Goal: Task Accomplishment & Management: Manage account settings

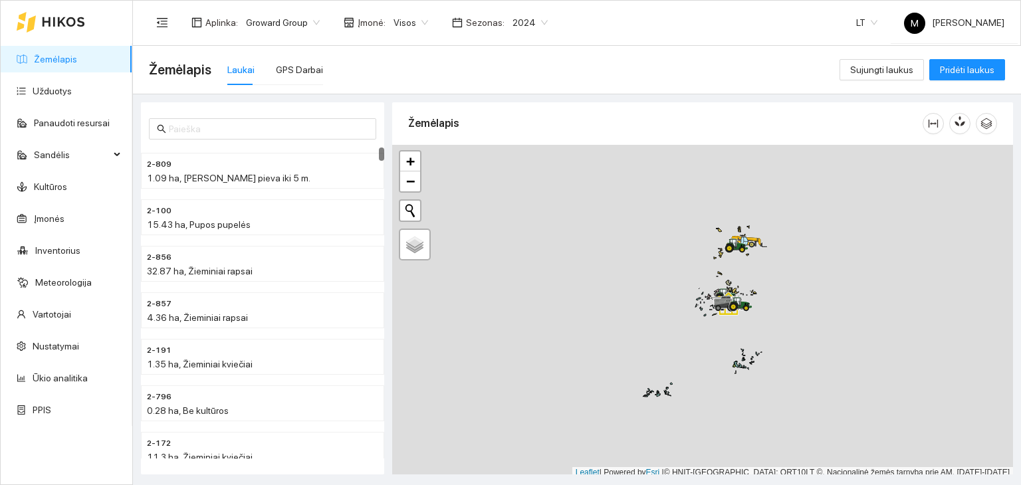
click at [521, 19] on span "2024" at bounding box center [530, 23] width 35 height 20
click at [503, 172] on div "2026" at bounding box center [519, 176] width 34 height 15
click at [55, 90] on link "Užduotys" at bounding box center [52, 91] width 39 height 11
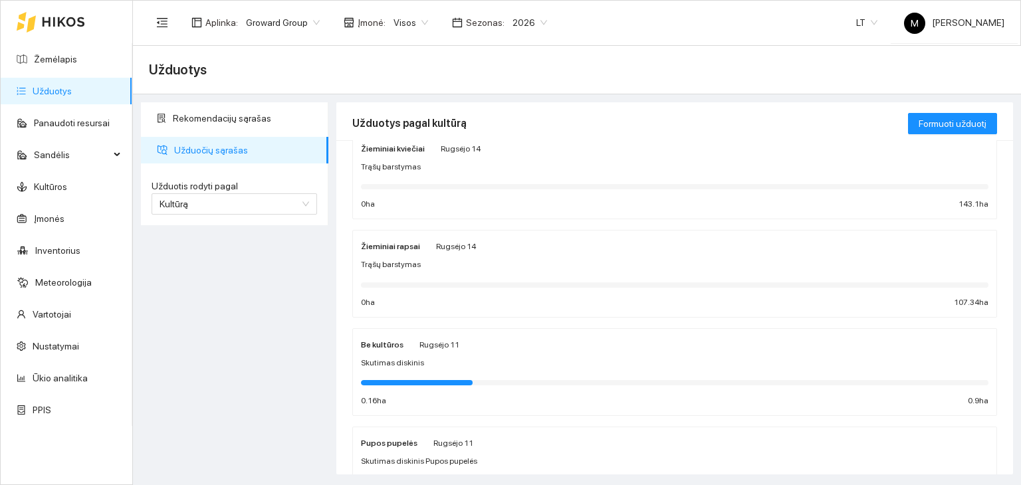
scroll to position [200, 0]
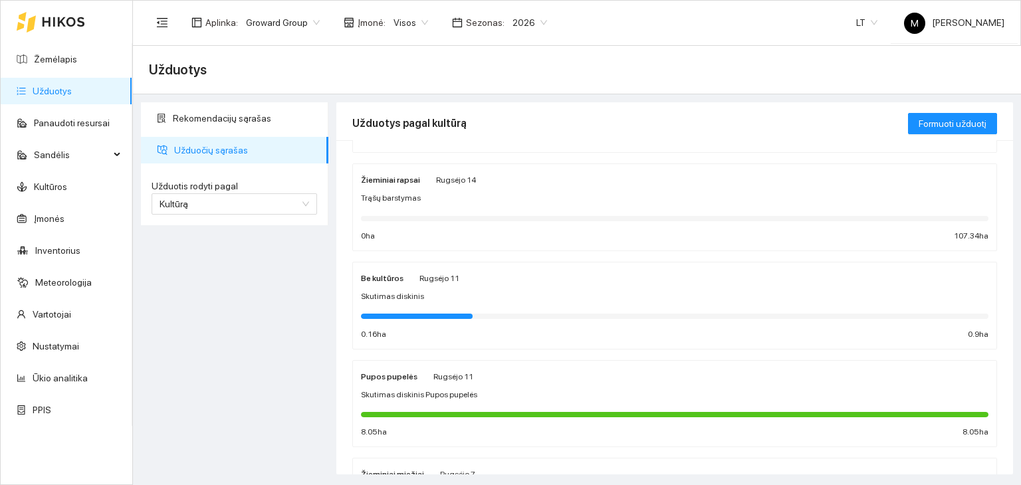
click at [396, 400] on div "Pupos pupelės [DATE] Skutimas diskinis Pupos pupelės 8.05 ha 8.05 ha" at bounding box center [675, 404] width 628 height 70
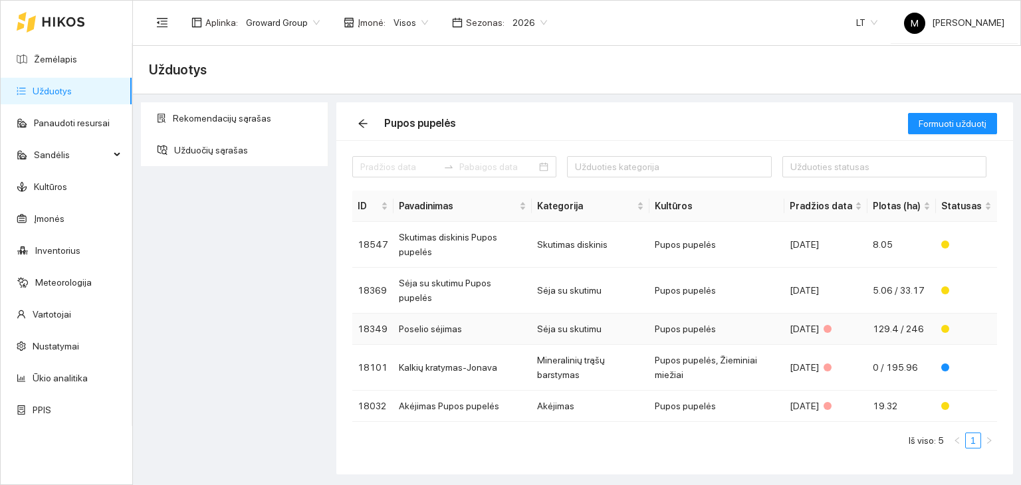
click at [446, 314] on td "Poselio sėjimas" at bounding box center [463, 329] width 138 height 31
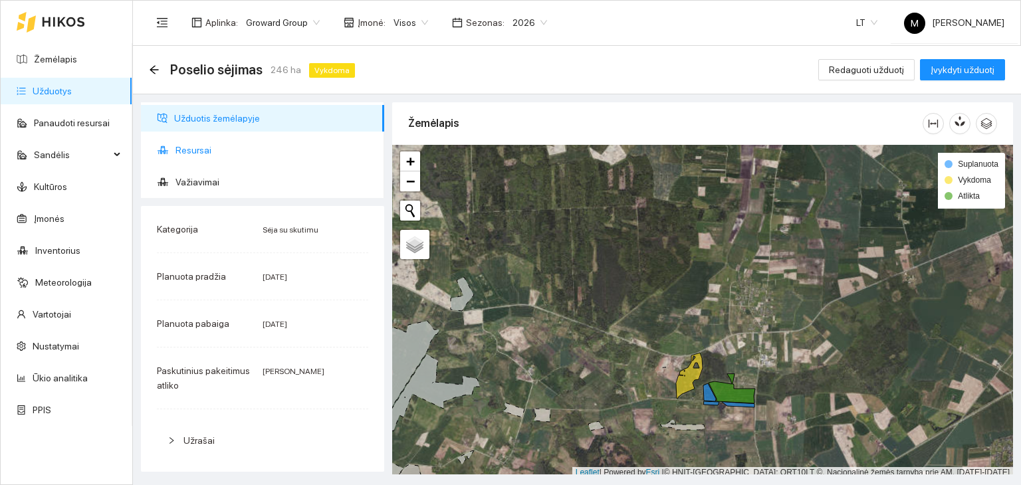
click at [231, 158] on span "Resursai" at bounding box center [275, 150] width 198 height 27
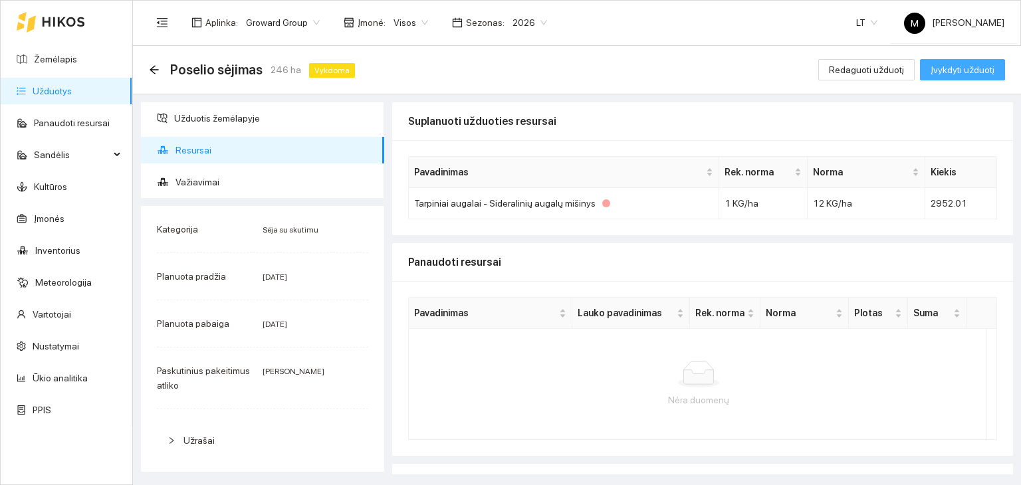
click at [948, 70] on span "Įvykdyti užduotį" at bounding box center [963, 70] width 64 height 15
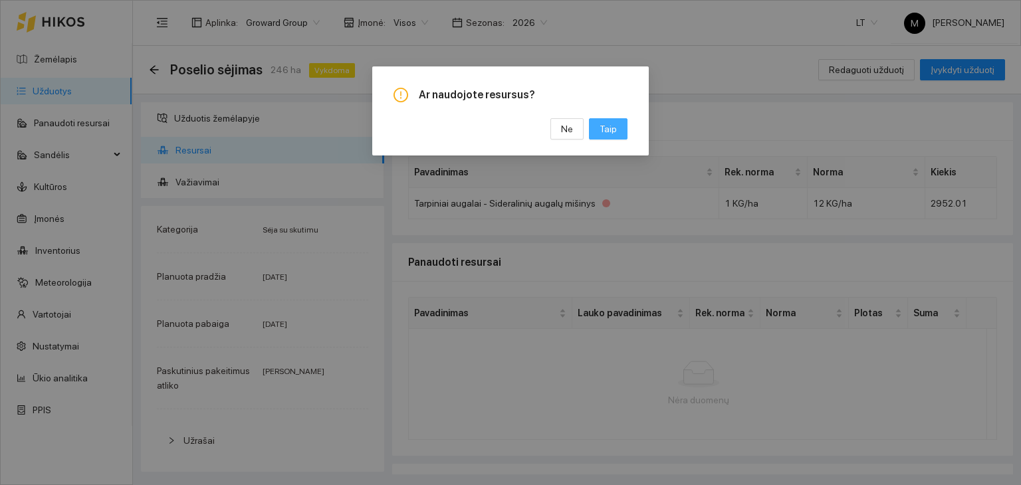
click at [612, 131] on span "Taip" at bounding box center [608, 129] width 17 height 15
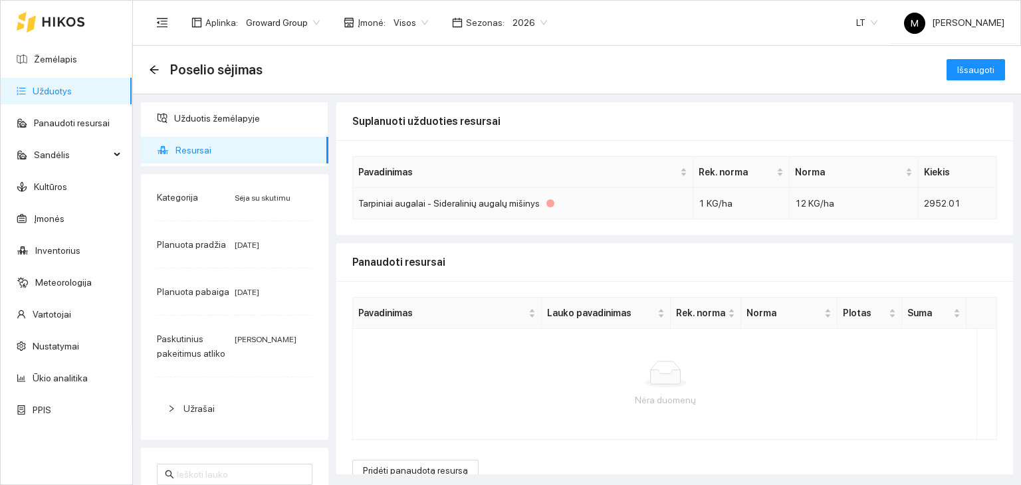
click at [423, 205] on div "Tarpiniai augalai - Sideralinių augalų mišinys" at bounding box center [522, 203] width 329 height 15
click at [505, 194] on td "Tarpiniai augalai - Sideralinių augalų mišinys" at bounding box center [523, 203] width 340 height 31
click at [505, 200] on div "Tarpiniai augalai - Sideralinių augalų mišinys" at bounding box center [522, 203] width 329 height 15
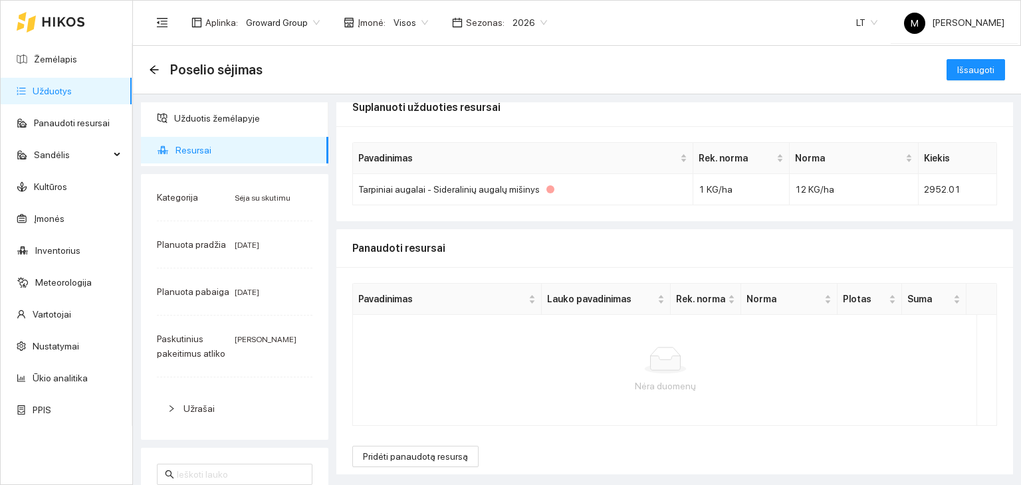
scroll to position [21, 0]
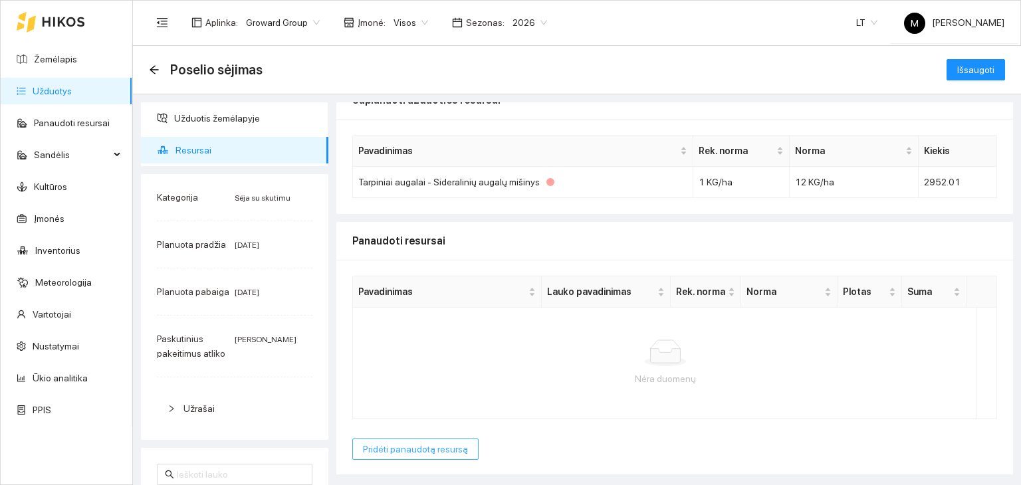
click at [420, 449] on span "Pridėti panaudotą resursą" at bounding box center [415, 449] width 105 height 15
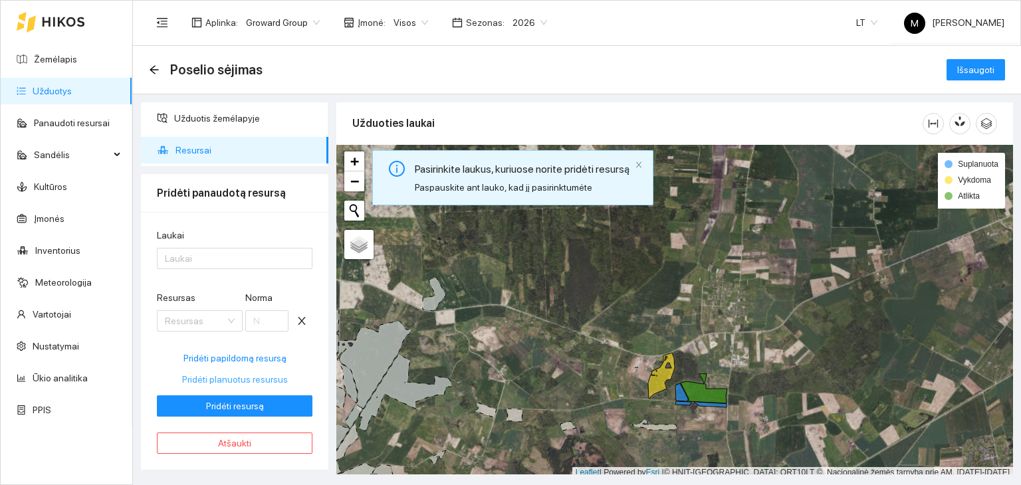
click at [220, 380] on span "Pridėti planuotus resursus" at bounding box center [235, 379] width 106 height 15
type input "13"
click at [275, 317] on input "13" at bounding box center [266, 321] width 43 height 21
click at [208, 247] on div "Laukai" at bounding box center [235, 238] width 156 height 20
click at [202, 264] on div at bounding box center [228, 259] width 136 height 16
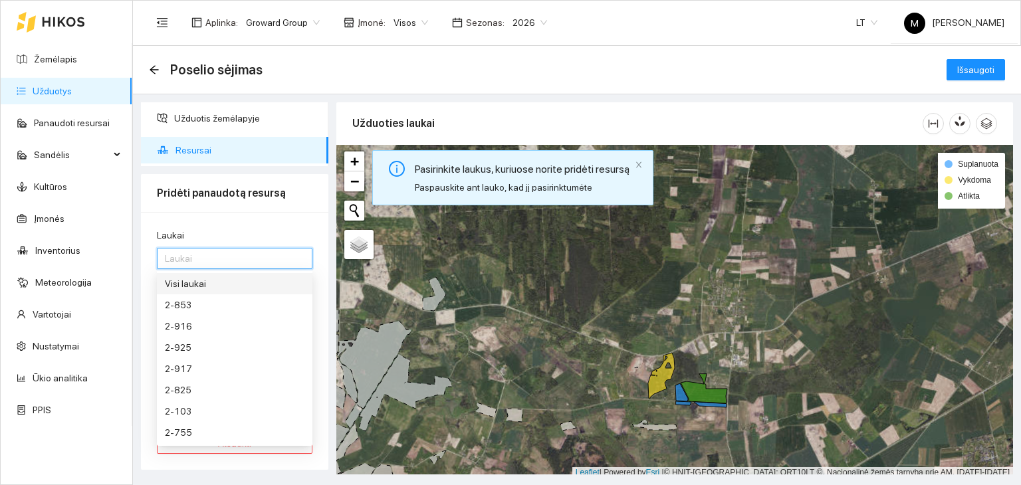
click at [203, 288] on div "Visi laukai" at bounding box center [235, 284] width 140 height 15
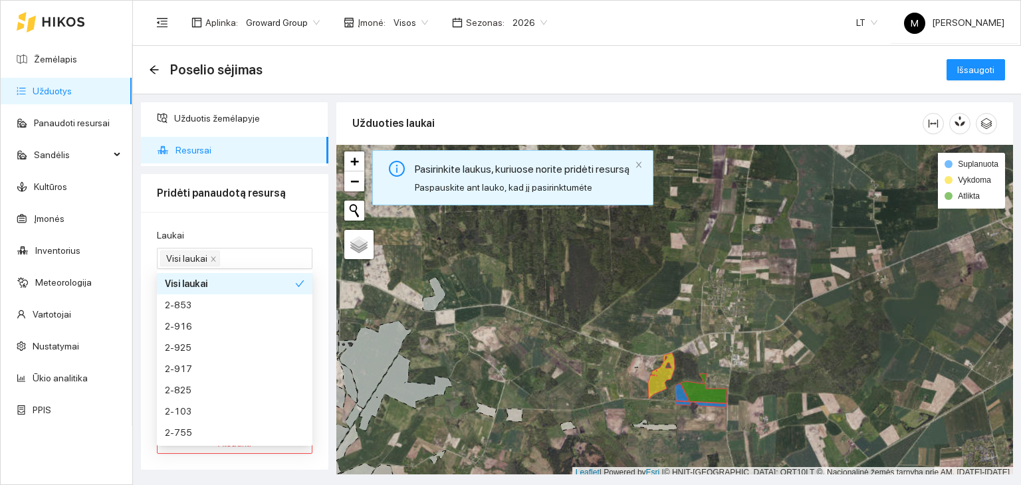
click at [227, 231] on div "Laukai" at bounding box center [235, 238] width 156 height 20
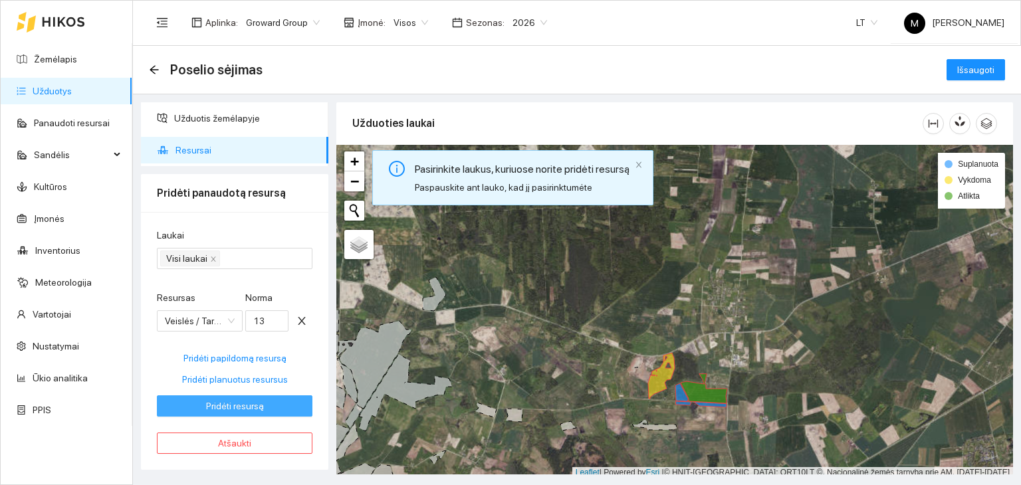
click at [234, 408] on span "Pridėti resursą" at bounding box center [235, 406] width 58 height 15
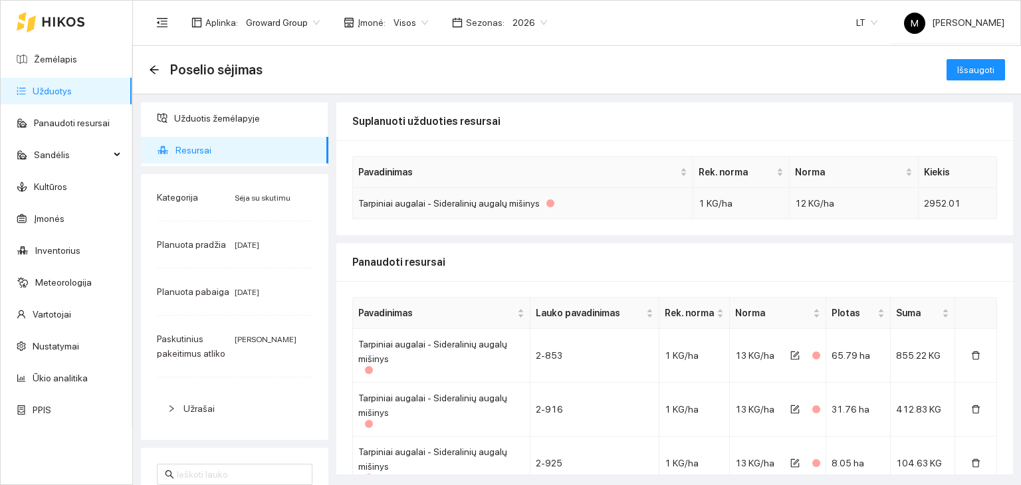
click at [712, 200] on td "1 KG/ha" at bounding box center [742, 203] width 96 height 31
click at [964, 67] on span "Išsaugoti" at bounding box center [976, 70] width 37 height 15
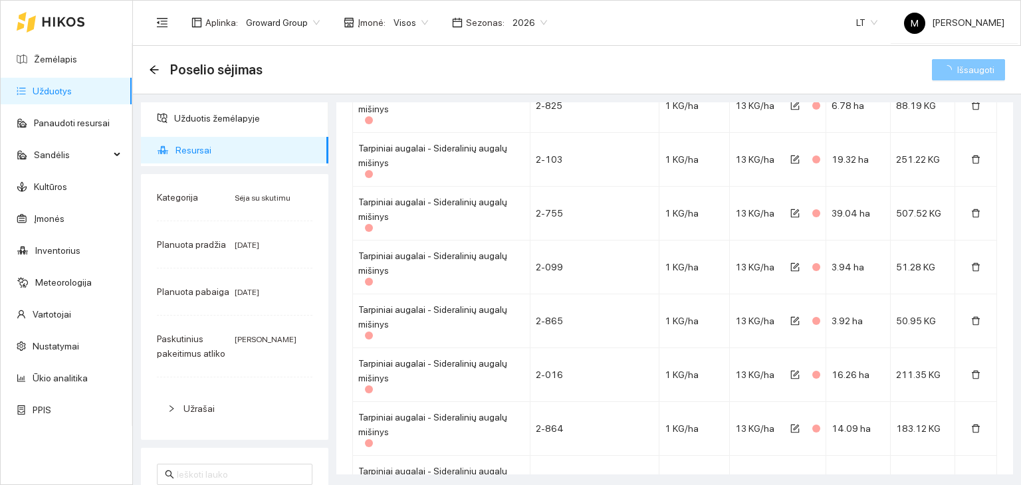
scroll to position [555, 0]
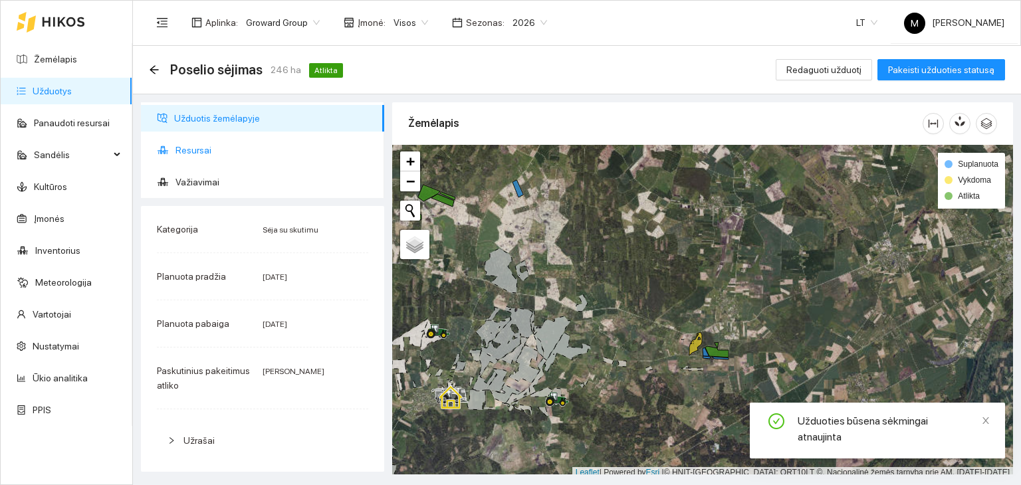
click at [215, 158] on span "Resursai" at bounding box center [275, 150] width 198 height 27
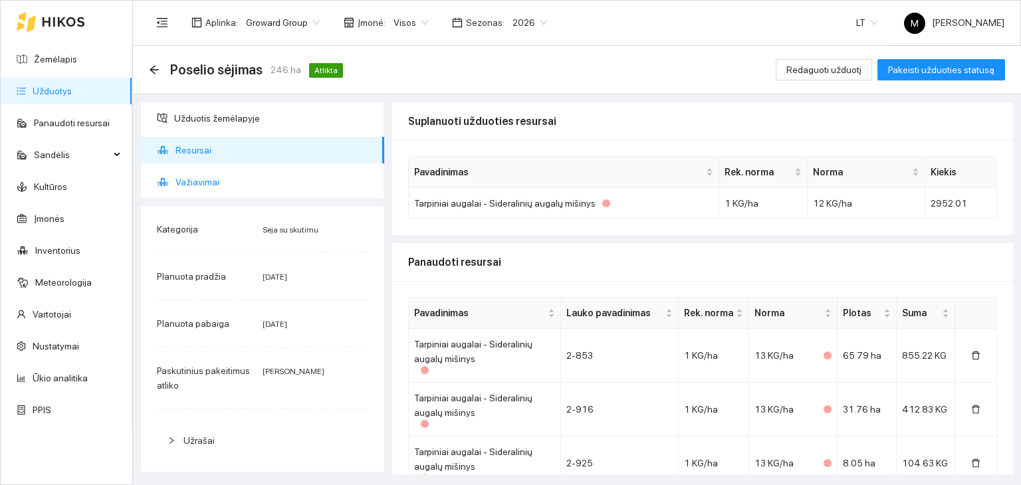
click at [198, 180] on span "Važiavimai" at bounding box center [275, 182] width 198 height 27
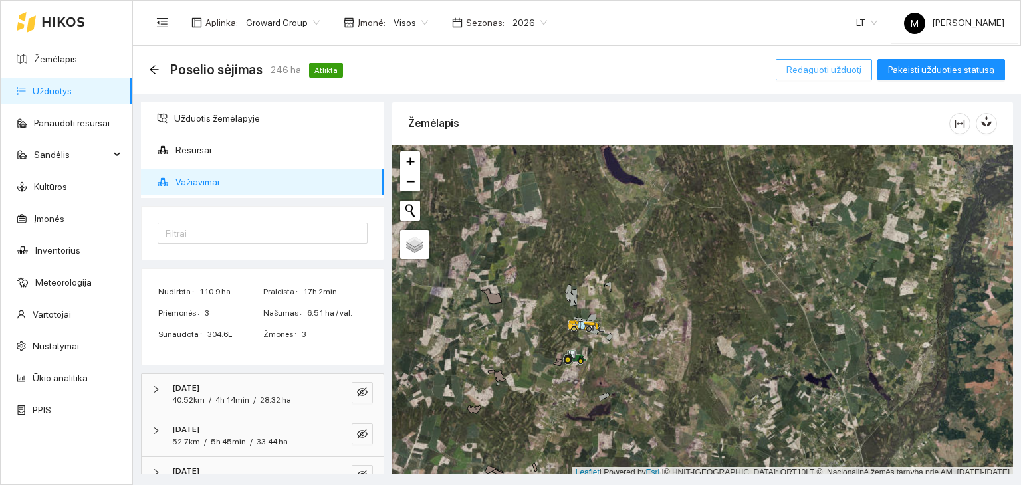
click at [830, 66] on span "Redaguoti užduotį" at bounding box center [824, 70] width 75 height 15
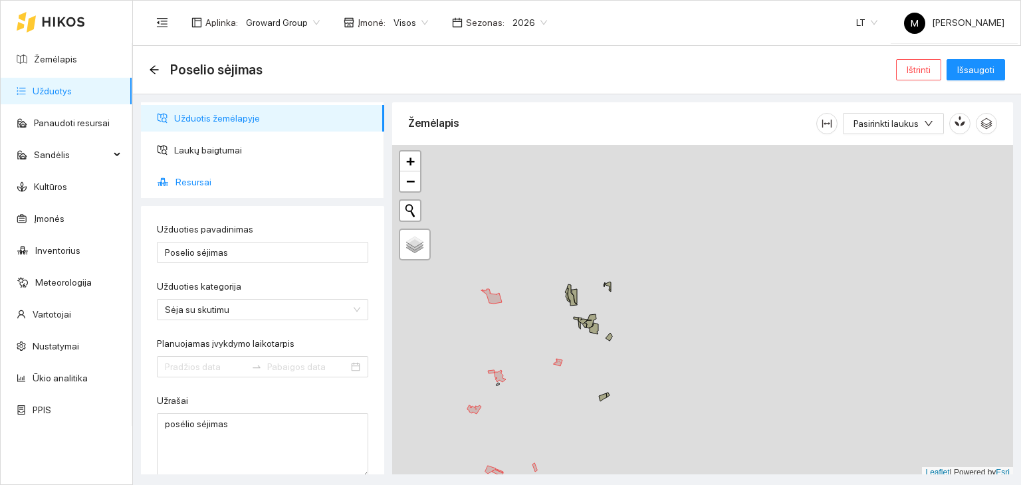
type input "[DATE]"
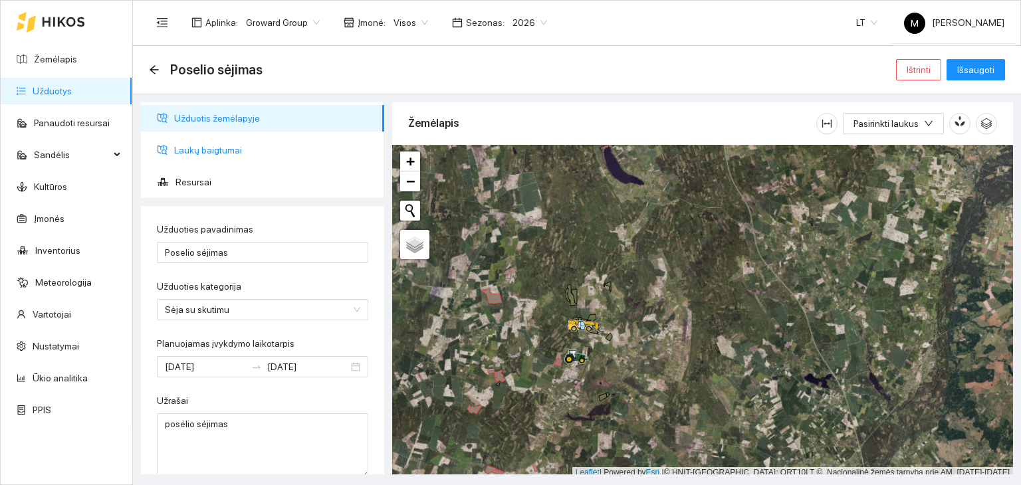
click at [198, 146] on span "Laukų baigtumai" at bounding box center [274, 150] width 200 height 27
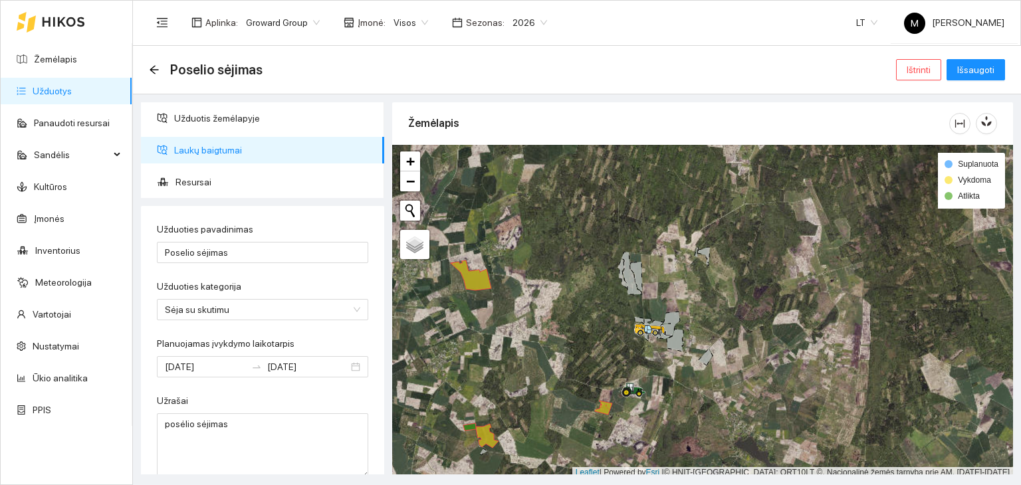
scroll to position [3, 0]
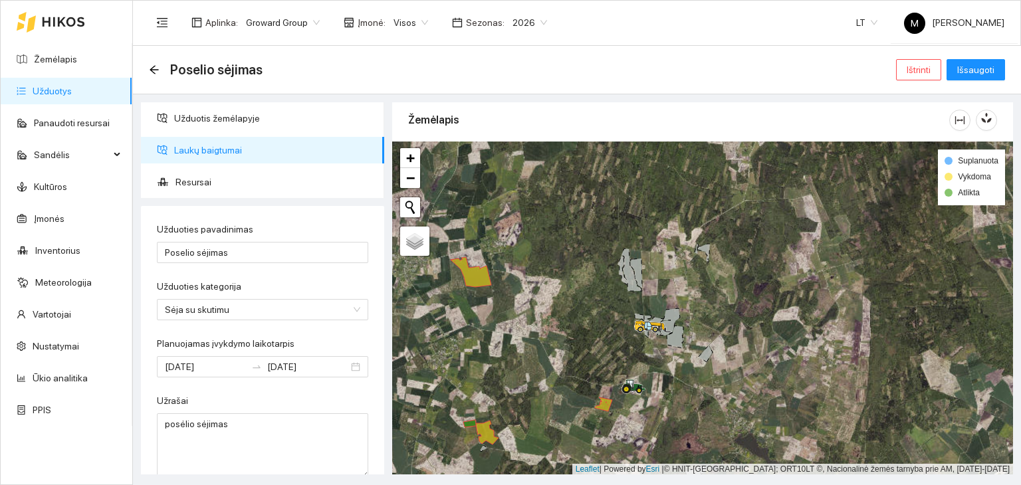
click at [577, 197] on div at bounding box center [702, 309] width 621 height 334
click at [192, 181] on span "Resursai" at bounding box center [275, 182] width 198 height 27
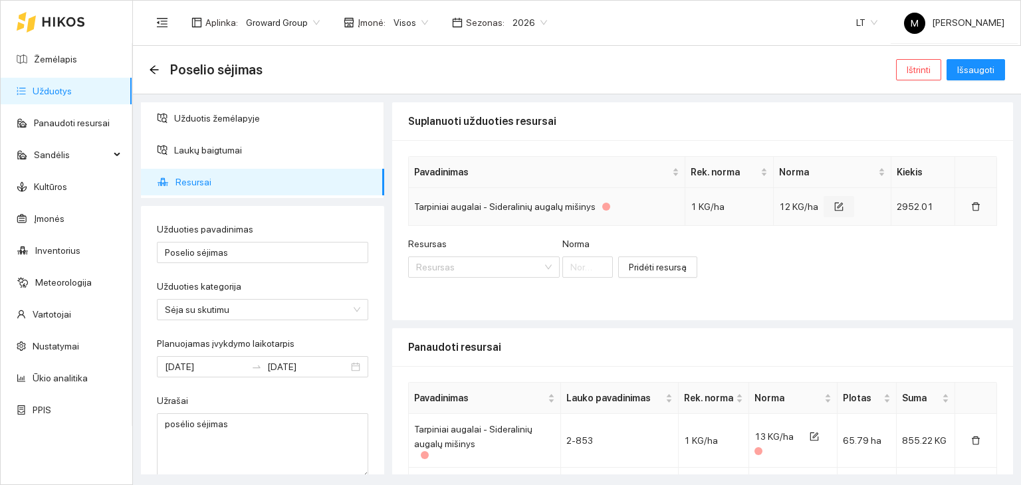
click at [835, 203] on icon "form" at bounding box center [839, 207] width 9 height 9
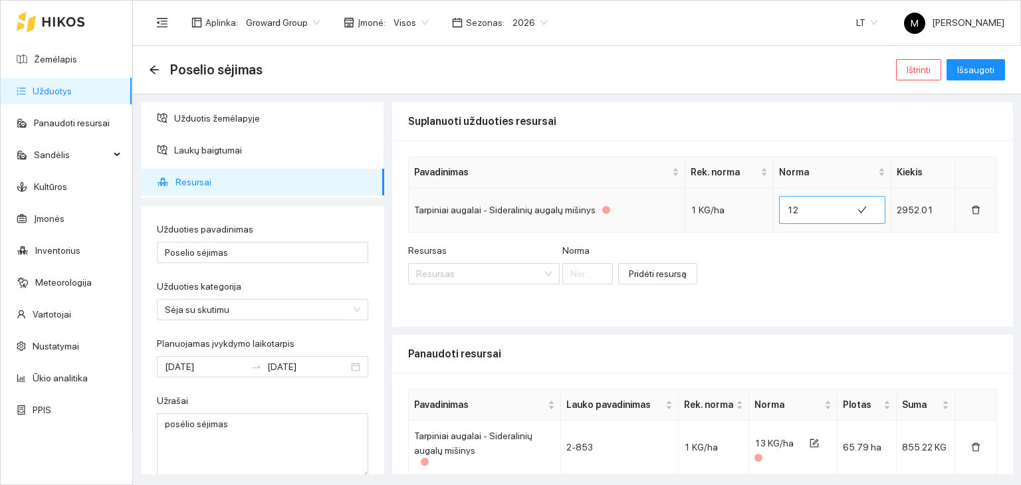
click at [798, 211] on input "12" at bounding box center [815, 210] width 57 height 21
type input "1"
type input "13.4146"
click at [994, 70] on span "Išsaugoti" at bounding box center [976, 70] width 37 height 15
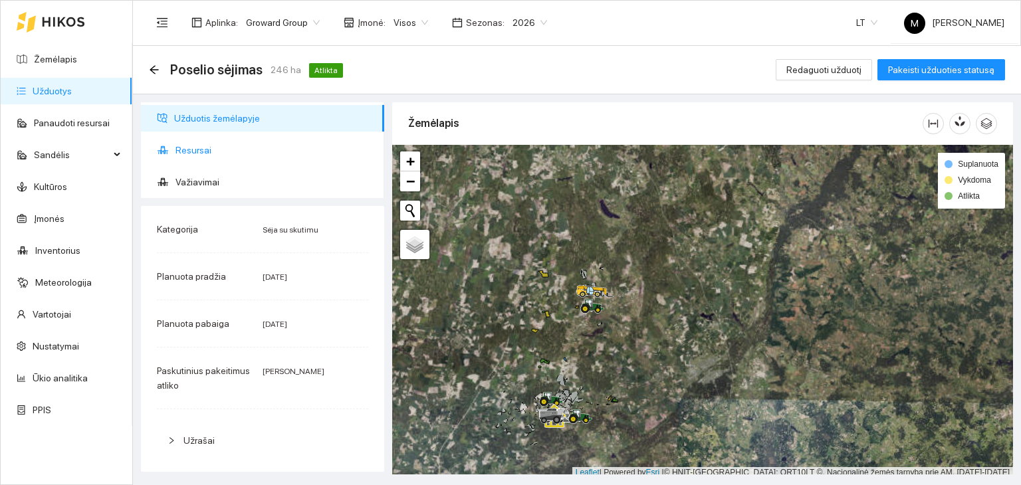
click at [231, 142] on span "Resursai" at bounding box center [275, 150] width 198 height 27
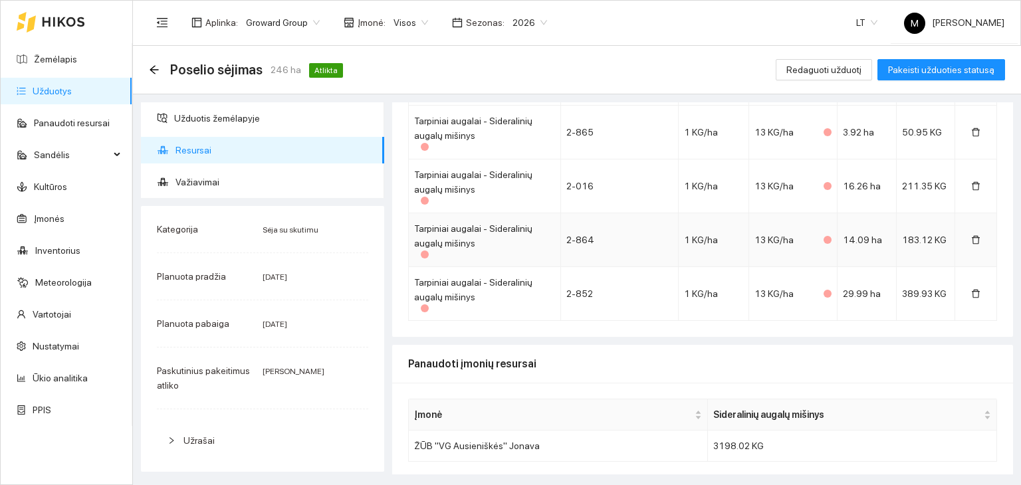
scroll to position [189, 0]
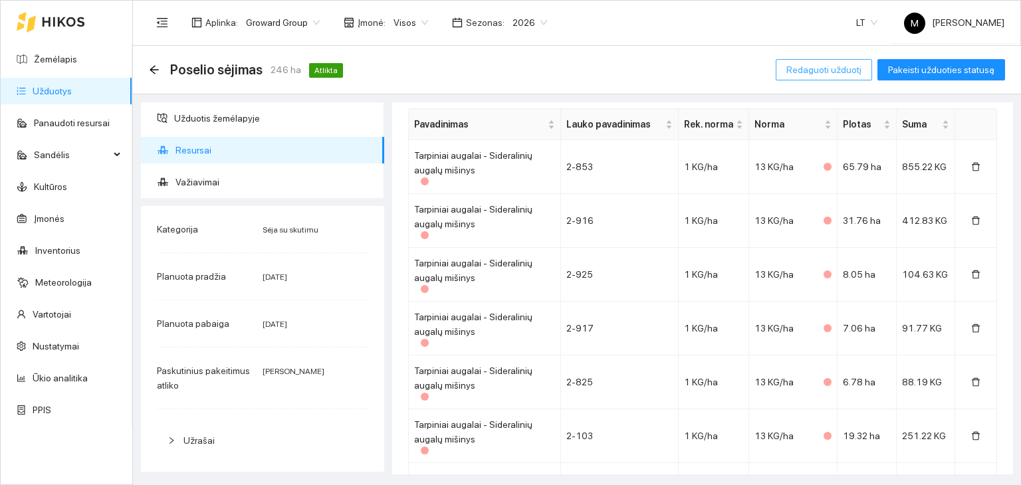
click at [837, 73] on span "Redaguoti užduotį" at bounding box center [824, 70] width 75 height 15
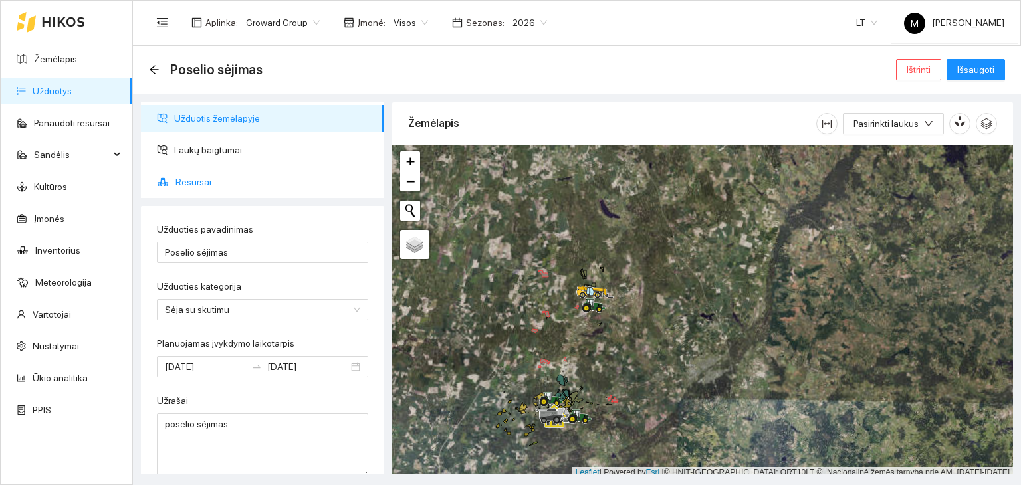
click at [188, 183] on span "Resursai" at bounding box center [275, 182] width 198 height 27
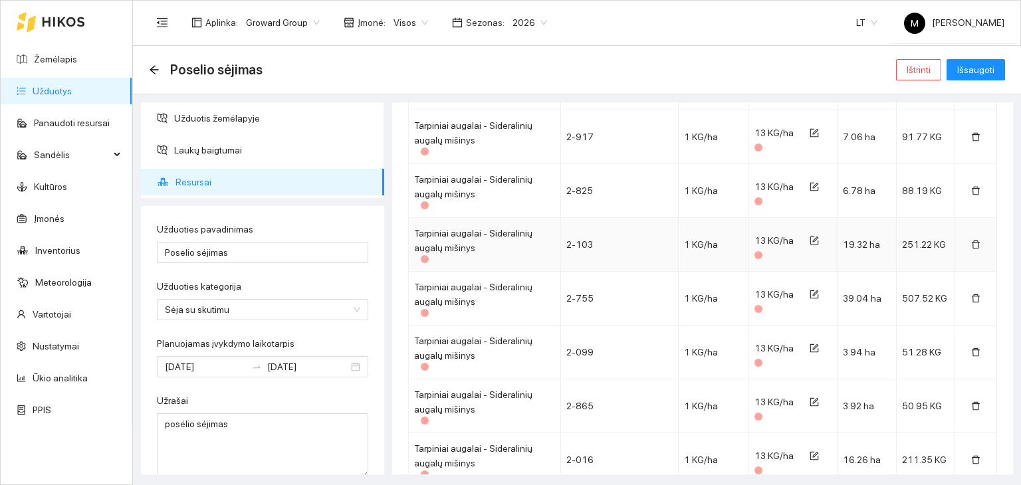
scroll to position [640, 0]
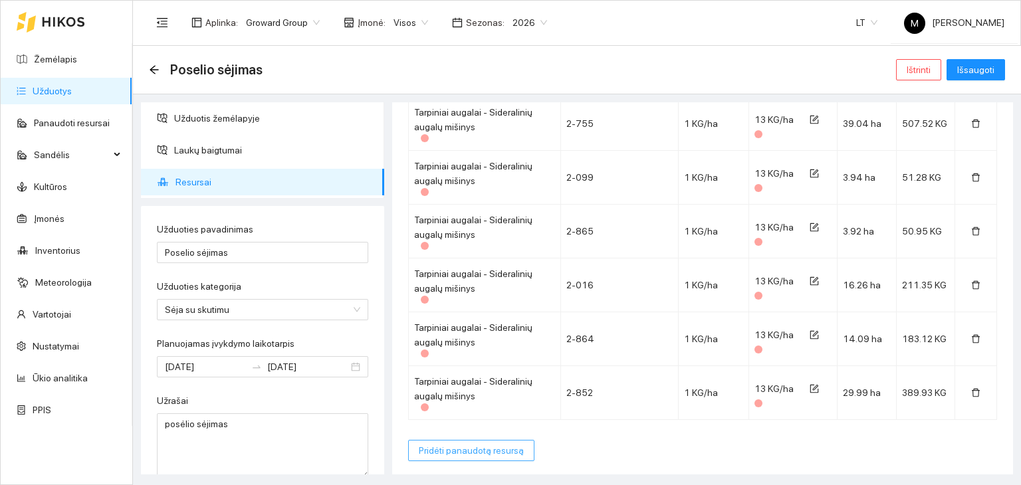
click at [461, 447] on span "Pridėti panaudotą resursą" at bounding box center [471, 451] width 105 height 15
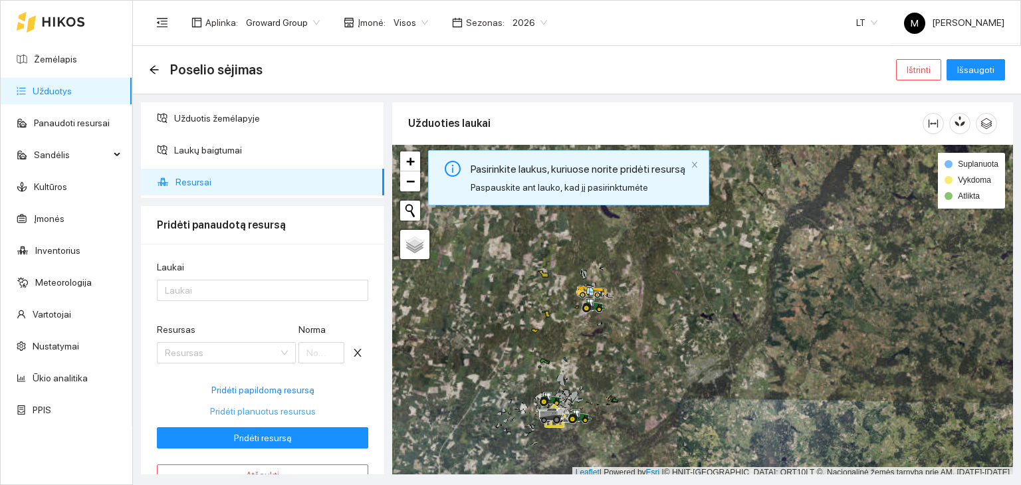
click at [253, 410] on span "Pridėti planuotus resursus" at bounding box center [263, 411] width 106 height 15
type input "13.4146"
click at [271, 287] on div at bounding box center [256, 291] width 192 height 16
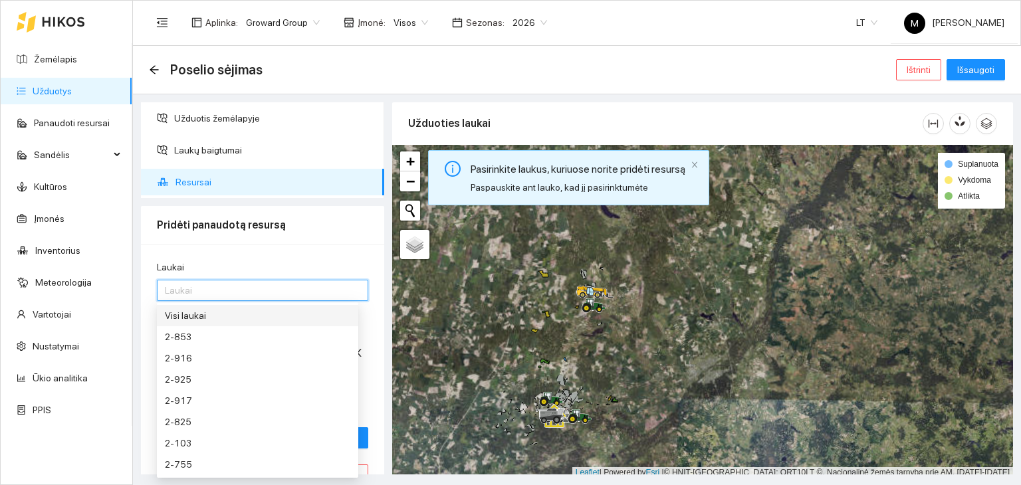
click at [250, 317] on div "Visi laukai" at bounding box center [258, 316] width 186 height 15
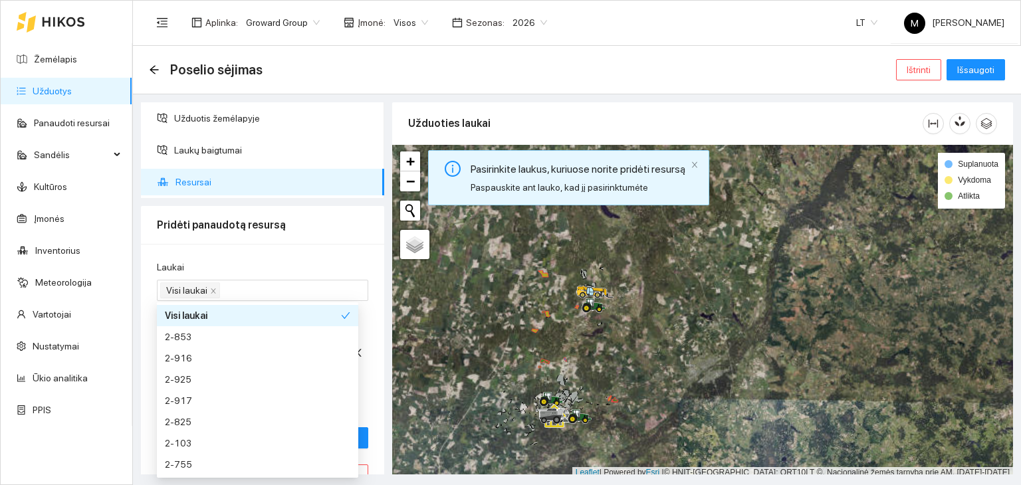
click at [300, 253] on div "Laukai Visi laukai Resursas Veislės / Tarpiniai augalai / Sideralinių augalų mi…" at bounding box center [262, 373] width 243 height 258
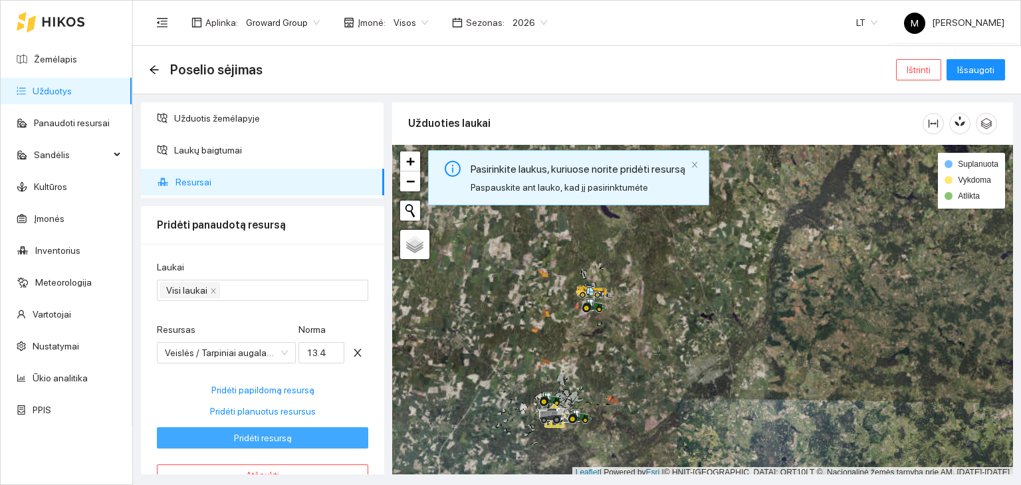
click at [263, 434] on span "Pridėti resursą" at bounding box center [263, 438] width 58 height 15
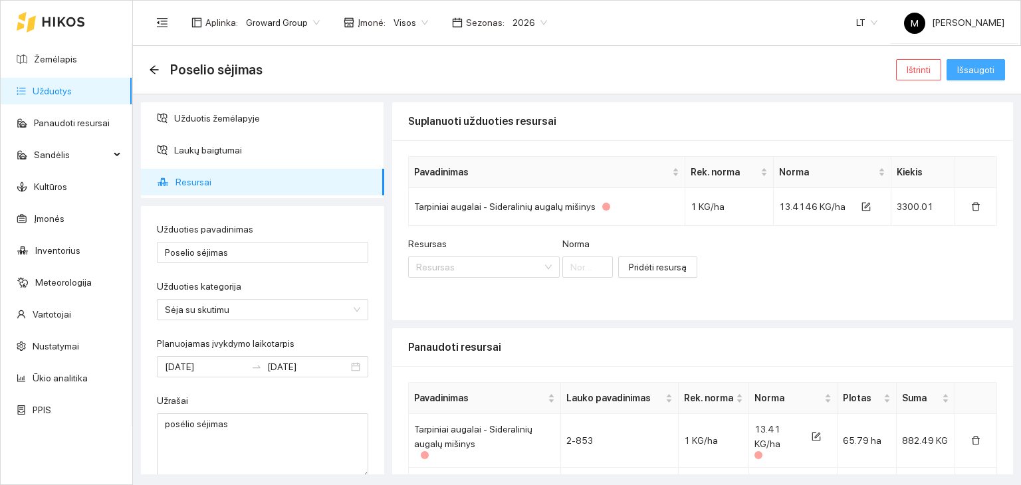
click at [980, 71] on span "Išsaugoti" at bounding box center [976, 70] width 37 height 15
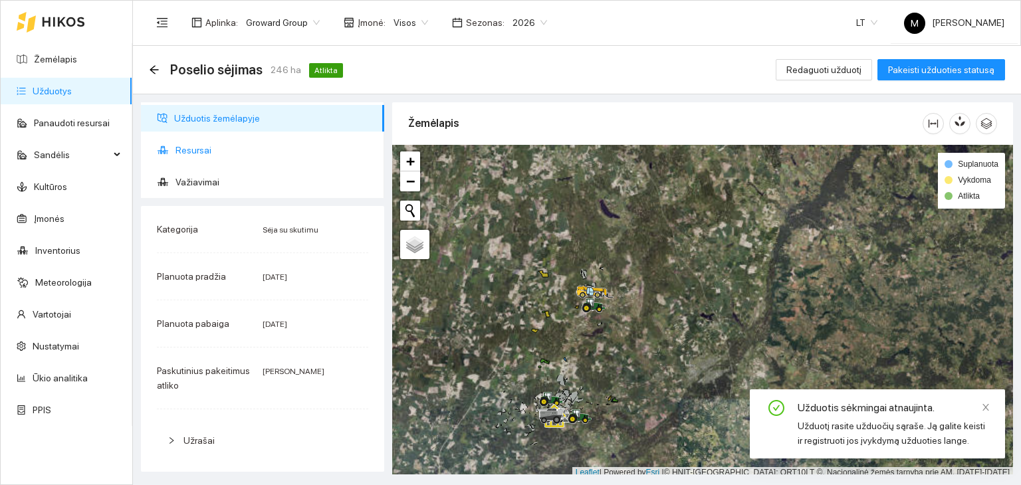
click at [250, 149] on span "Resursai" at bounding box center [275, 150] width 198 height 27
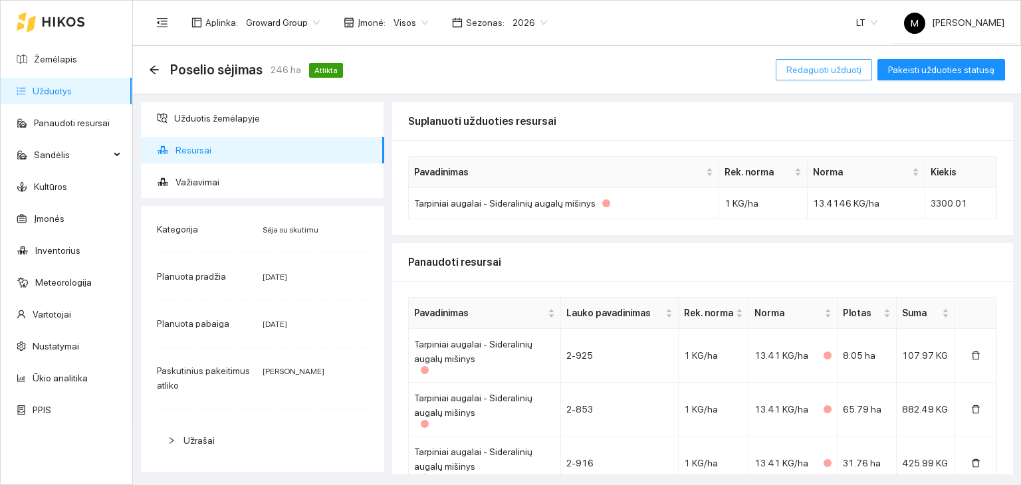
click at [827, 68] on span "Redaguoti užduotį" at bounding box center [824, 70] width 75 height 15
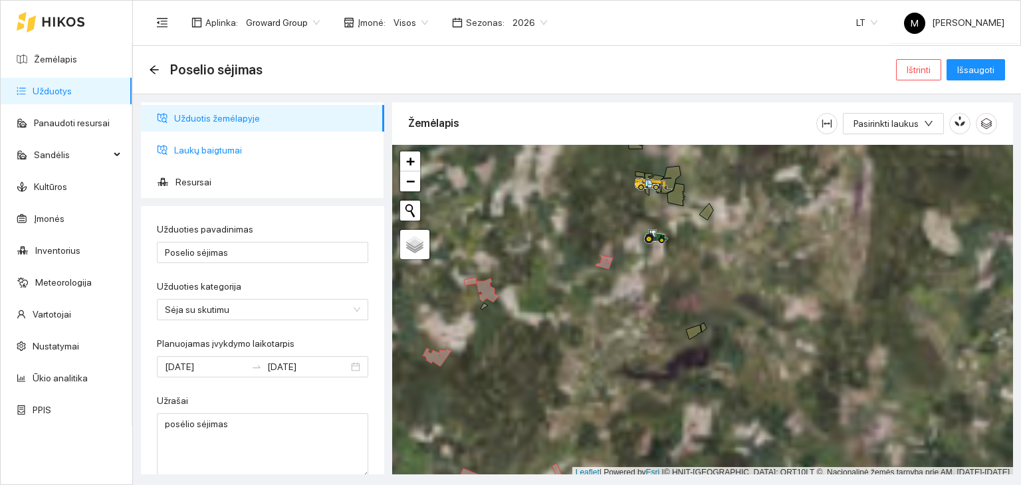
click at [261, 155] on span "Laukų baigtumai" at bounding box center [274, 150] width 200 height 27
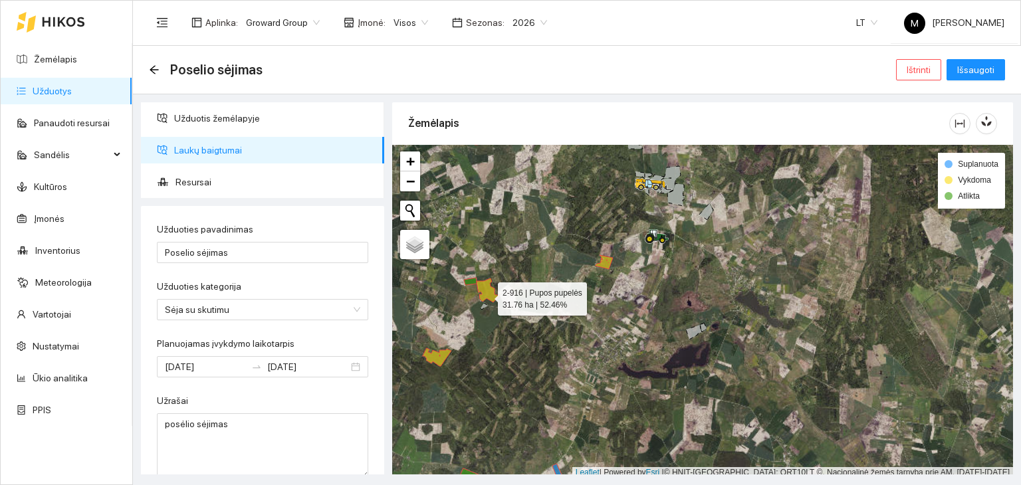
click at [486, 295] on icon at bounding box center [488, 291] width 23 height 24
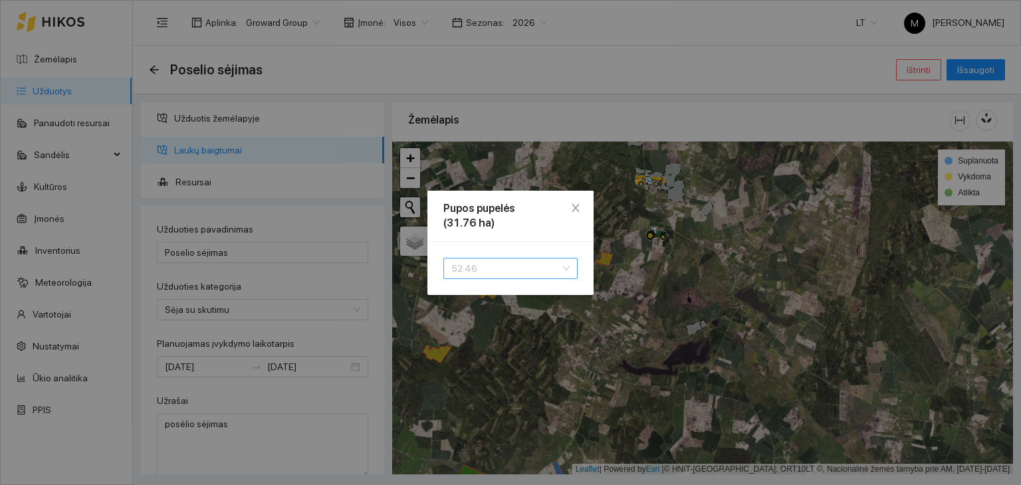
click at [493, 268] on span "52.46" at bounding box center [511, 269] width 118 height 20
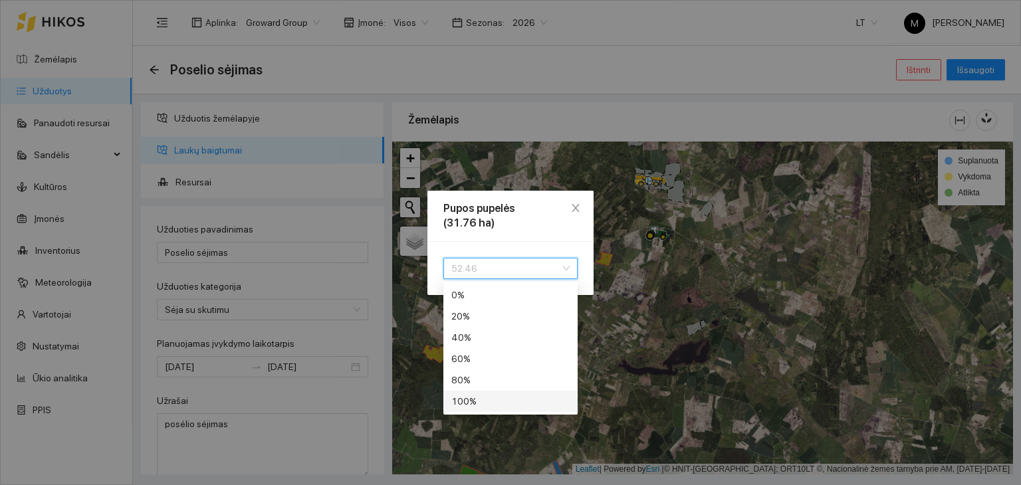
click at [496, 402] on div "100 %" at bounding box center [511, 401] width 118 height 15
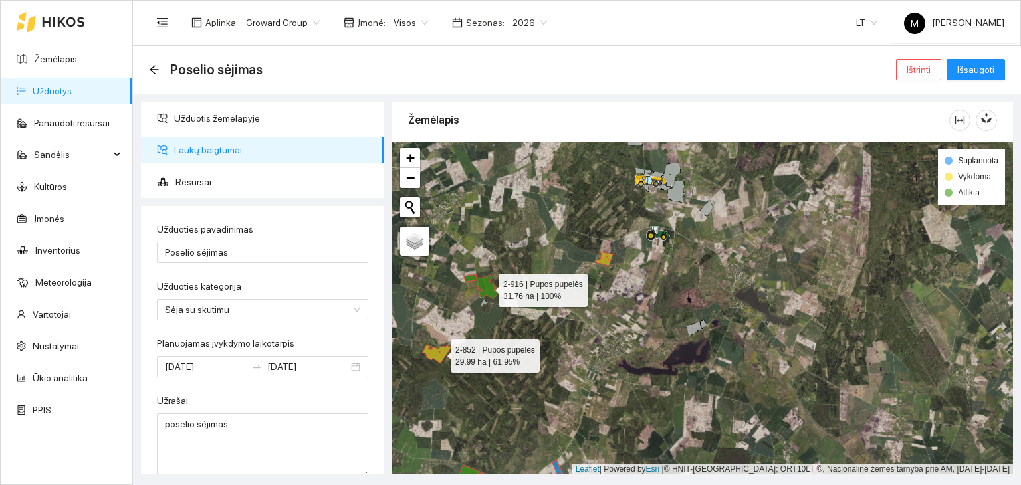
click at [439, 352] on icon at bounding box center [437, 354] width 29 height 18
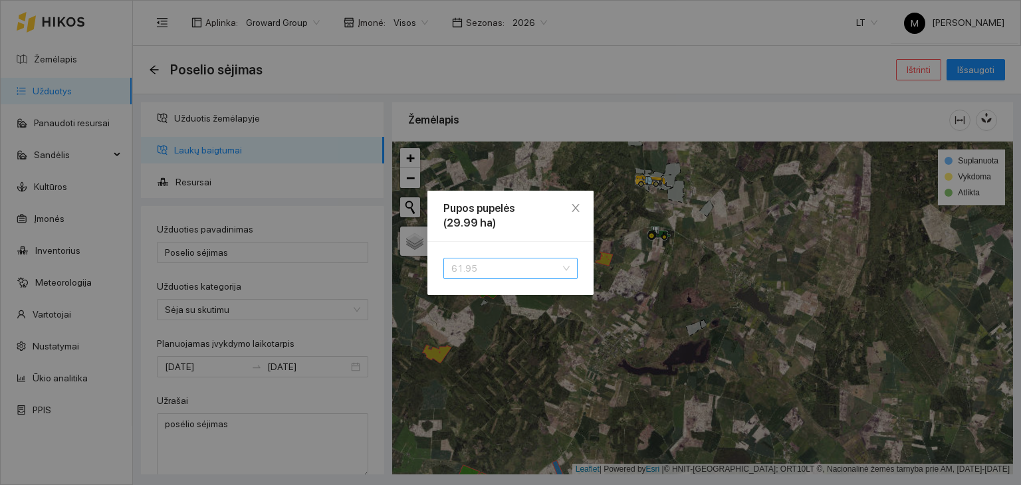
click at [481, 268] on span "61.95" at bounding box center [511, 269] width 118 height 20
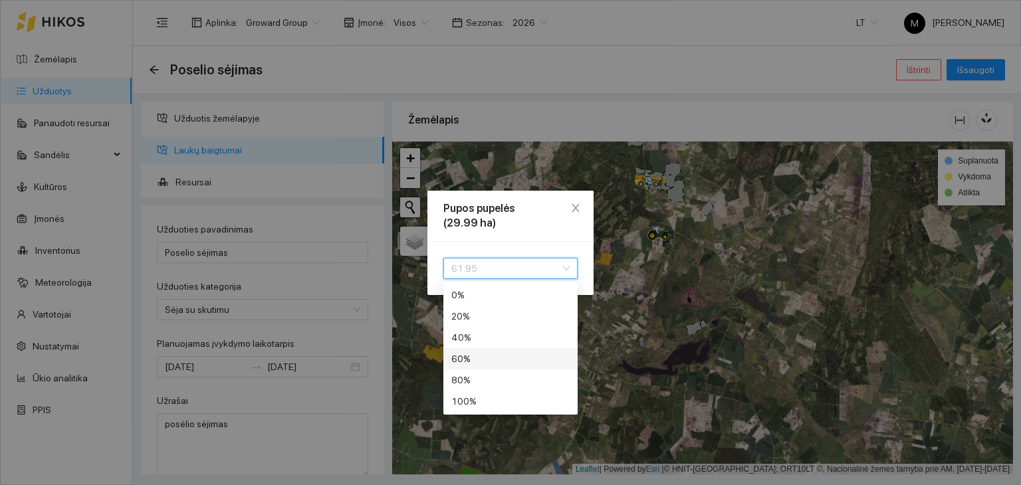
click at [695, 337] on div "Pupos pupelės (29.99 ha) 61.95 40 60 80 0 % 20 % 40 % 60 % 80 % 100 %" at bounding box center [510, 242] width 1021 height 485
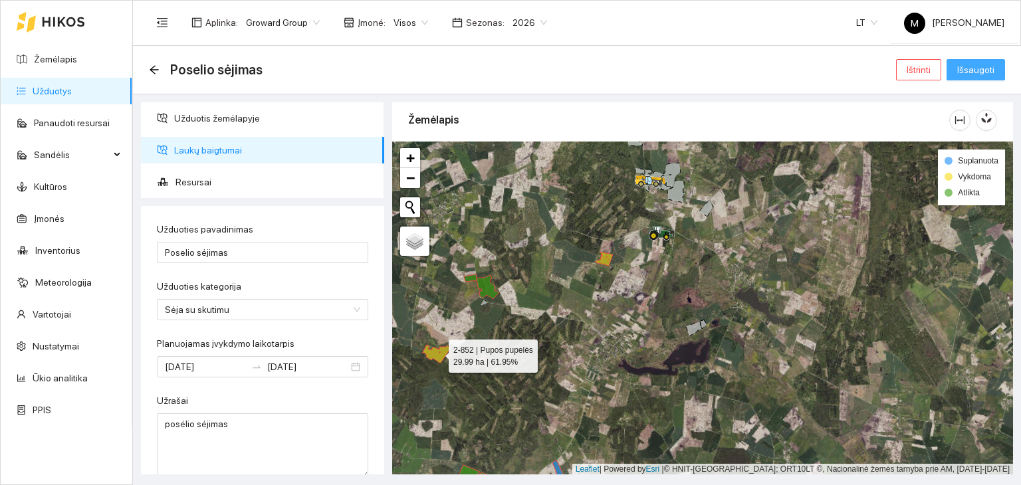
click at [976, 63] on span "Išsaugoti" at bounding box center [976, 70] width 37 height 15
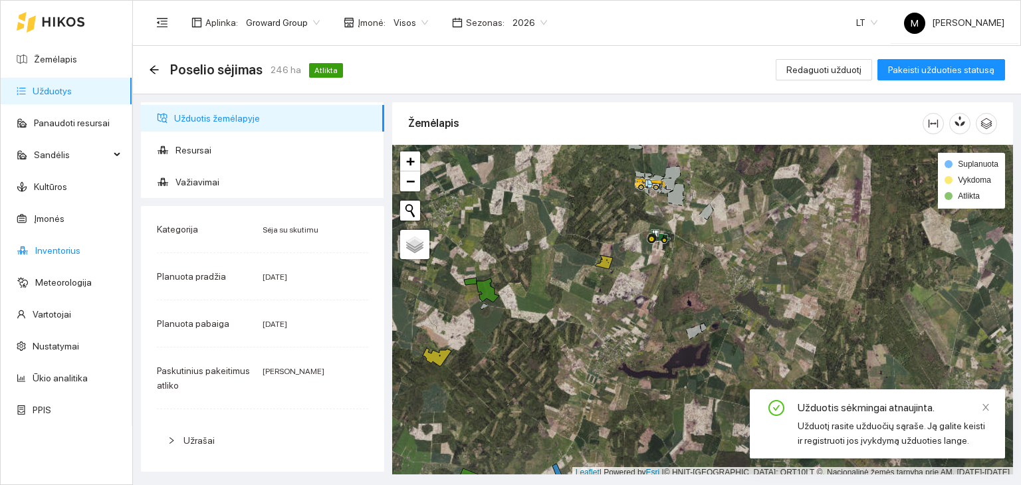
click at [43, 252] on link "Inventorius" at bounding box center [57, 250] width 45 height 11
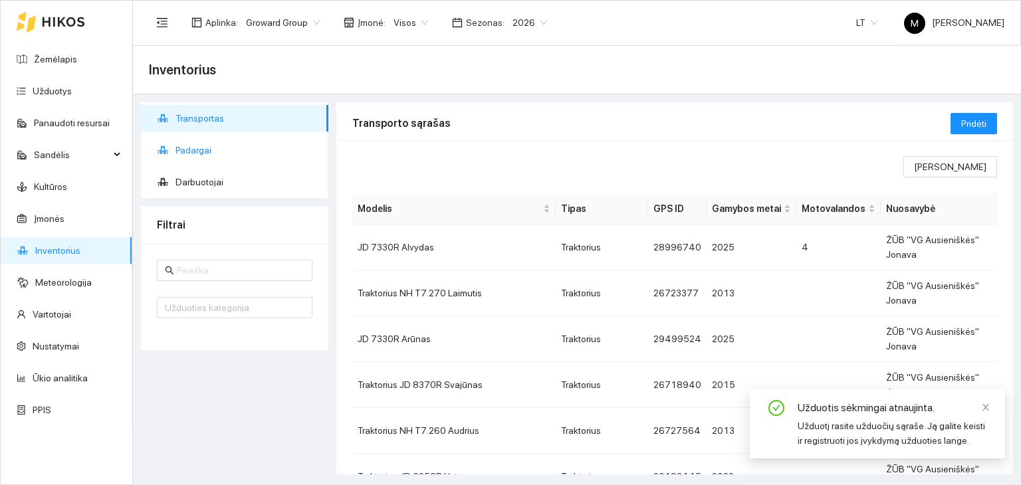
click at [207, 148] on span "Padargai" at bounding box center [247, 150] width 142 height 27
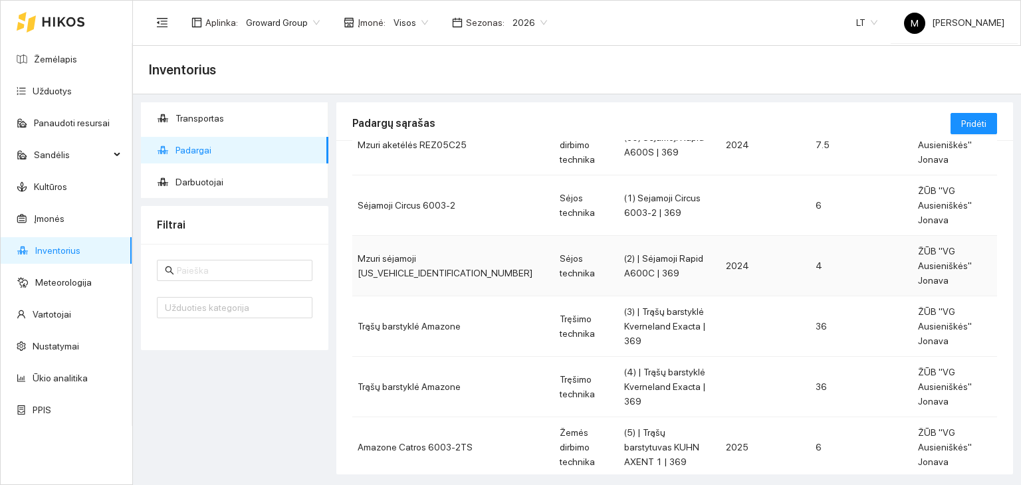
scroll to position [133, 0]
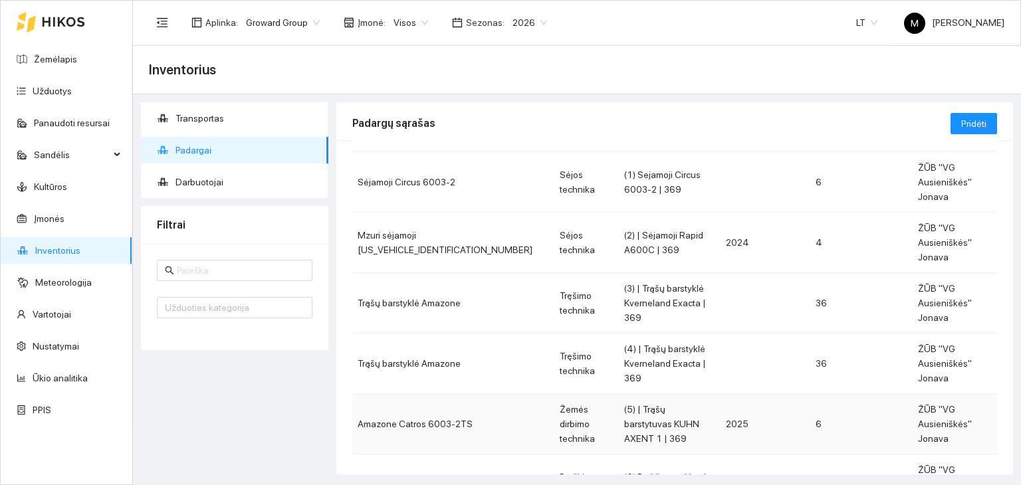
click at [434, 394] on td "Amazone Catros 6003-2TS" at bounding box center [453, 424] width 202 height 61
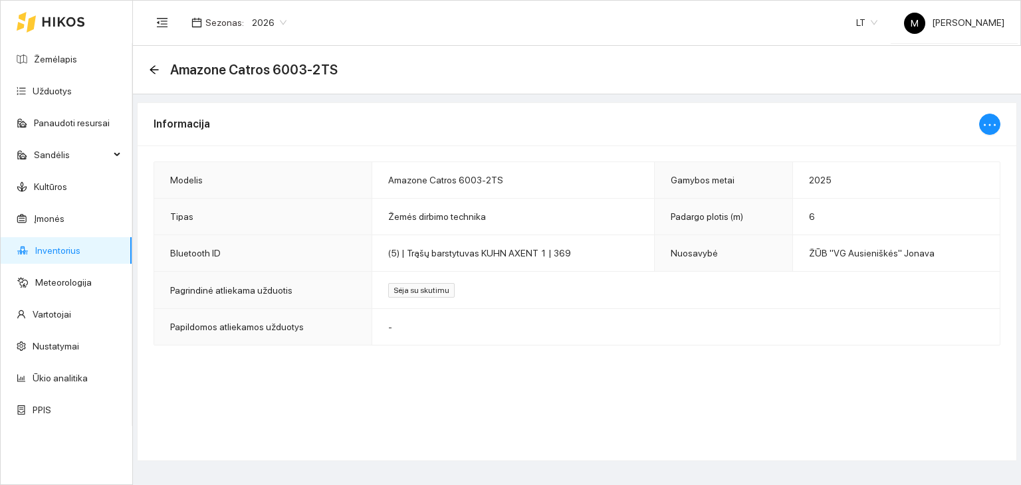
click at [223, 285] on span "Pagrindinė atliekama užduotis" at bounding box center [231, 290] width 122 height 11
click at [407, 295] on span "Sėja su skutimu" at bounding box center [421, 290] width 67 height 15
click at [410, 291] on span "Sėja su skutimu" at bounding box center [421, 290] width 67 height 15
click at [992, 127] on icon "ellipsis" at bounding box center [990, 125] width 16 height 16
click at [957, 155] on span "Keisti informaciją" at bounding box center [962, 150] width 68 height 15
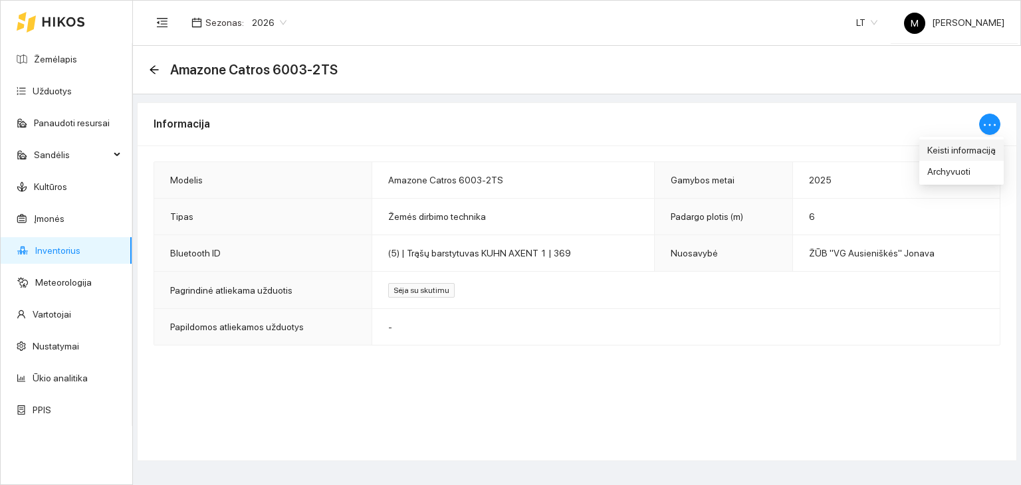
type input "Amazone Catros 6003-2TS"
type input "2025"
type input "6"
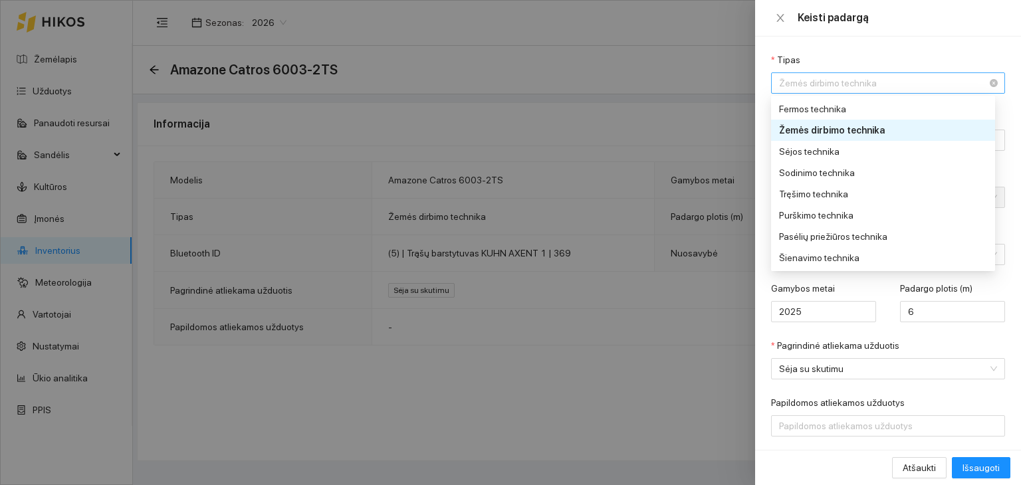
click at [882, 79] on span "Žemės dirbimo technika" at bounding box center [879, 83] width 200 height 20
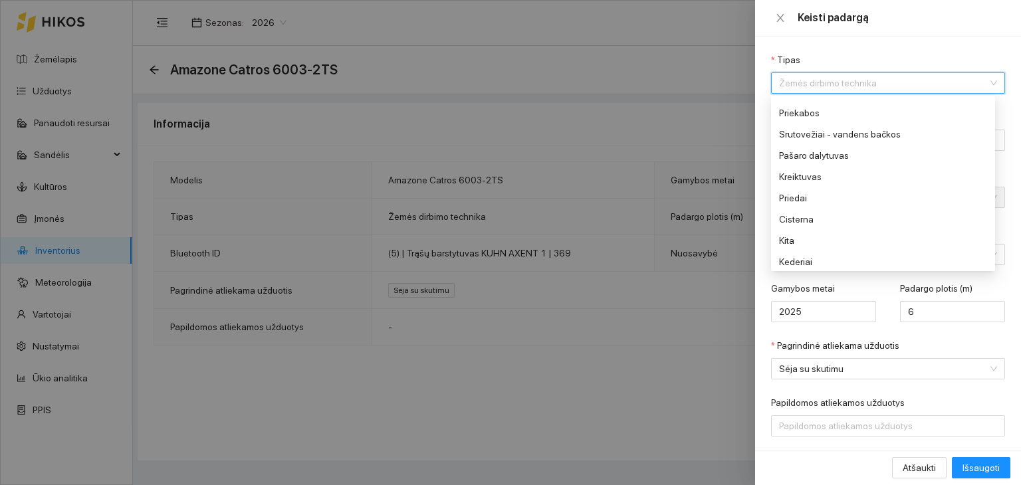
scroll to position [170, 0]
click at [759, 299] on div "Tipas Žemės dirbimo technika Modelis Amazone Catros 6003-2TS Nuosavybė ŽŪB "VG …" at bounding box center [888, 244] width 266 height 414
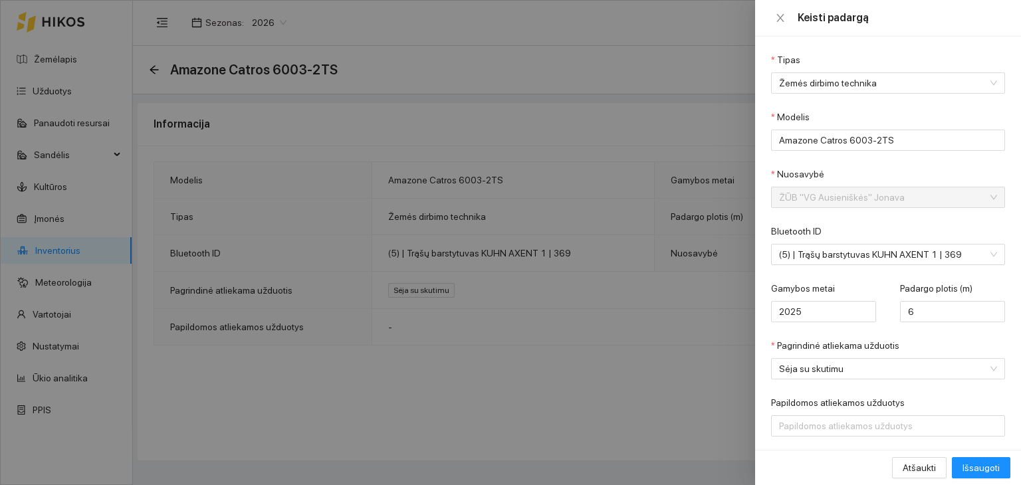
click at [188, 84] on div at bounding box center [510, 242] width 1021 height 485
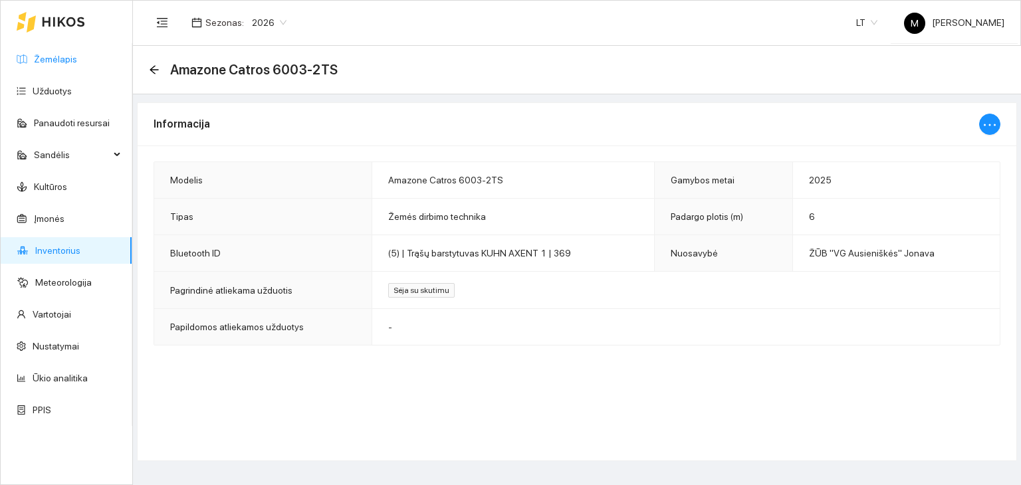
click at [37, 54] on link "Žemėlapis" at bounding box center [55, 59] width 43 height 11
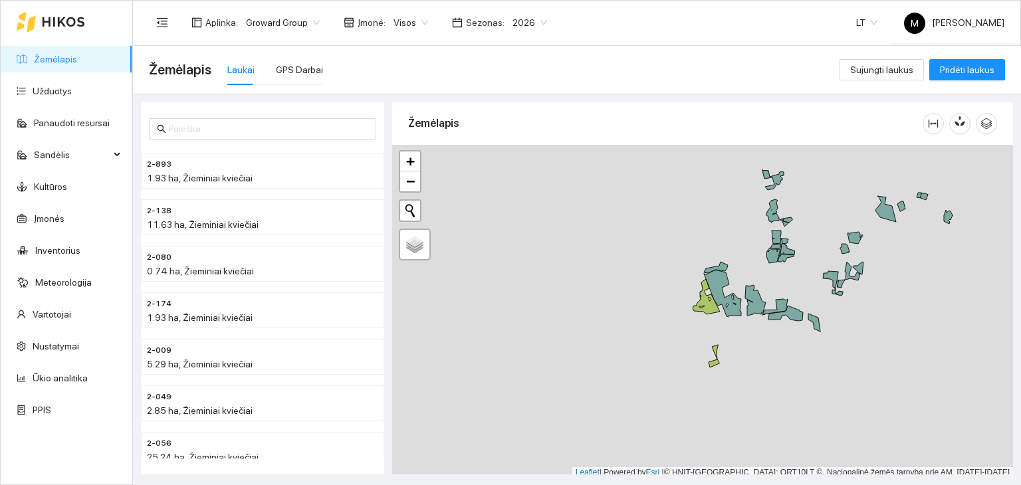
scroll to position [3, 0]
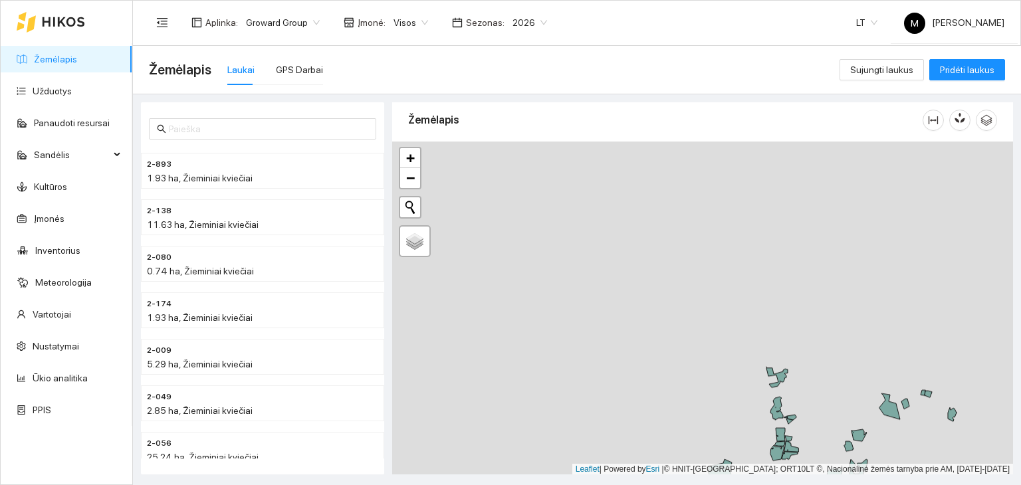
drag, startPoint x: 650, startPoint y: 205, endPoint x: 660, endPoint y: 515, distance: 309.4
click at [660, 485] on html "Žemėlapis Užduotys Panaudoti resursai Sandėlis Kultūros Įmonės Inventorius Mete…" at bounding box center [510, 242] width 1021 height 485
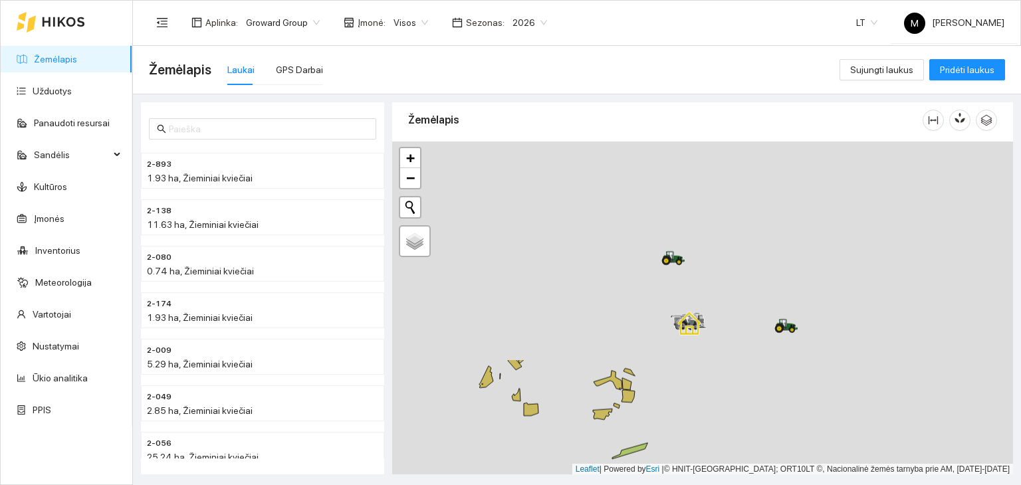
drag, startPoint x: 620, startPoint y: 239, endPoint x: 716, endPoint y: 516, distance: 293.0
click at [716, 485] on html "Žemėlapis Užduotys Panaudoti resursai Sandėlis Kultūros Įmonės Inventorius Mete…" at bounding box center [510, 242] width 1021 height 485
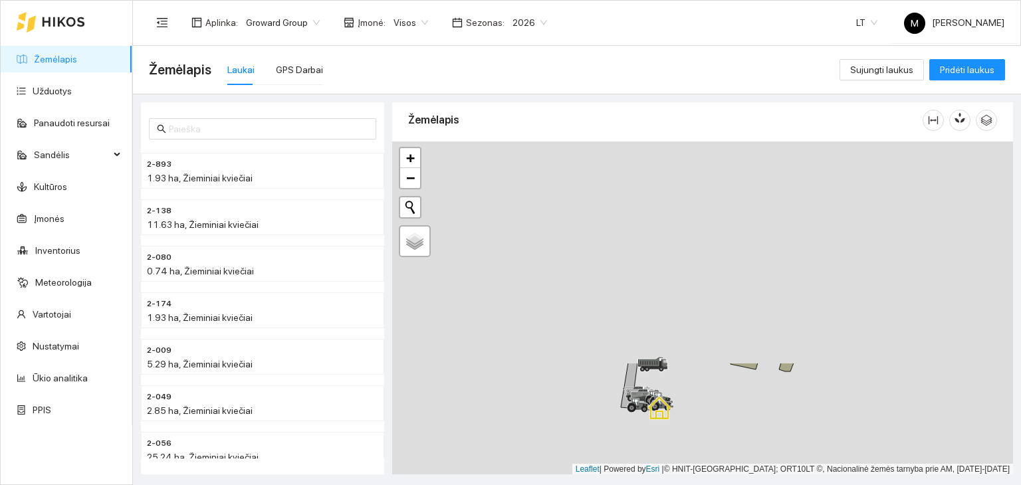
drag, startPoint x: 554, startPoint y: 236, endPoint x: 676, endPoint y: 444, distance: 241.5
click at [692, 485] on html "Žemėlapis Užduotys Panaudoti resursai Sandėlis Kultūros Įmonės Inventorius Mete…" at bounding box center [510, 242] width 1021 height 485
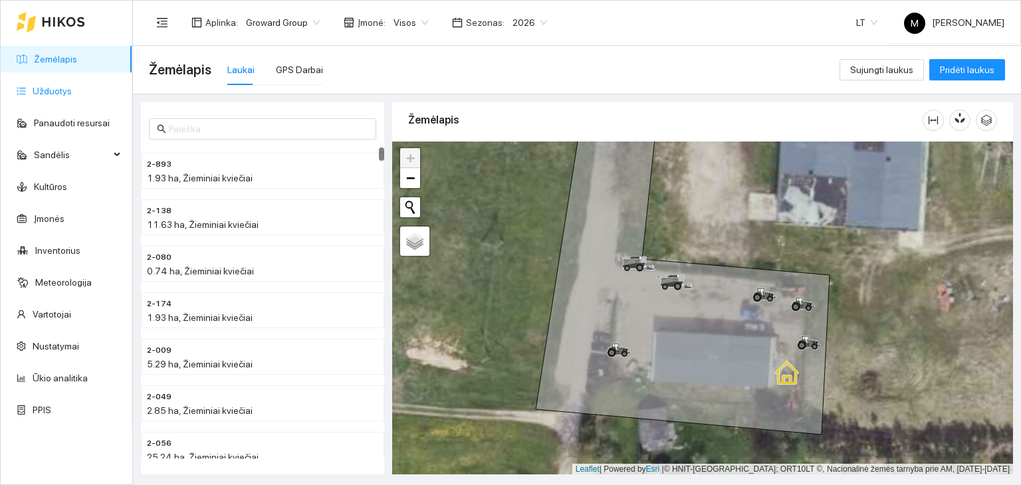
click at [72, 86] on link "Užduotys" at bounding box center [52, 91] width 39 height 11
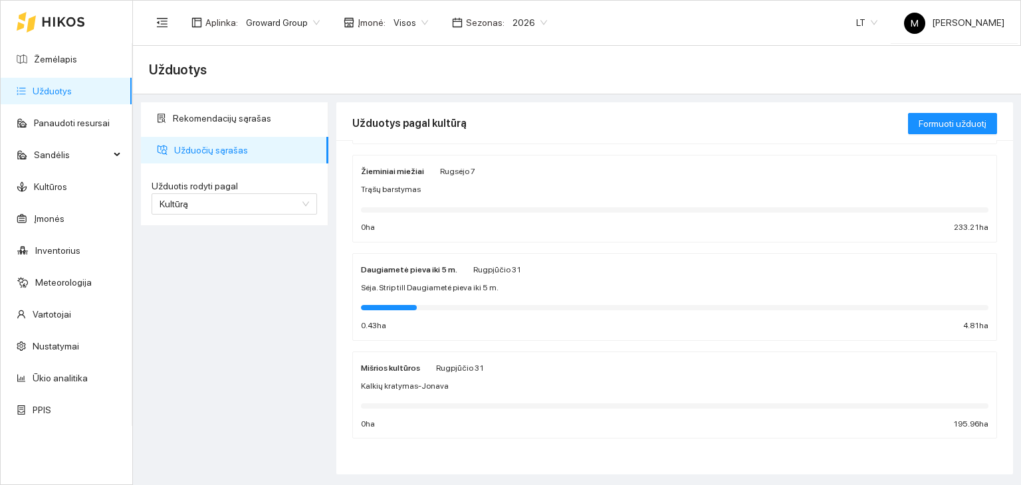
scroll to position [303, 0]
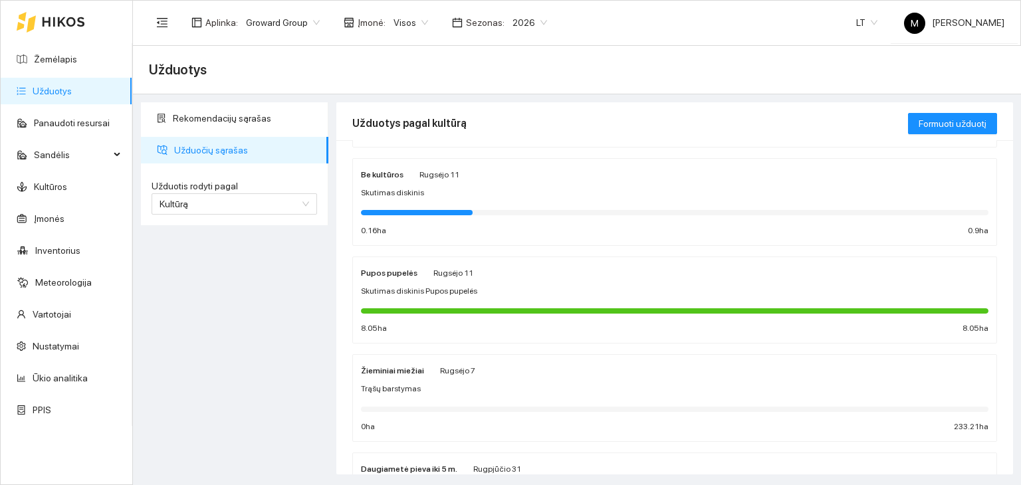
click at [473, 309] on div at bounding box center [675, 311] width 628 height 5
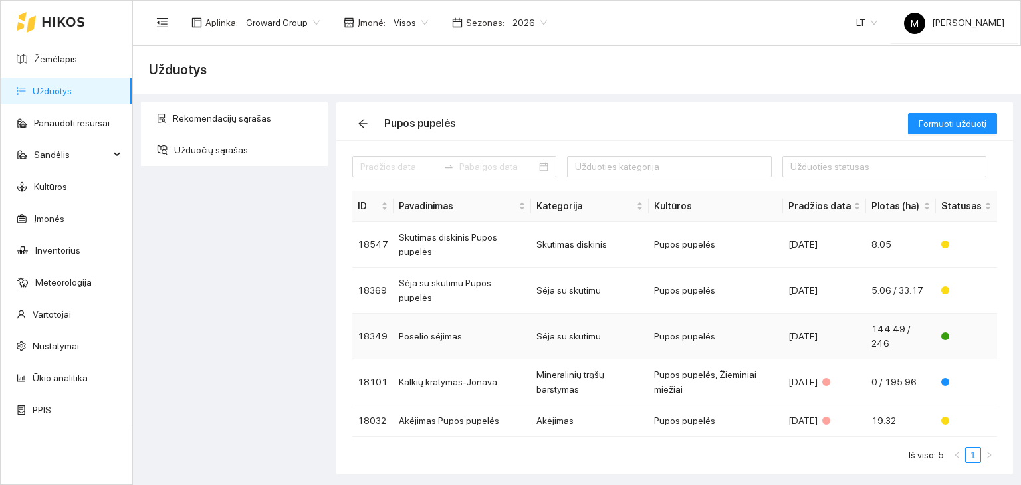
click at [450, 314] on td "Poselio sėjimas" at bounding box center [463, 337] width 138 height 46
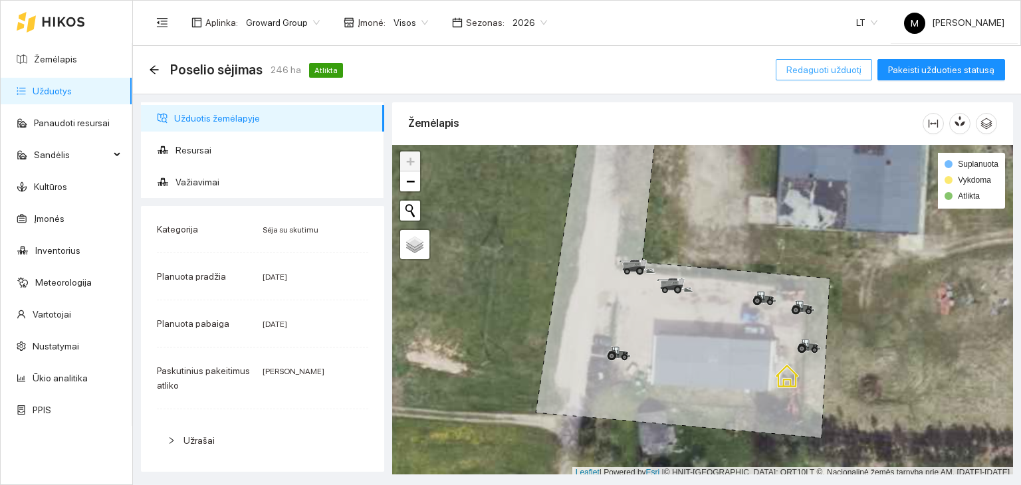
click at [822, 67] on span "Redaguoti užduotį" at bounding box center [824, 70] width 75 height 15
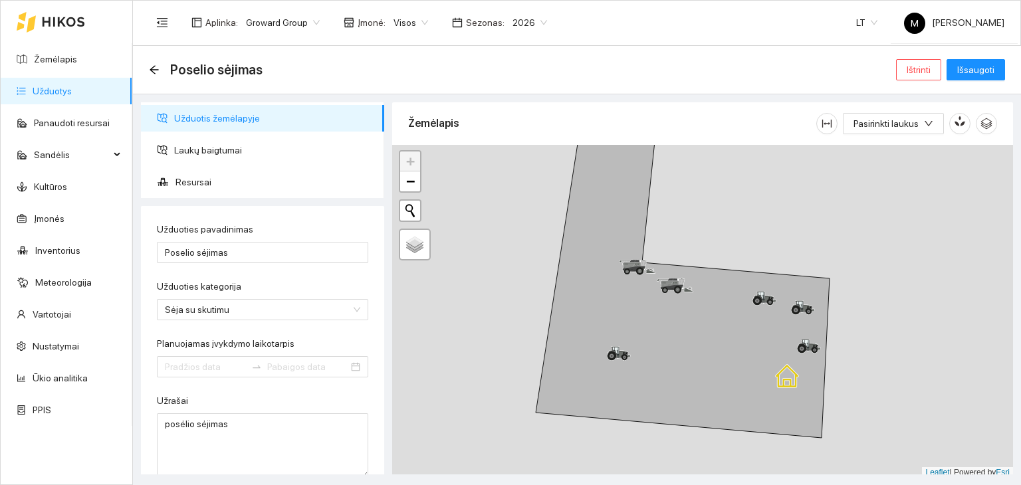
type input "[DATE]"
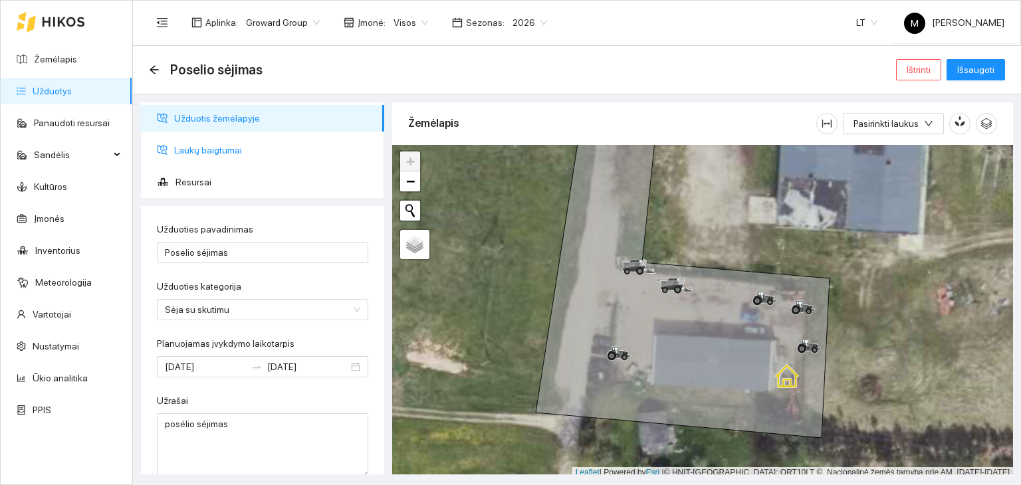
click at [207, 155] on span "Laukų baigtumai" at bounding box center [274, 150] width 200 height 27
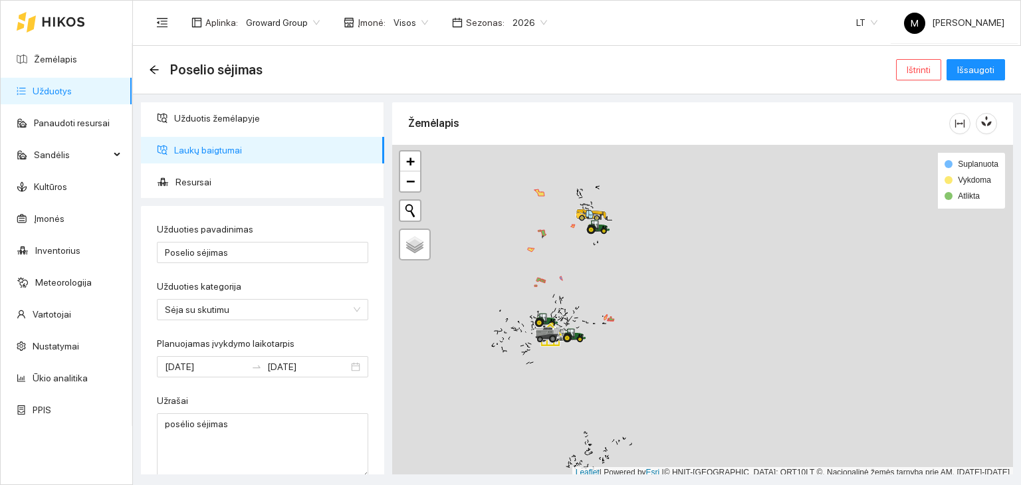
scroll to position [3, 0]
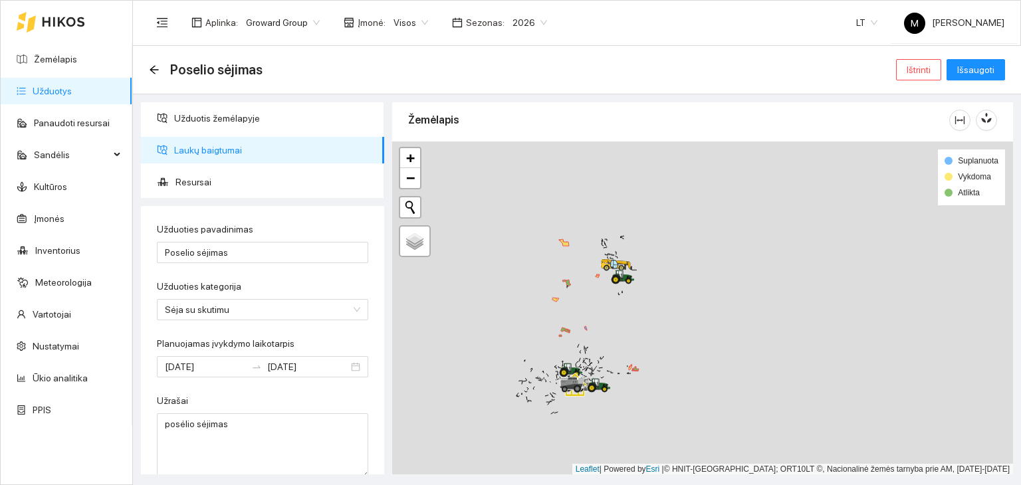
drag, startPoint x: 559, startPoint y: 180, endPoint x: 589, endPoint y: 269, distance: 94.2
click at [591, 262] on div at bounding box center [702, 309] width 621 height 334
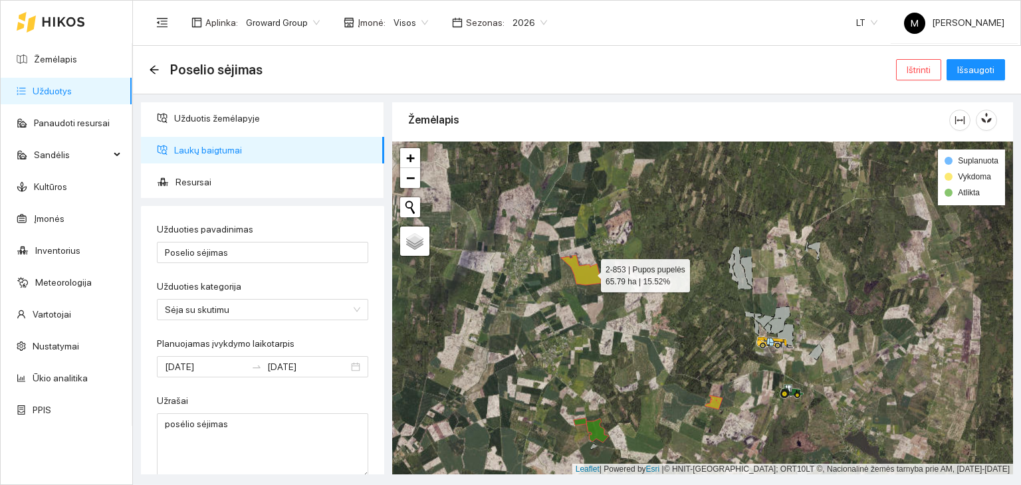
click at [589, 272] on icon at bounding box center [581, 270] width 41 height 30
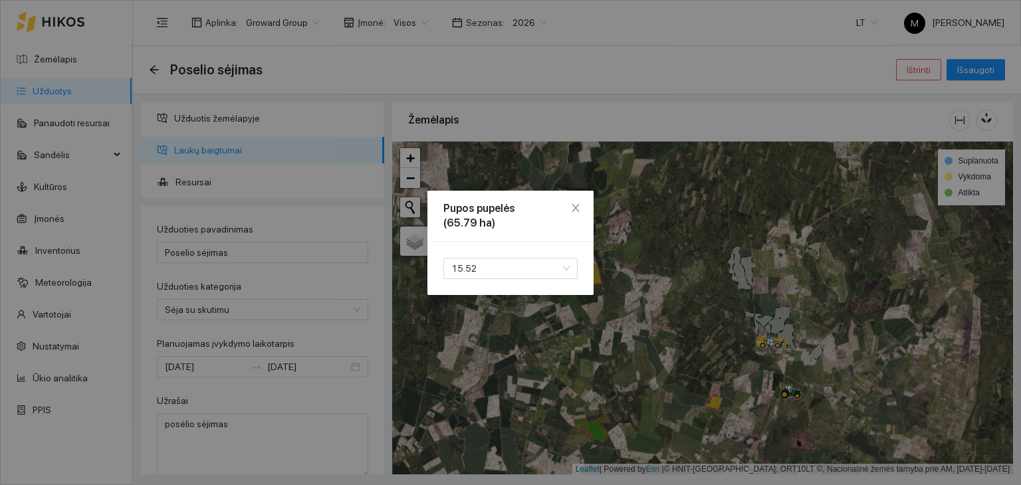
click at [634, 252] on div "Pupos pupelės (65.79 ha) 15.52" at bounding box center [510, 242] width 1021 height 485
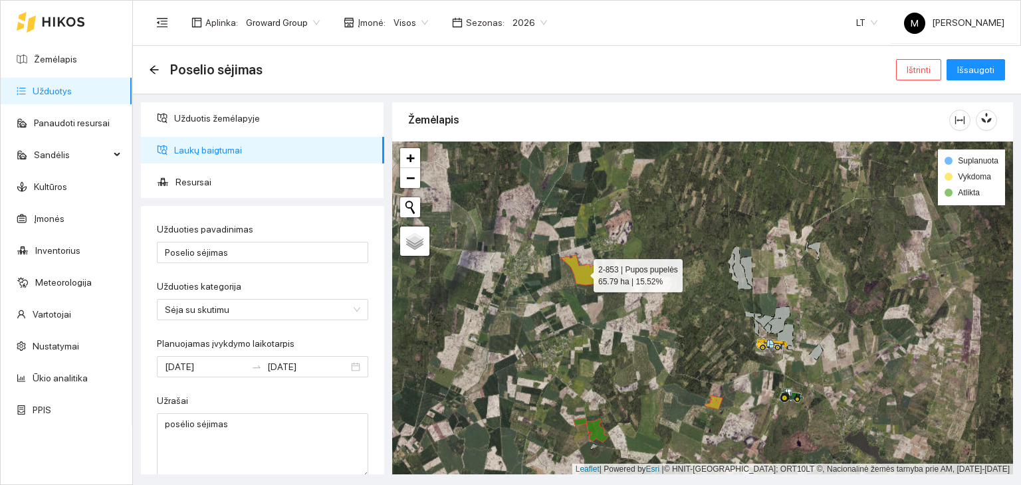
click at [582, 272] on icon at bounding box center [581, 270] width 41 height 30
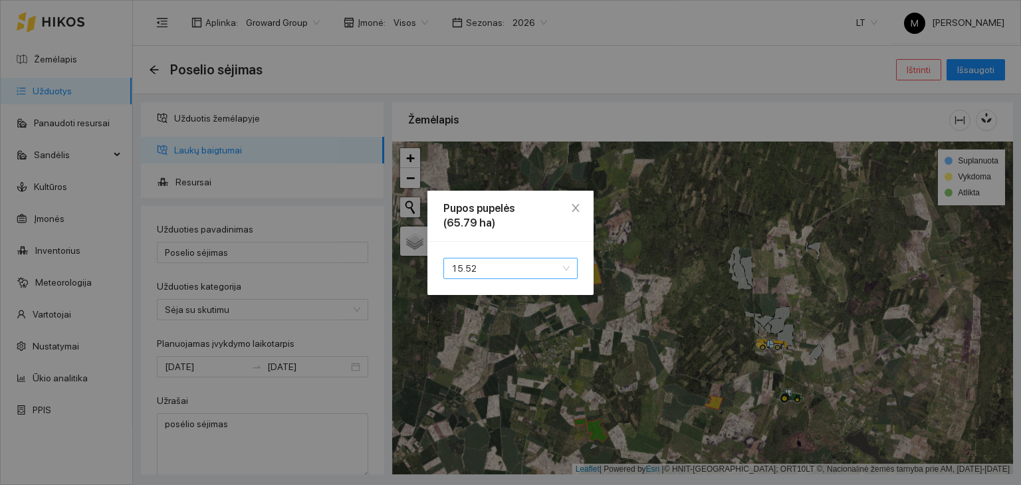
click at [547, 272] on span "15.52" at bounding box center [511, 269] width 118 height 20
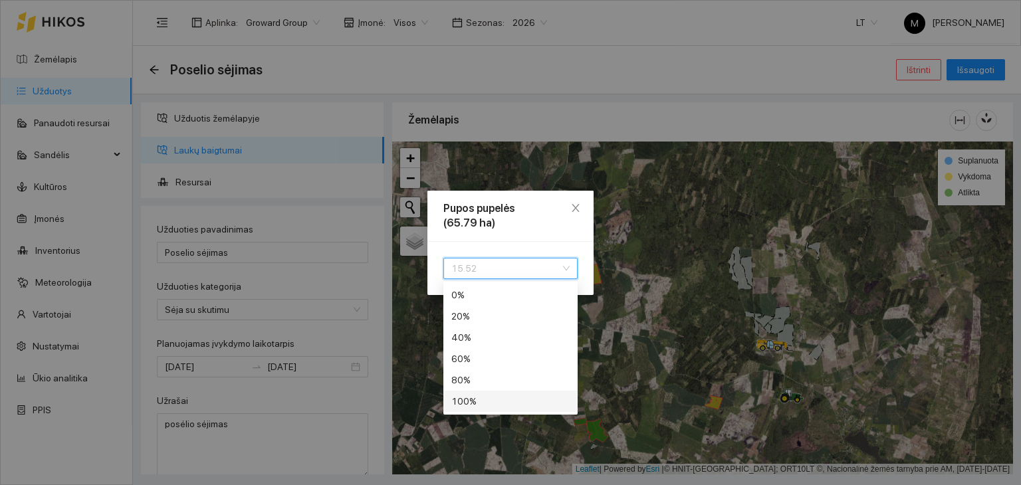
click at [511, 396] on div "100 %" at bounding box center [511, 401] width 118 height 15
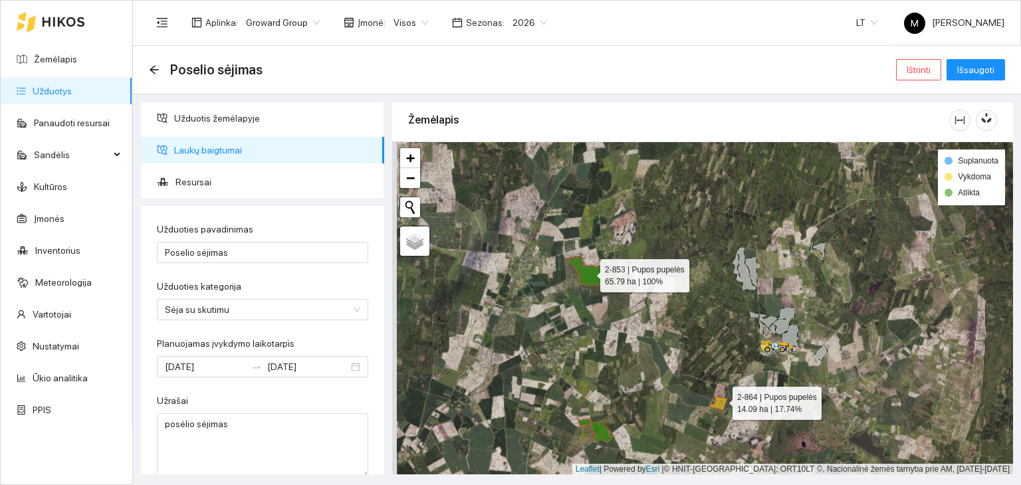
click at [722, 400] on icon at bounding box center [718, 403] width 17 height 14
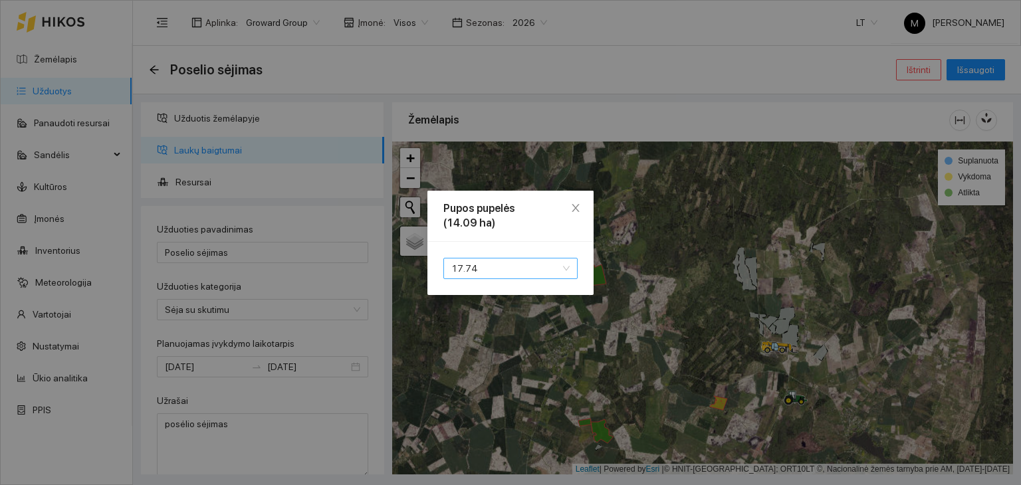
click at [529, 273] on span "17.74" at bounding box center [511, 269] width 118 height 20
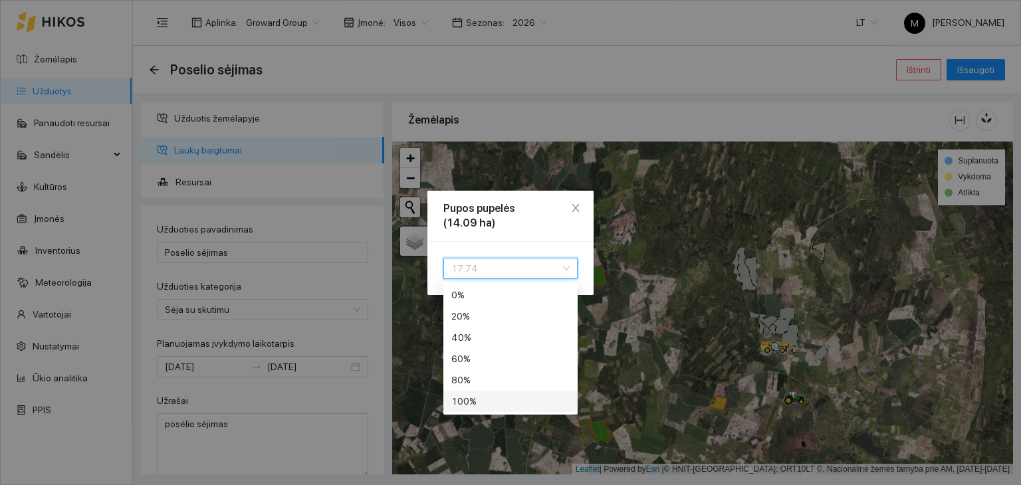
click at [497, 398] on div "100 %" at bounding box center [511, 401] width 118 height 15
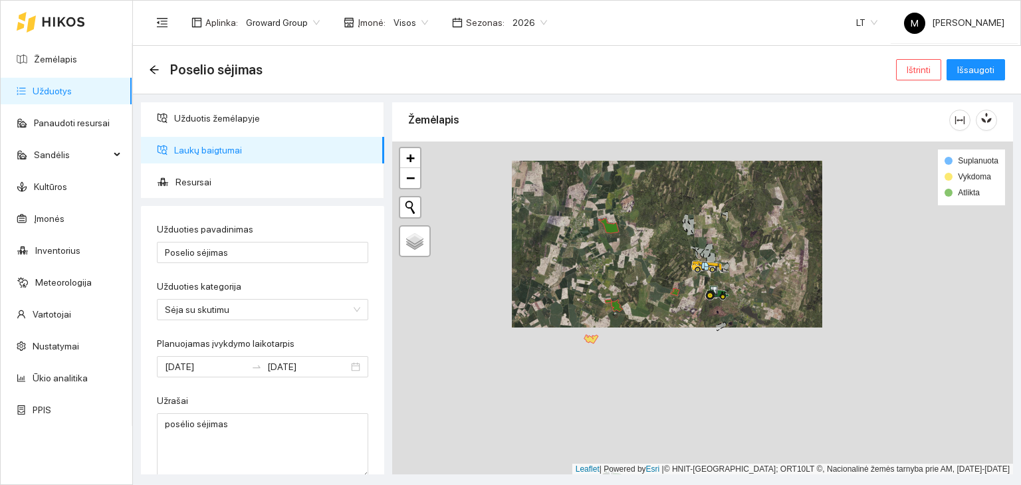
drag, startPoint x: 611, startPoint y: 416, endPoint x: 621, endPoint y: 295, distance: 120.8
click at [621, 295] on div at bounding box center [702, 309] width 621 height 334
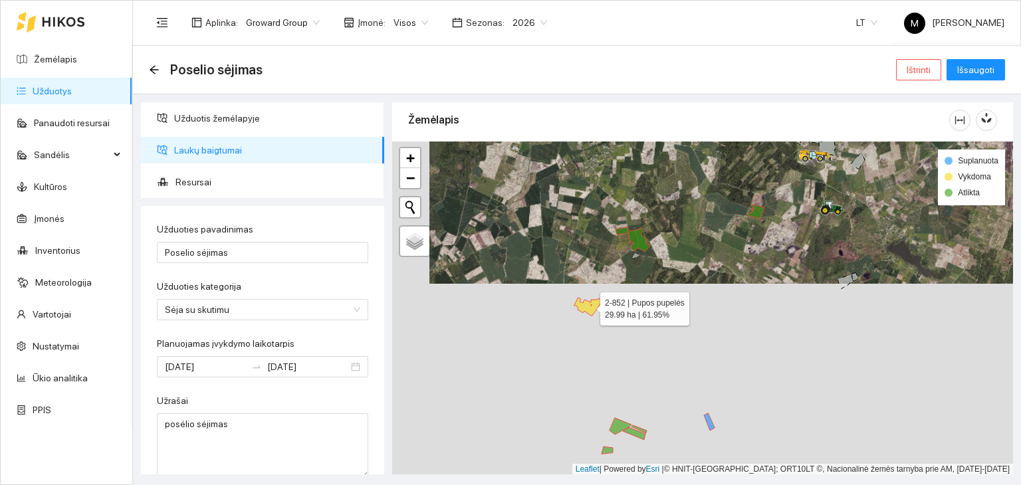
click at [595, 307] on icon at bounding box center [589, 307] width 29 height 18
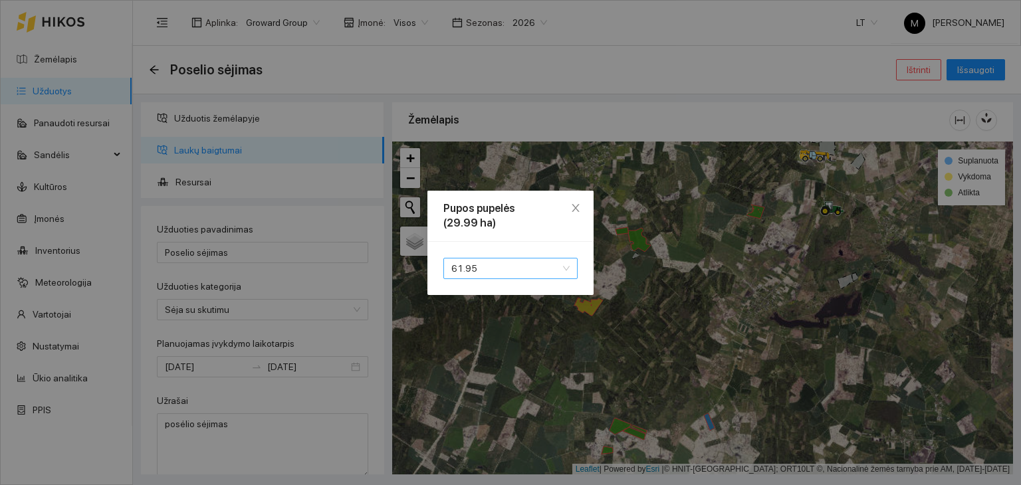
click at [472, 269] on span "61.95" at bounding box center [511, 269] width 118 height 20
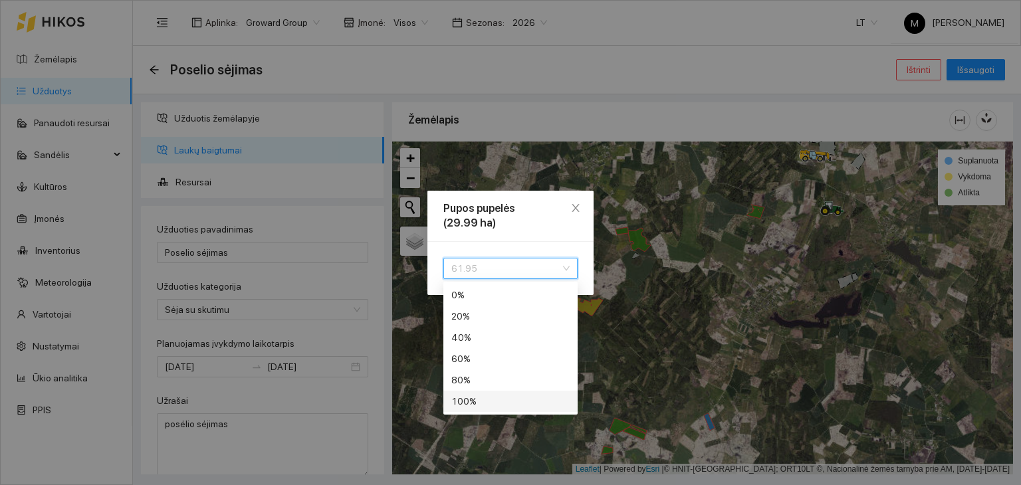
click at [479, 400] on div "100 %" at bounding box center [511, 401] width 118 height 15
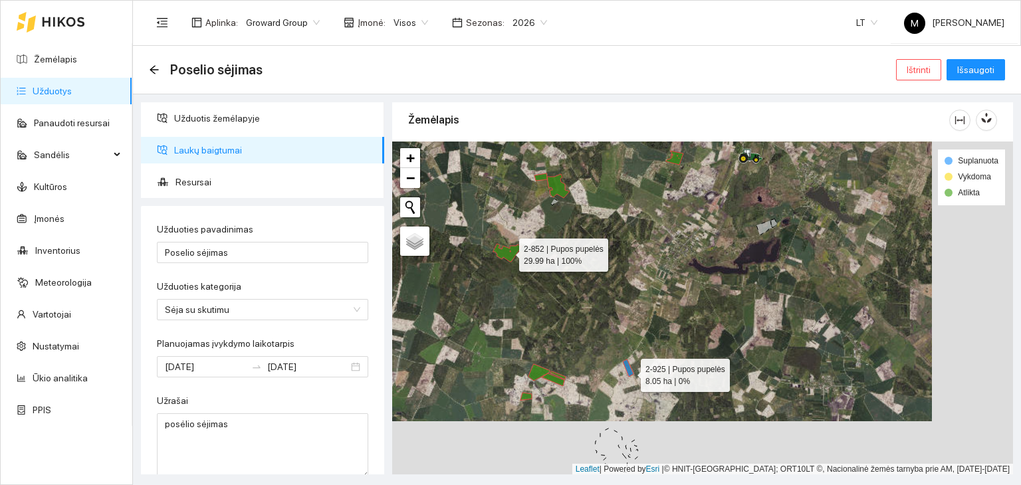
click at [628, 372] on icon at bounding box center [628, 368] width 11 height 17
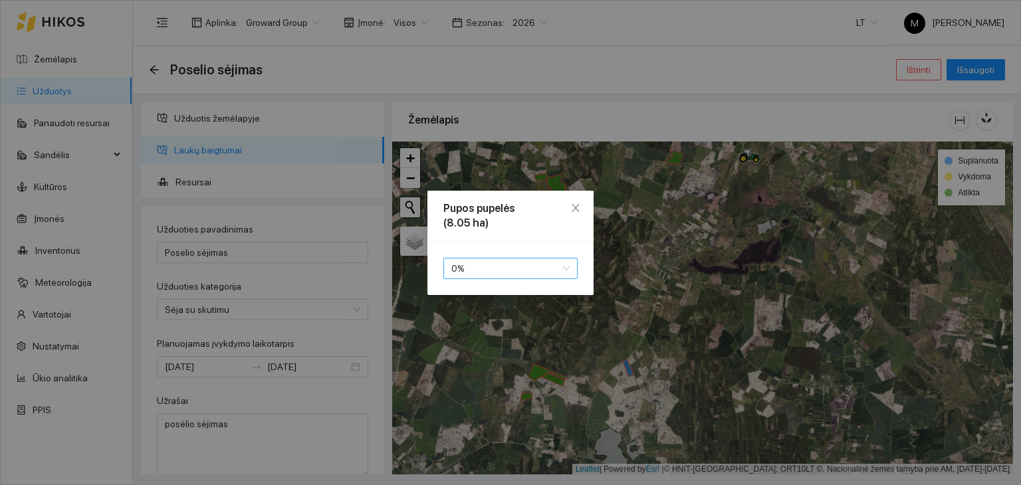
click at [471, 275] on span "0 %" at bounding box center [511, 269] width 118 height 20
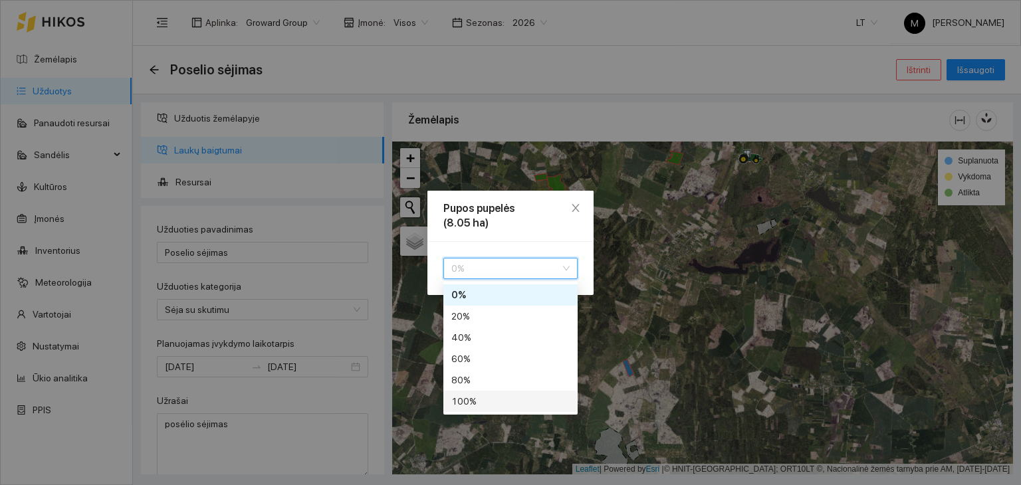
click at [460, 406] on div "100 %" at bounding box center [511, 401] width 118 height 15
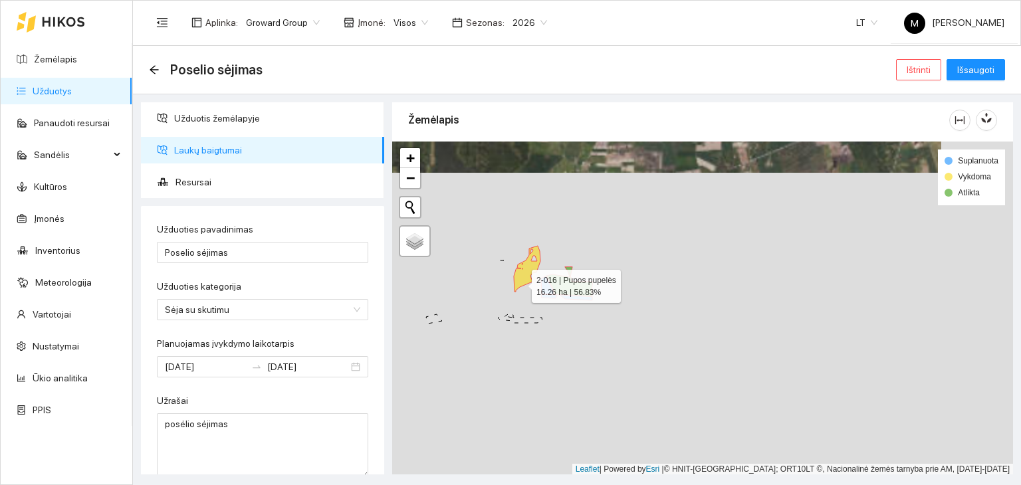
click at [520, 283] on icon at bounding box center [527, 269] width 27 height 46
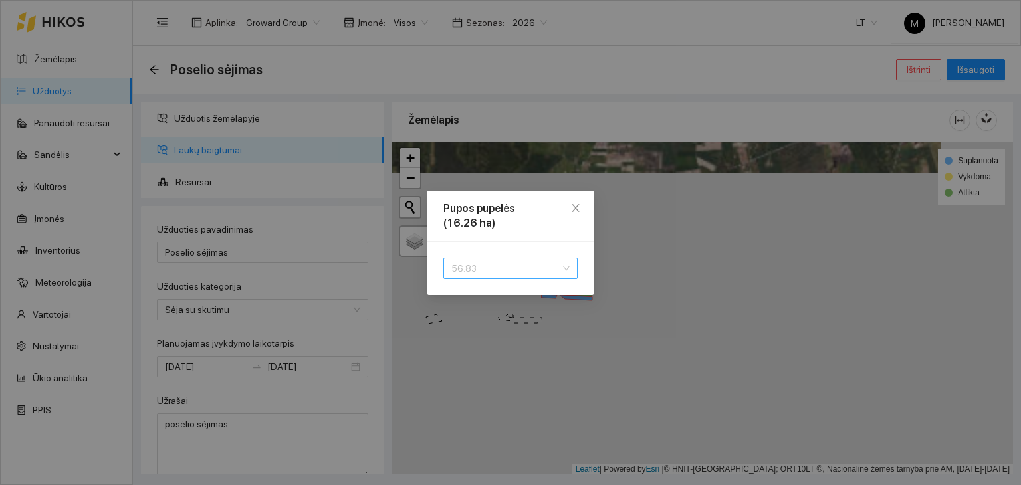
click at [509, 267] on span "56.83" at bounding box center [511, 269] width 118 height 20
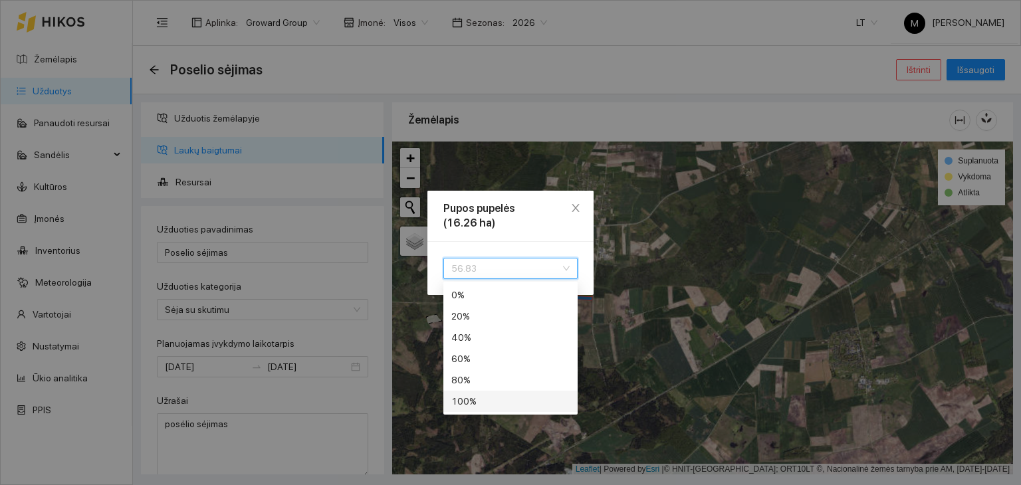
click at [497, 399] on div "100 %" at bounding box center [511, 401] width 118 height 15
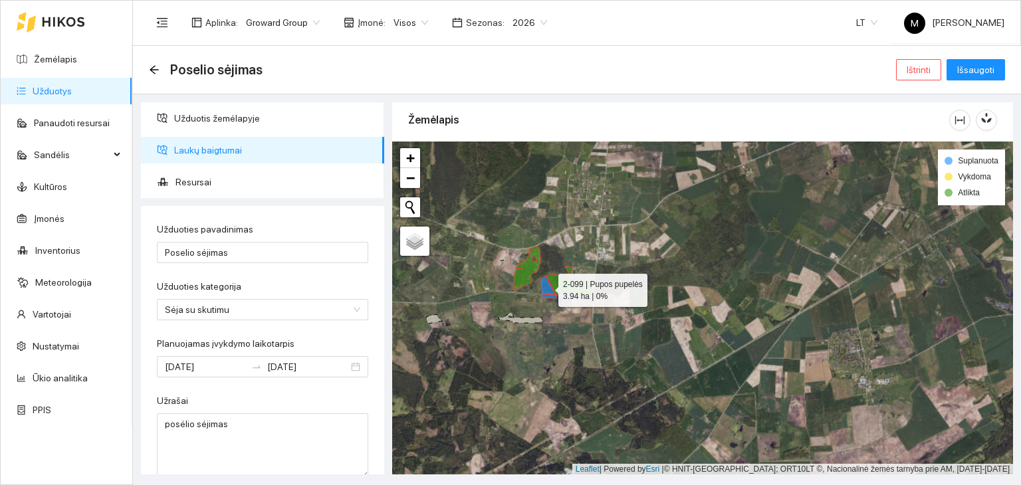
click at [546, 287] on icon at bounding box center [547, 286] width 13 height 18
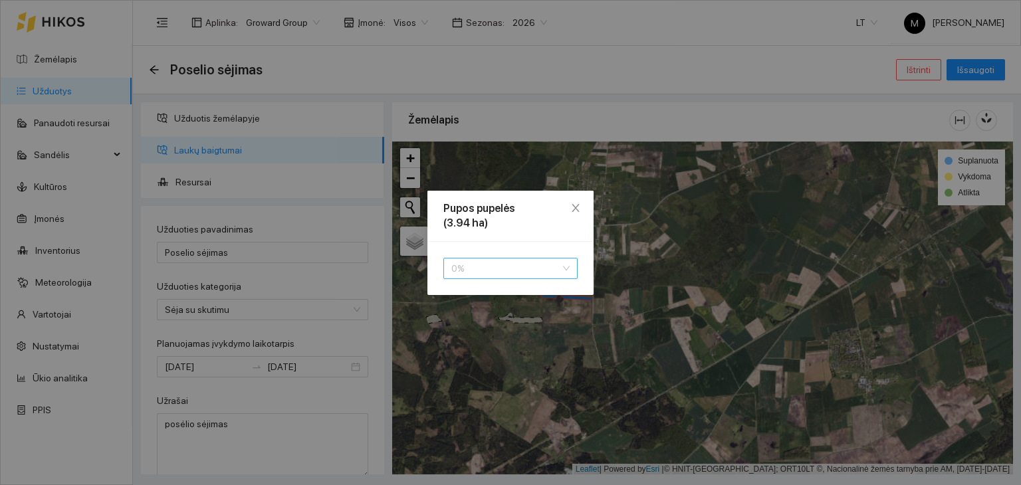
click at [532, 271] on span "0 %" at bounding box center [511, 269] width 118 height 20
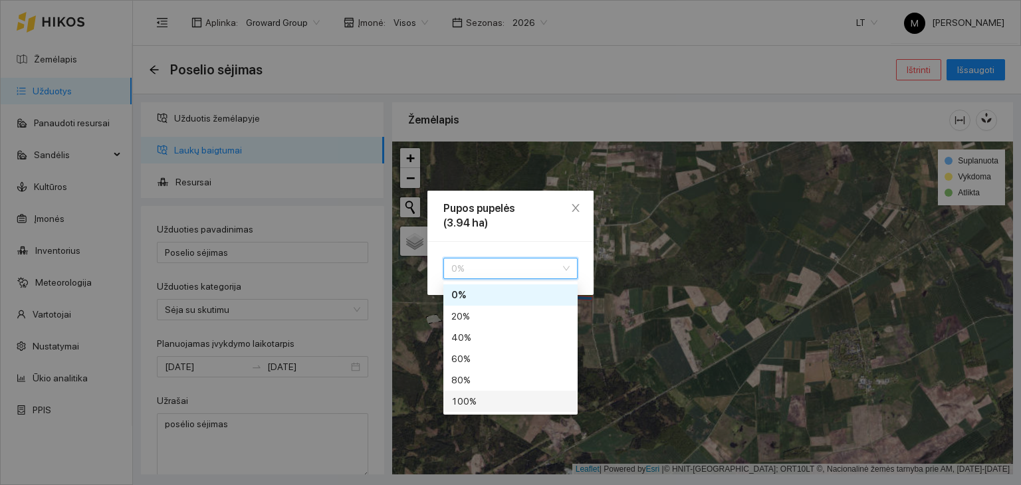
click at [509, 400] on div "100 %" at bounding box center [511, 401] width 118 height 15
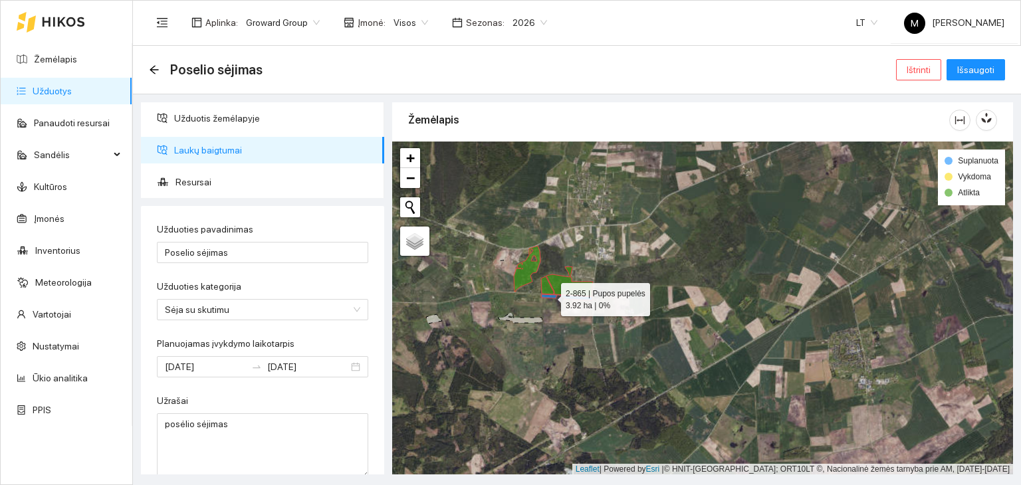
click at [549, 295] on icon at bounding box center [567, 298] width 51 height 6
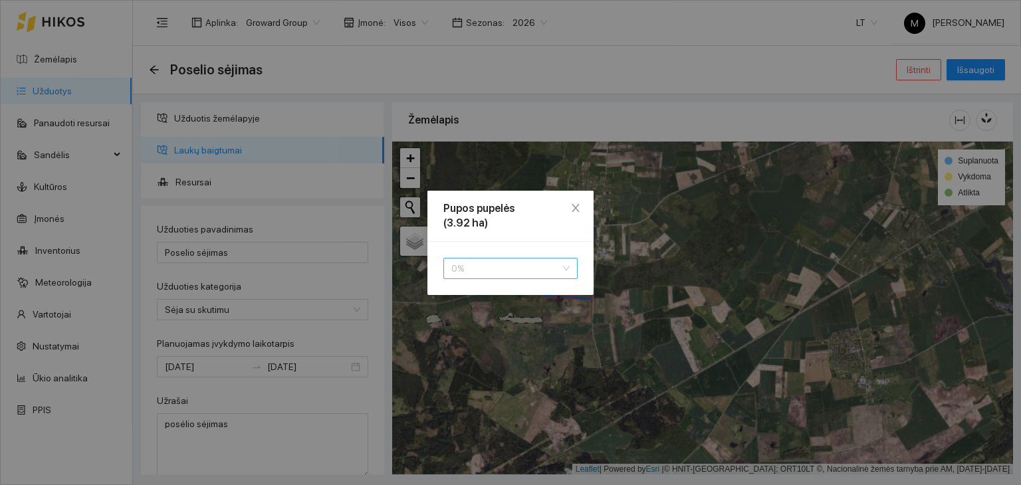
click at [527, 268] on span "0 %" at bounding box center [511, 269] width 118 height 20
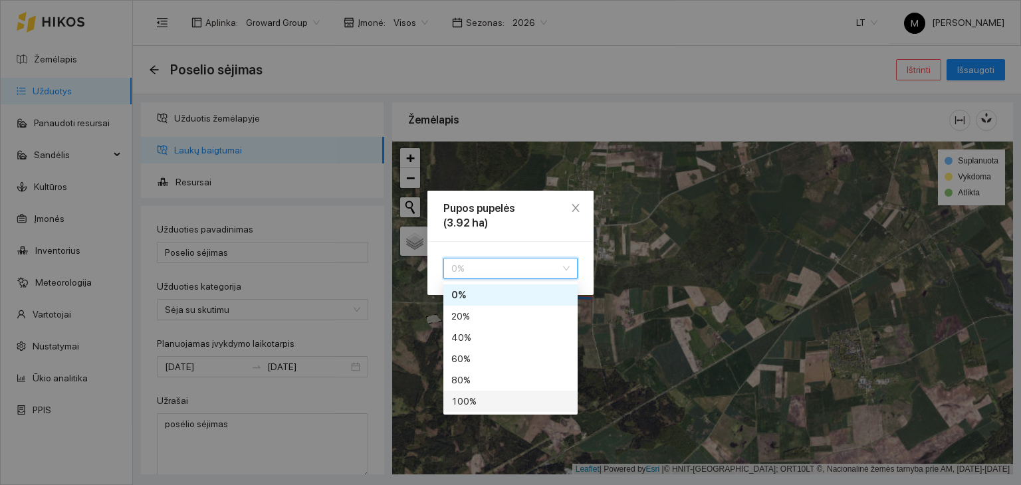
click at [494, 397] on div "100 %" at bounding box center [511, 401] width 118 height 15
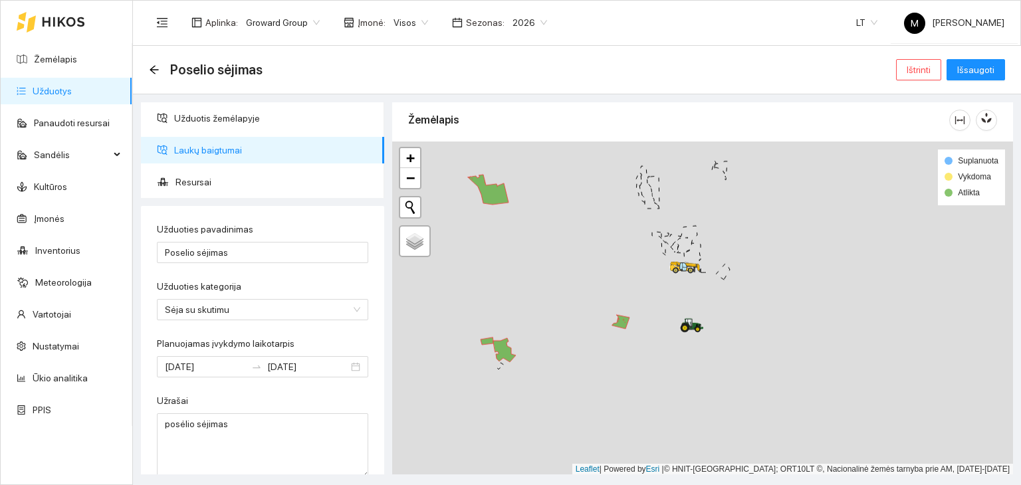
drag, startPoint x: 648, startPoint y: 296, endPoint x: 654, endPoint y: 264, distance: 32.6
click at [654, 264] on div at bounding box center [702, 309] width 621 height 334
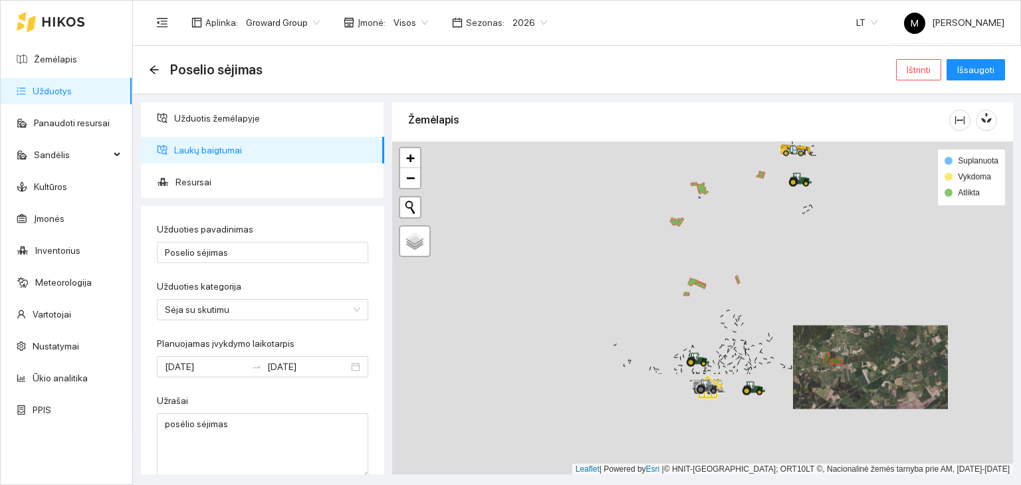
drag, startPoint x: 446, startPoint y: 290, endPoint x: 678, endPoint y: 154, distance: 269.7
click at [678, 154] on div at bounding box center [702, 309] width 621 height 334
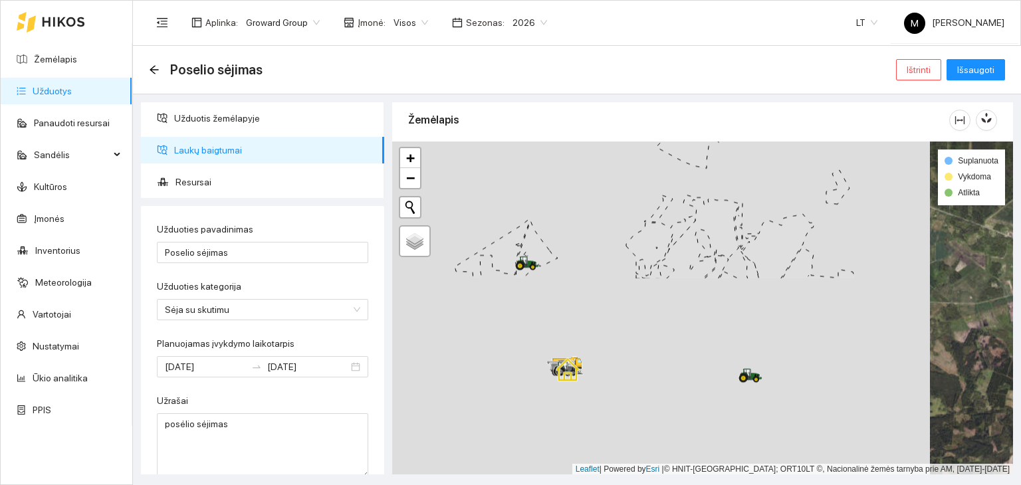
drag, startPoint x: 815, startPoint y: 342, endPoint x: 811, endPoint y: 113, distance: 229.5
click at [811, 113] on div "Žemėlapis" at bounding box center [702, 285] width 621 height 372
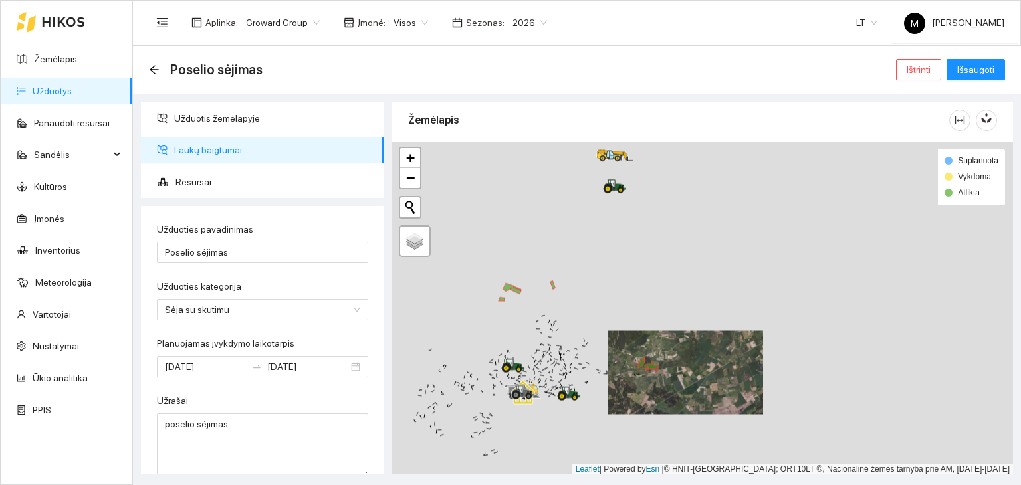
drag, startPoint x: 938, startPoint y: 293, endPoint x: 682, endPoint y: 404, distance: 278.2
click at [682, 404] on div at bounding box center [702, 309] width 621 height 334
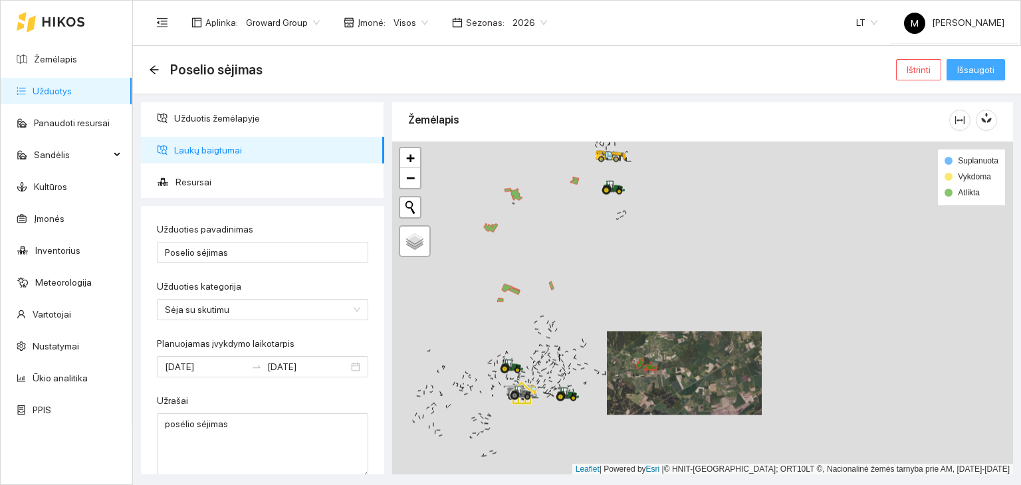
click at [989, 70] on span "Išsaugoti" at bounding box center [976, 70] width 37 height 15
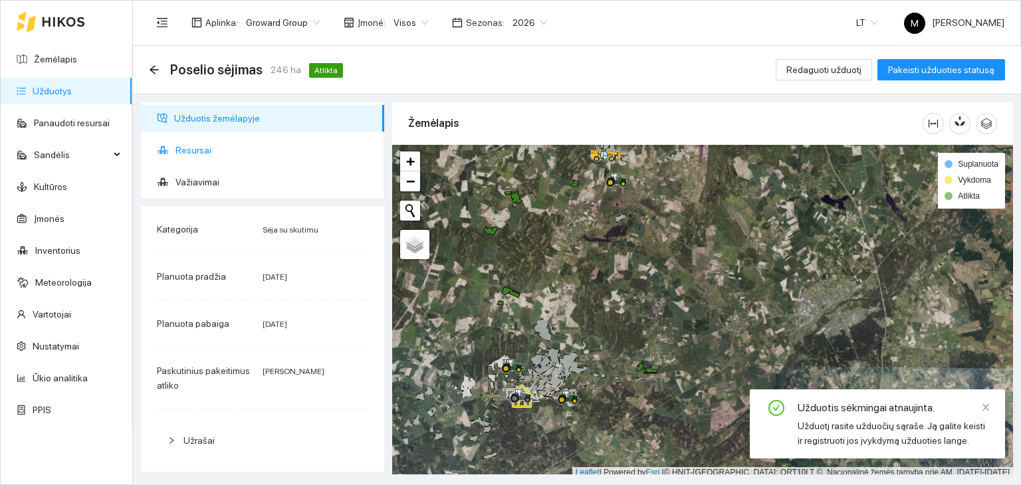
click at [237, 161] on span "Resursai" at bounding box center [275, 150] width 198 height 27
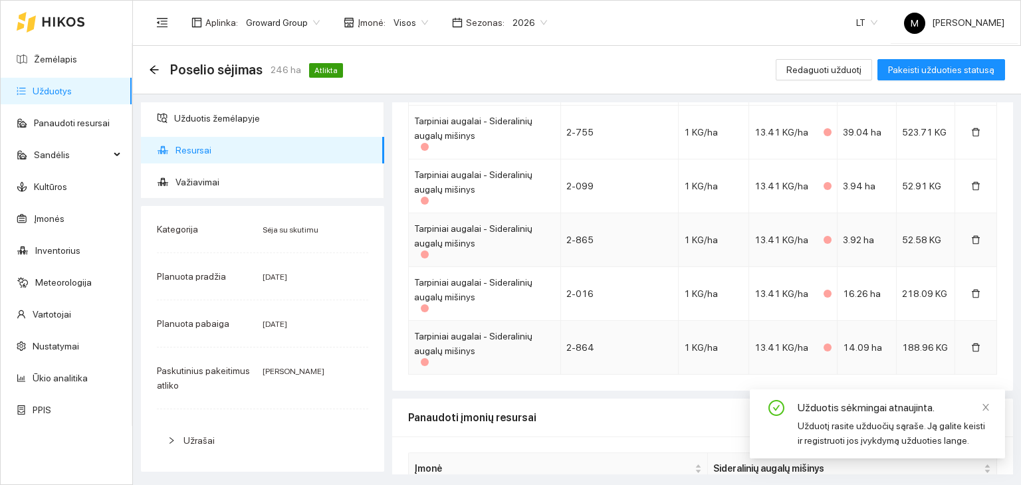
scroll to position [654, 0]
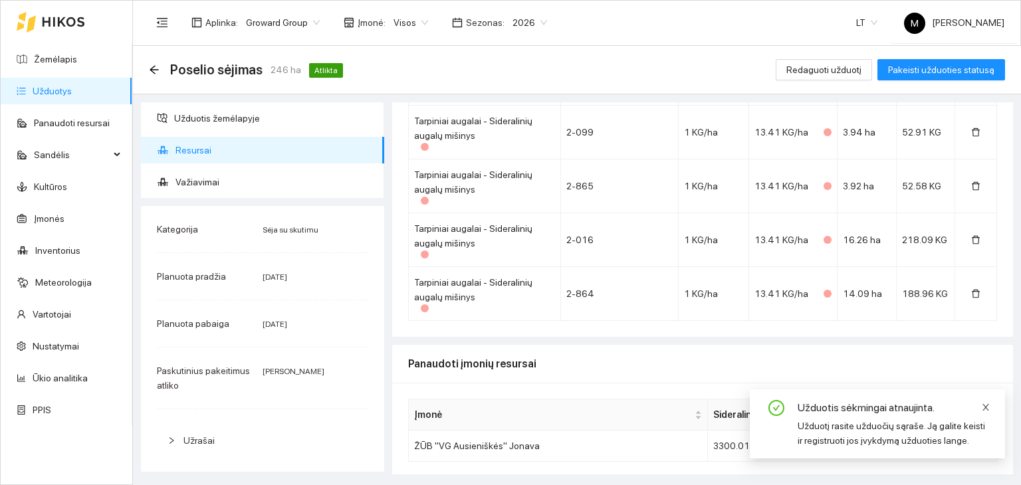
click at [986, 408] on icon "close" at bounding box center [986, 407] width 9 height 9
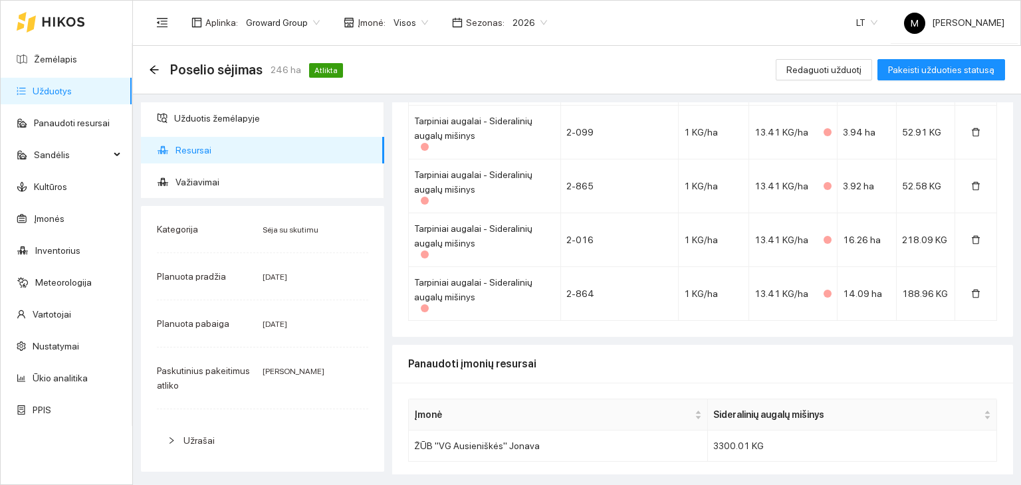
click at [72, 96] on link "Užduotys" at bounding box center [52, 91] width 39 height 11
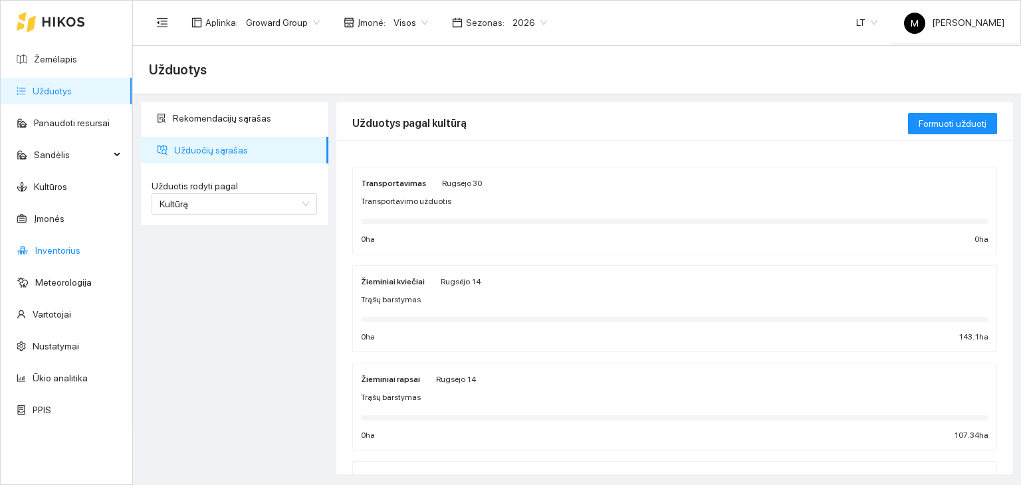
click at [53, 252] on link "Inventorius" at bounding box center [57, 250] width 45 height 11
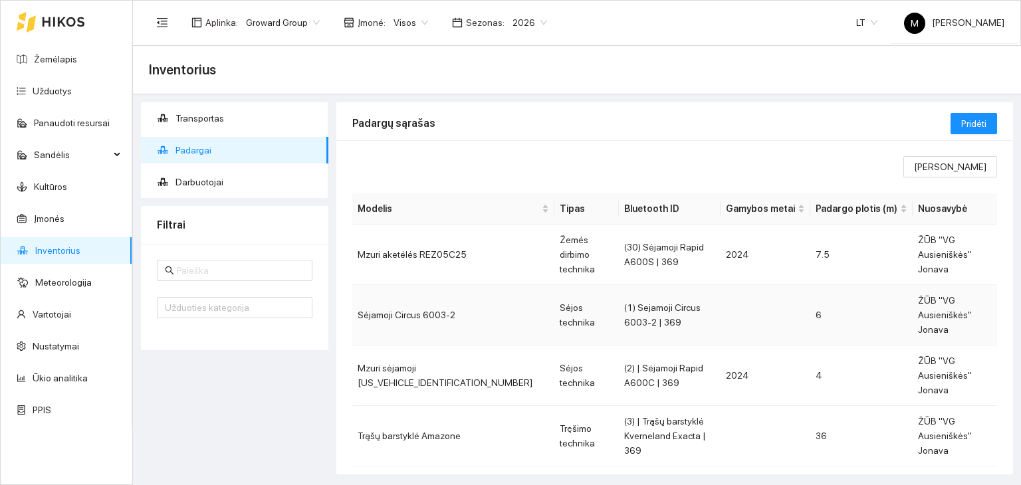
scroll to position [261, 0]
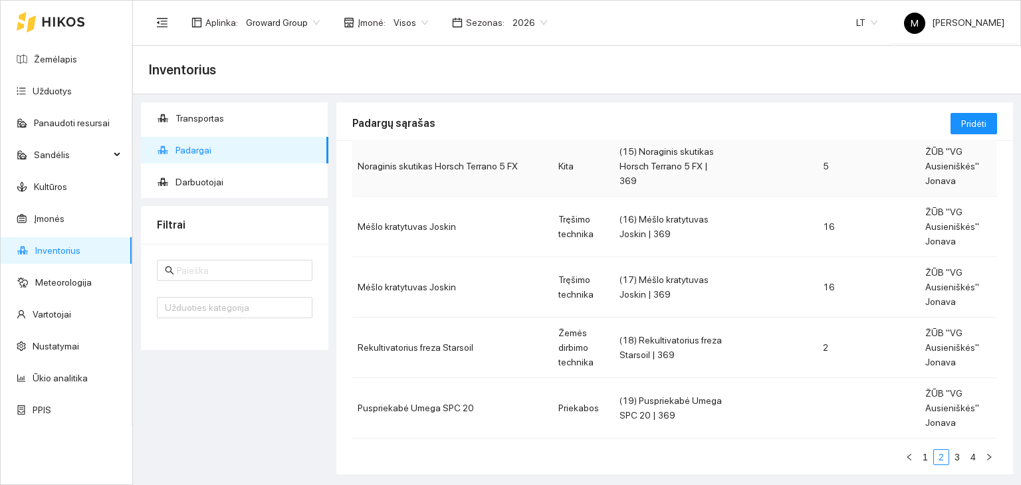
scroll to position [407, 0]
click at [950, 449] on link "3" at bounding box center [957, 456] width 15 height 15
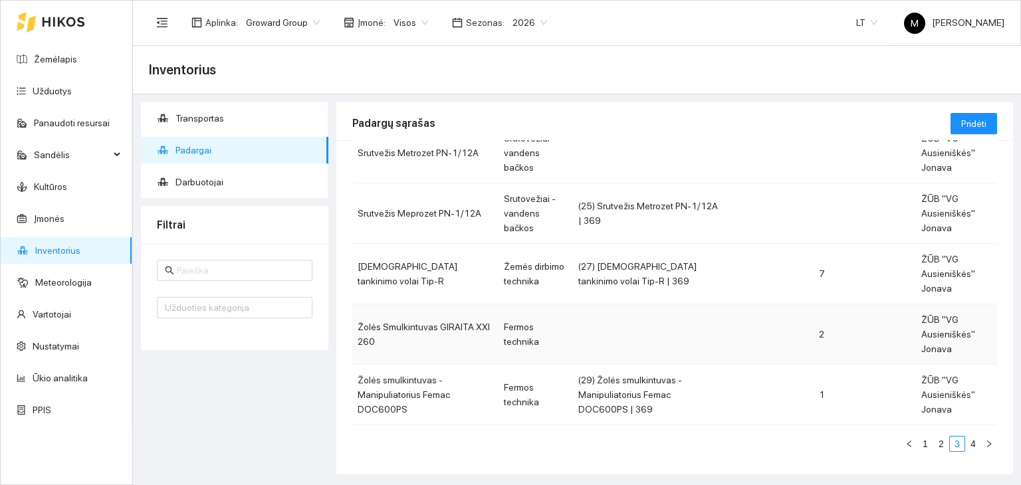
scroll to position [407, 0]
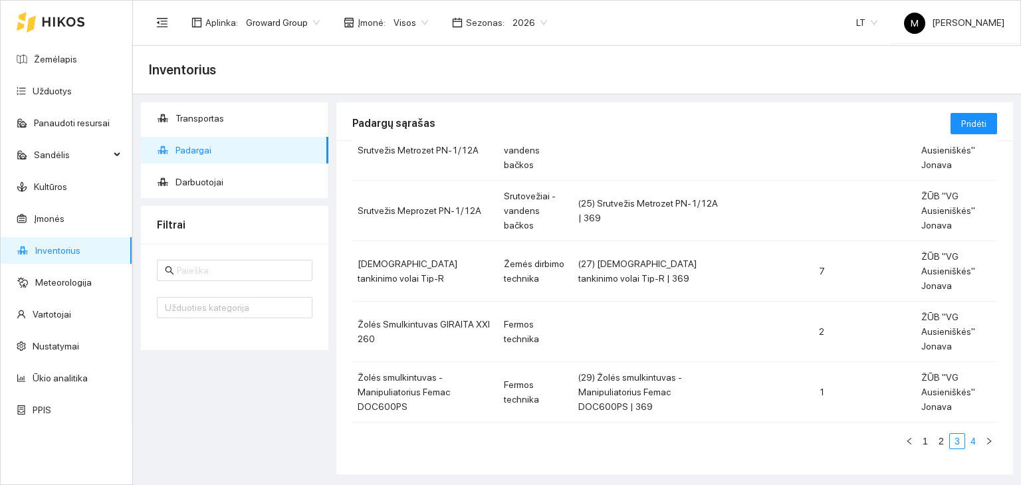
click at [966, 445] on link "4" at bounding box center [973, 441] width 15 height 15
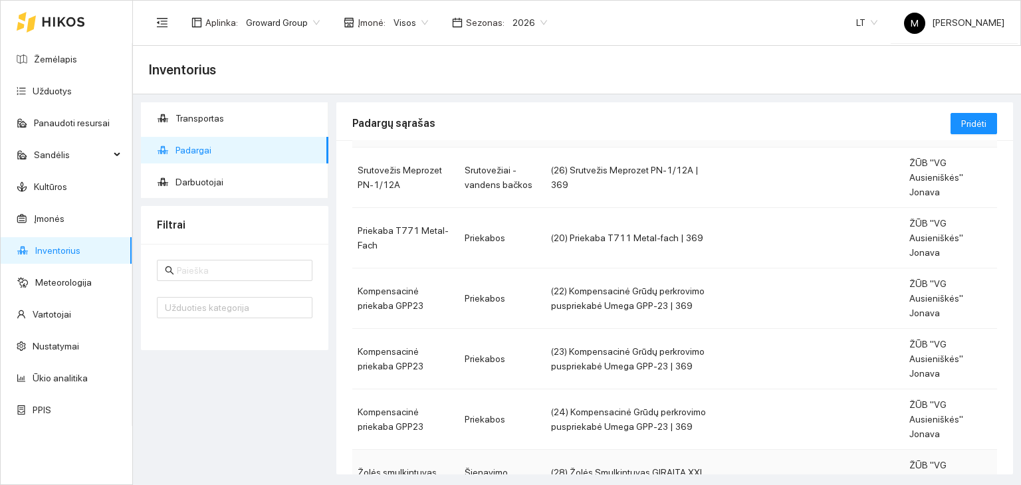
scroll to position [77, 0]
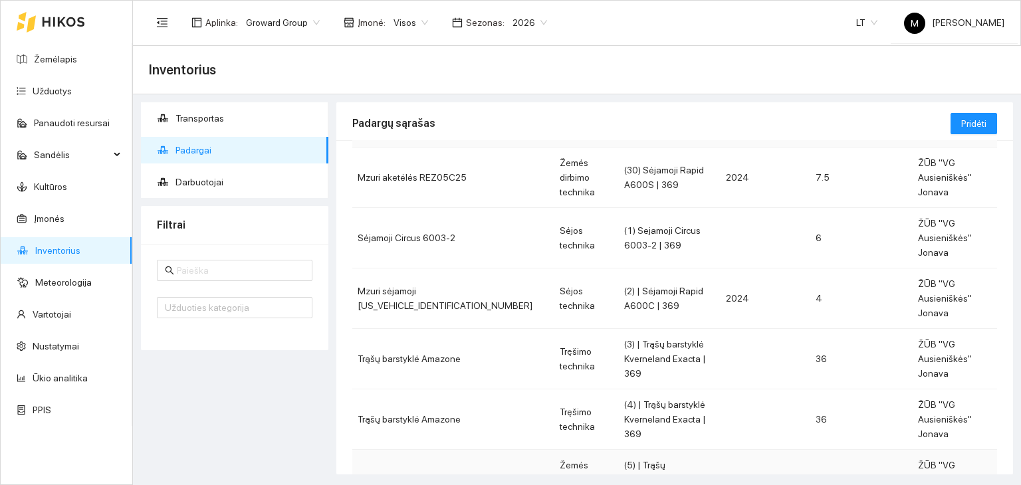
click at [447, 450] on td "Amazone Catros 6003-2TS" at bounding box center [453, 480] width 202 height 61
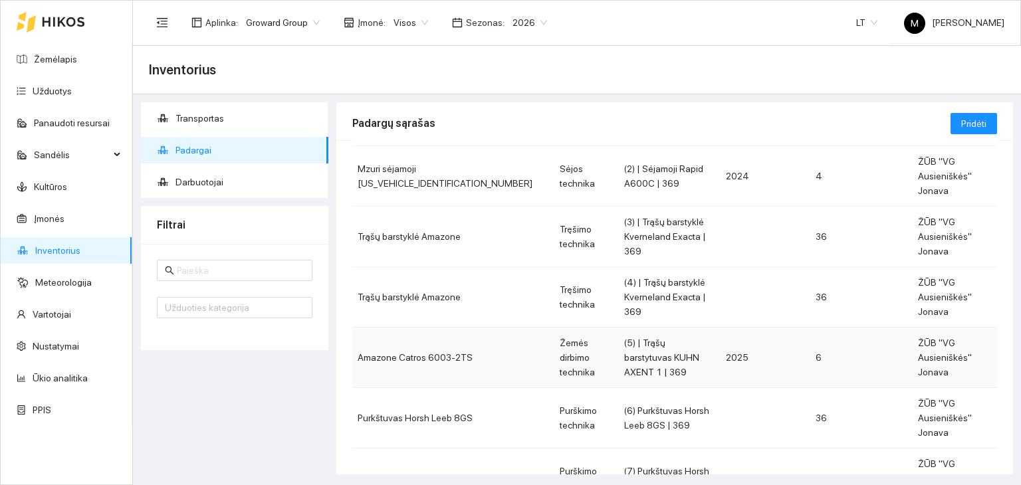
scroll to position [261, 0]
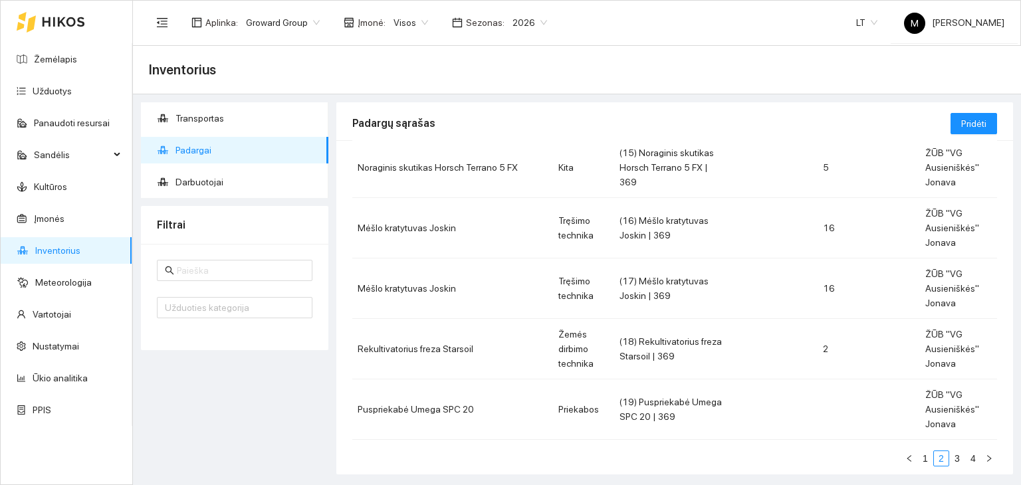
scroll to position [407, 0]
click at [950, 449] on link "3" at bounding box center [957, 456] width 15 height 15
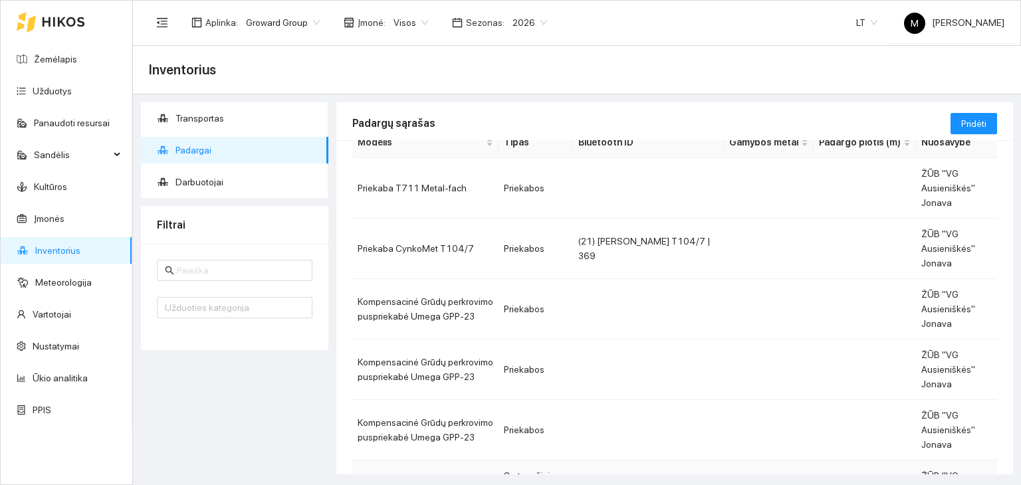
scroll to position [407, 0]
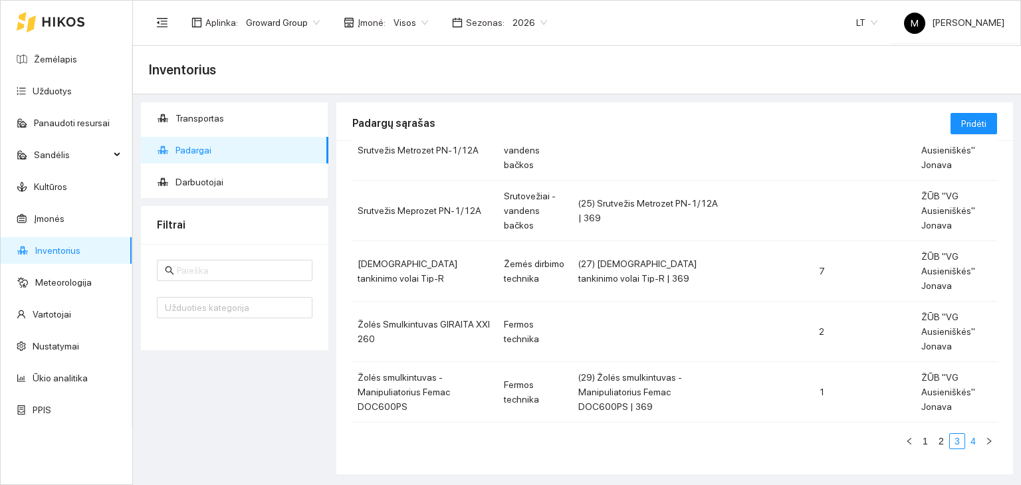
click at [966, 442] on link "4" at bounding box center [973, 441] width 15 height 15
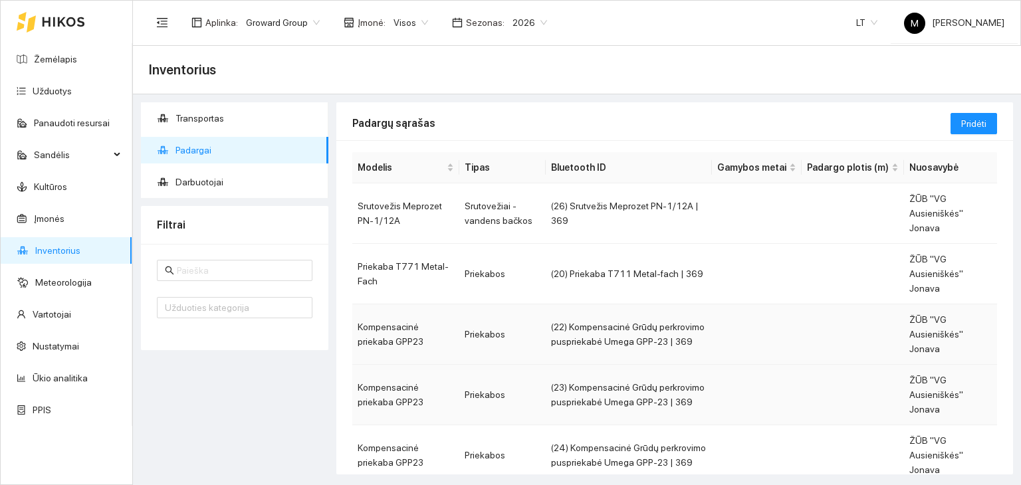
scroll to position [77, 0]
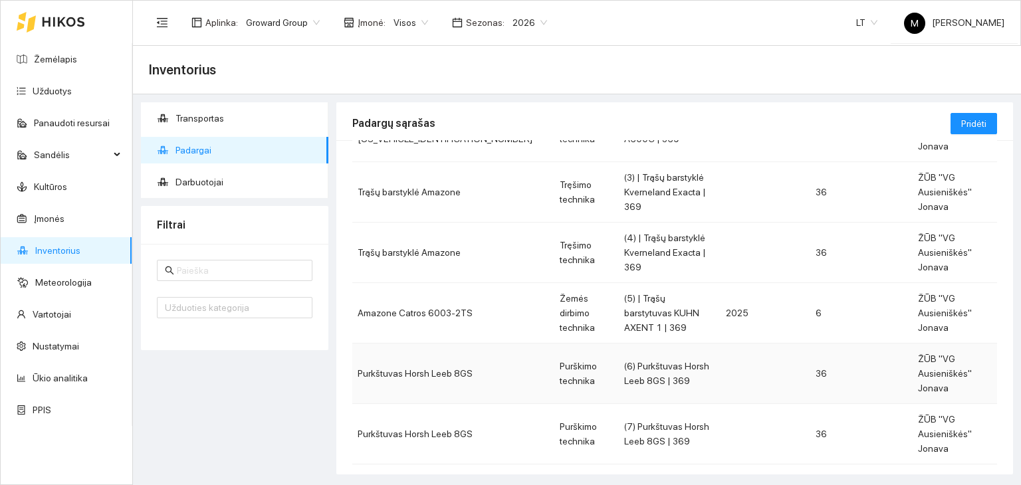
scroll to position [261, 0]
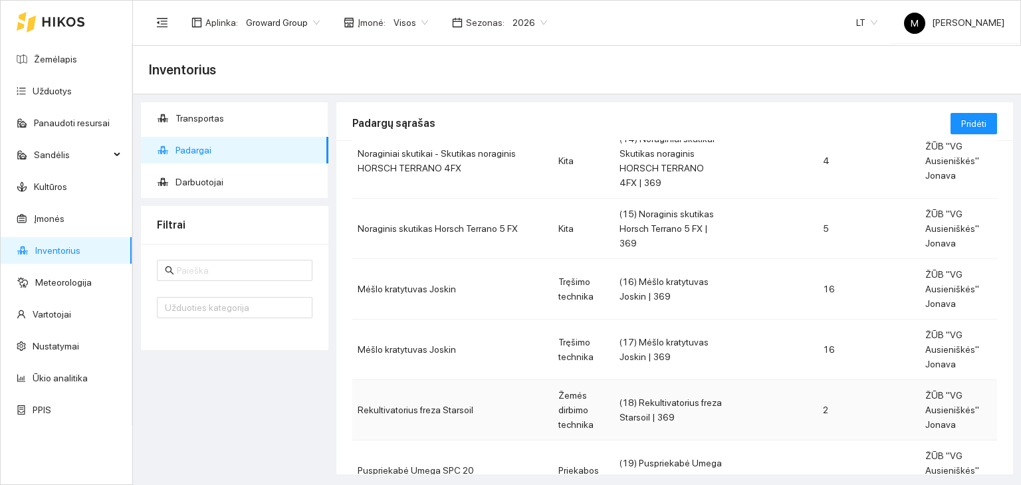
scroll to position [407, 0]
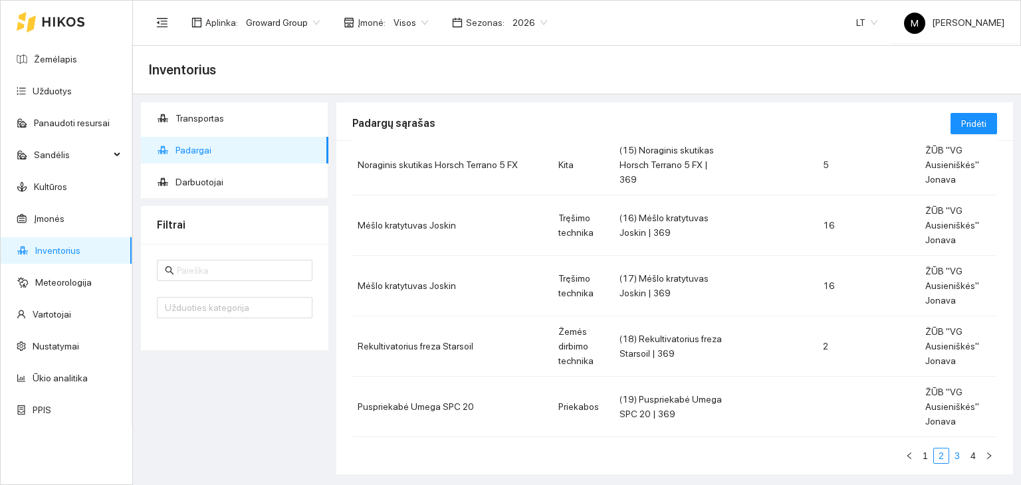
click at [952, 449] on link "3" at bounding box center [957, 456] width 15 height 15
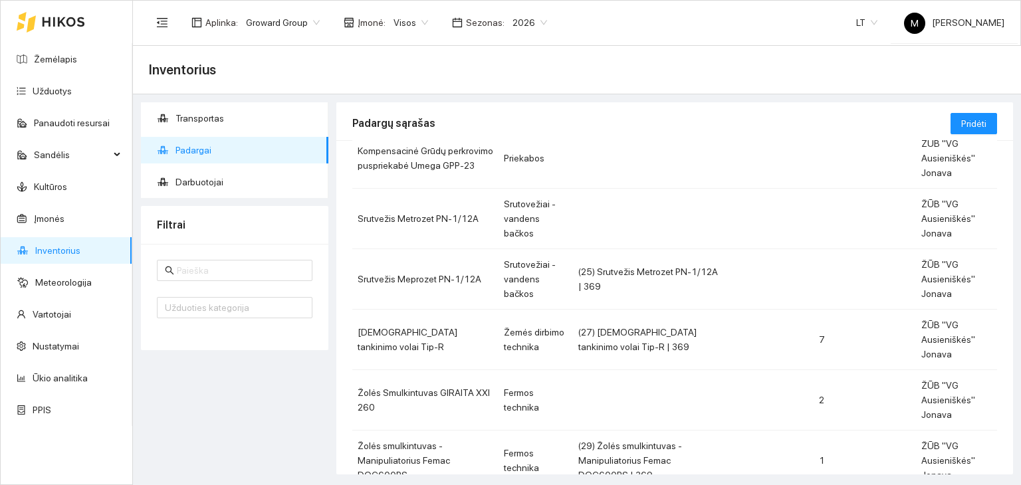
scroll to position [407, 0]
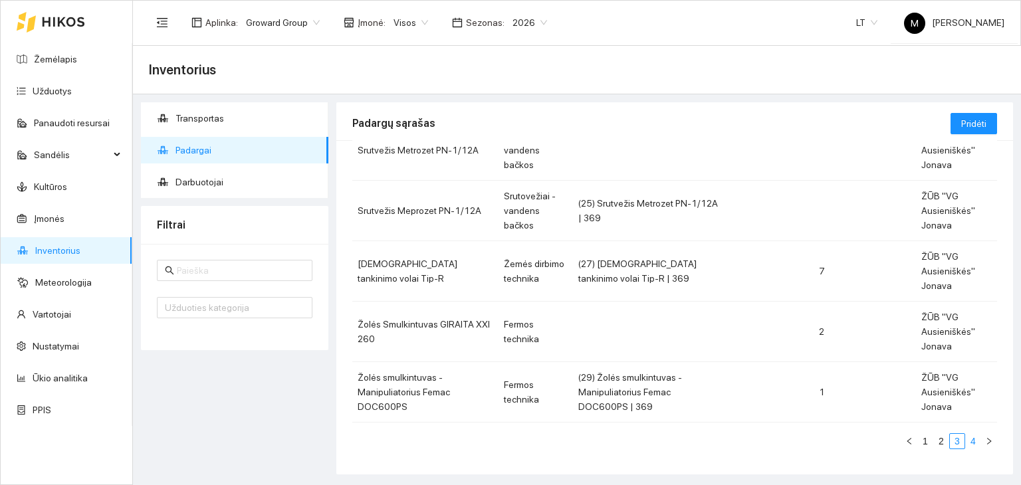
click at [966, 438] on link "4" at bounding box center [973, 441] width 15 height 15
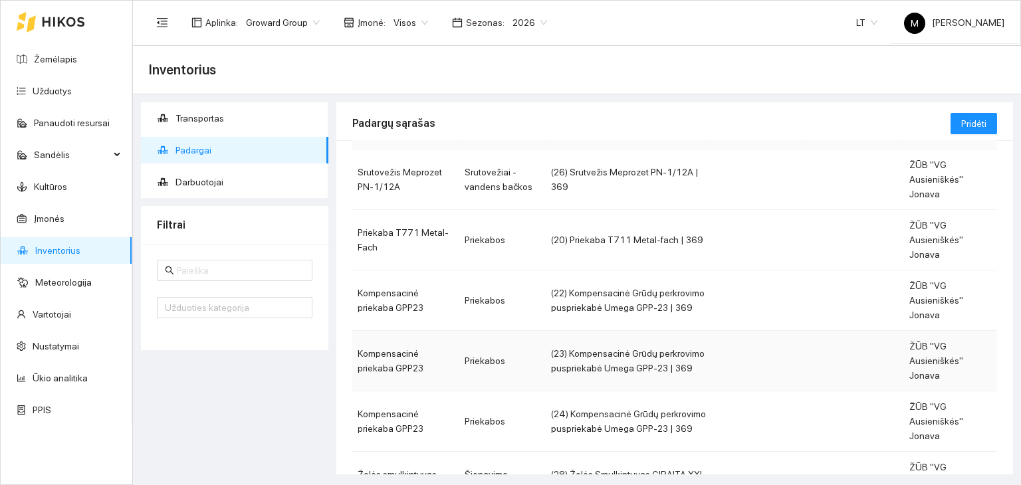
scroll to position [77, 0]
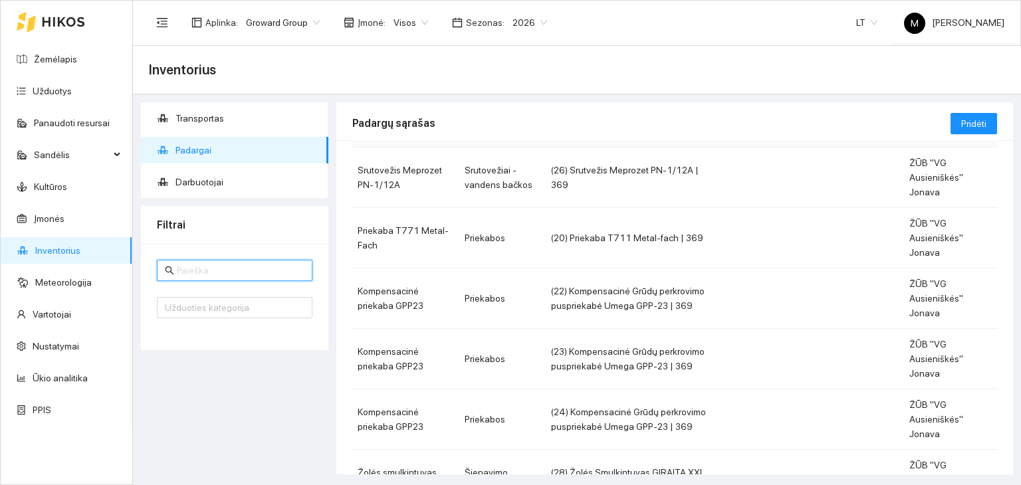
click at [206, 274] on input "text" at bounding box center [241, 270] width 128 height 15
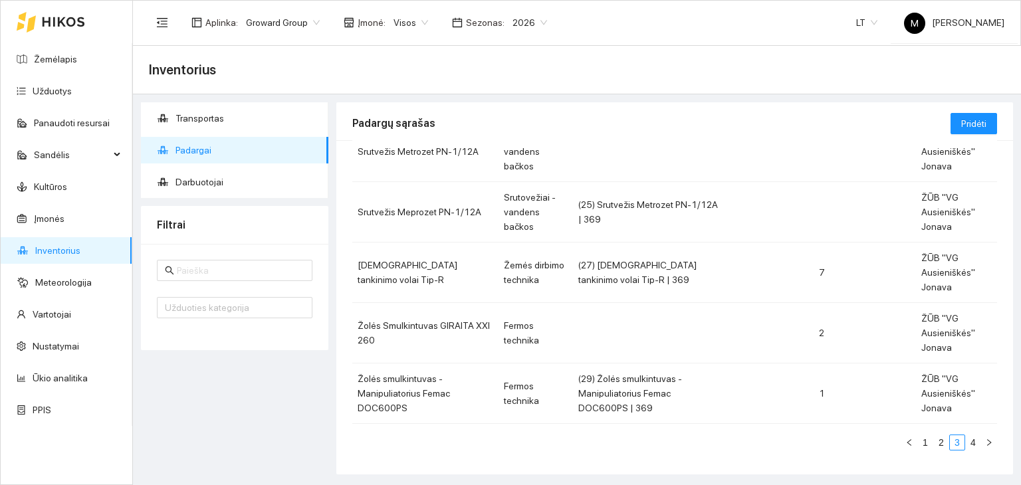
scroll to position [407, 0]
click at [211, 277] on span at bounding box center [235, 270] width 156 height 21
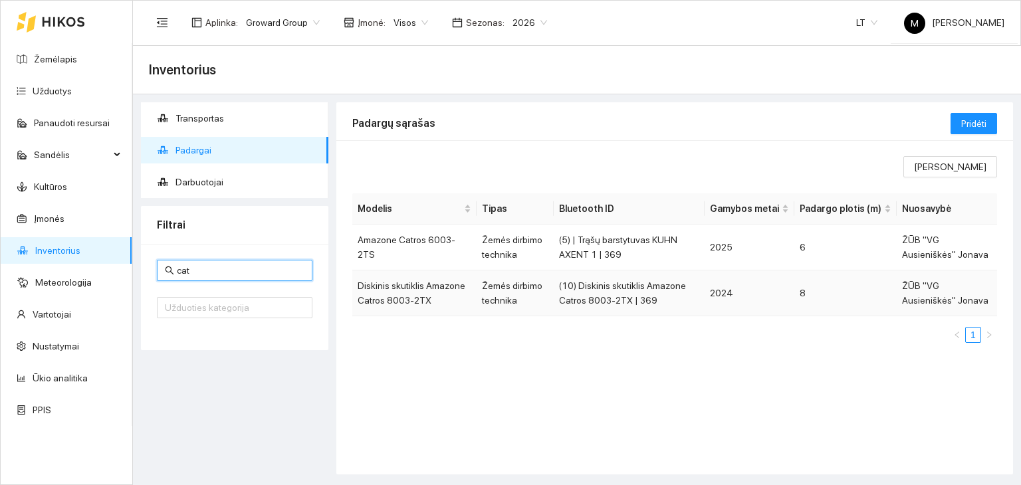
type input "cat"
click at [648, 296] on td "(10) Diskinis skutiklis Amazone Catros 8003-2TX | 369" at bounding box center [630, 294] width 152 height 46
click at [452, 243] on td "Amazone Catros 6003-2TS" at bounding box center [414, 248] width 124 height 46
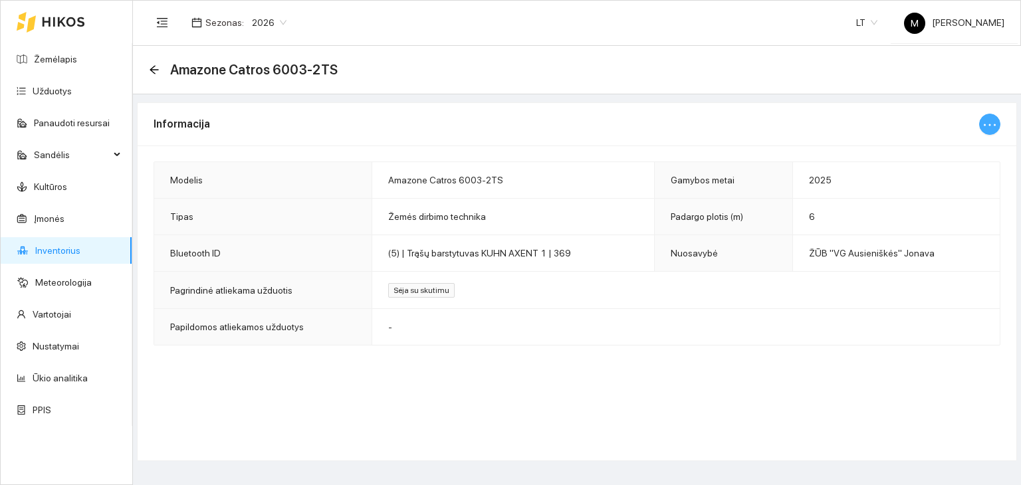
click at [991, 124] on icon "ellipsis" at bounding box center [990, 125] width 12 height 2
click at [803, 315] on td "-" at bounding box center [686, 327] width 628 height 37
click at [987, 122] on icon "ellipsis" at bounding box center [990, 125] width 16 height 16
click at [966, 150] on span "Keisti informaciją" at bounding box center [962, 150] width 68 height 15
type input "Amazone Catros 6003-2TS"
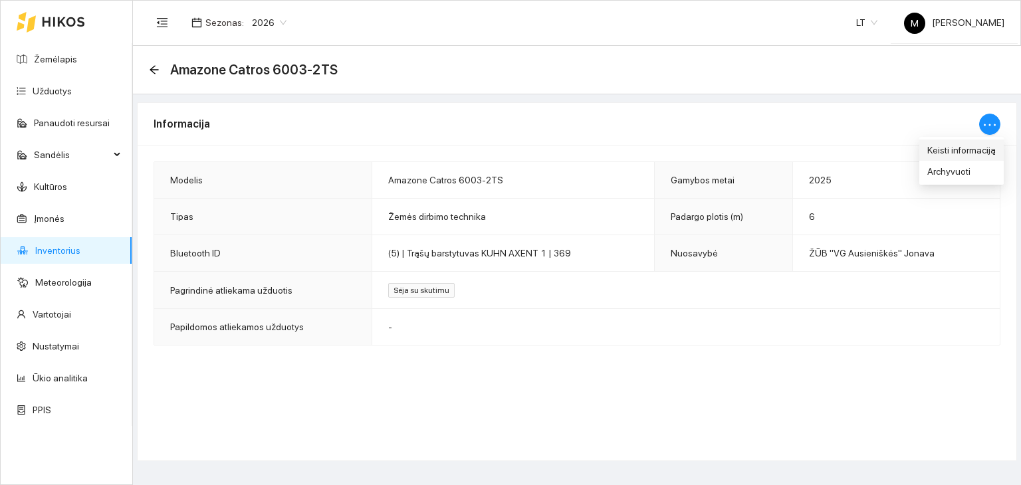
type input "2025"
type input "6"
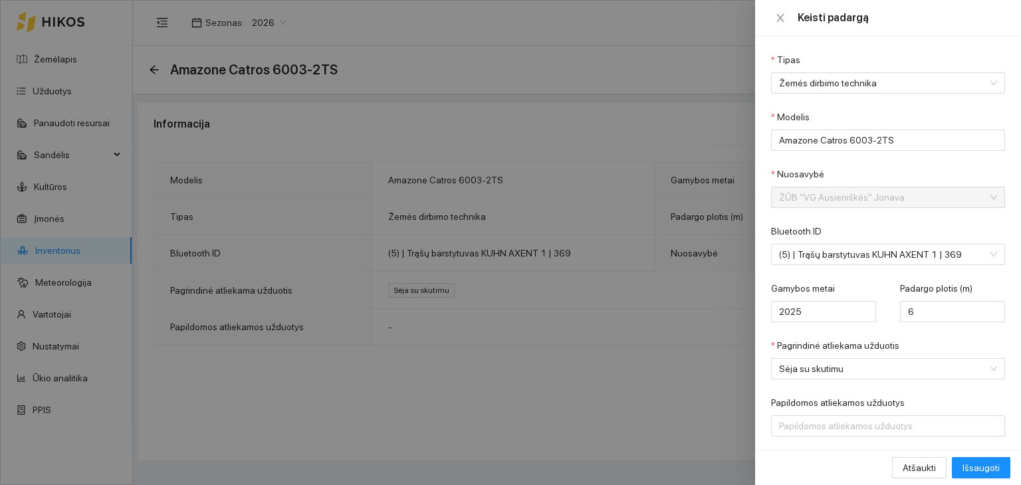
click at [554, 398] on div at bounding box center [510, 242] width 1021 height 485
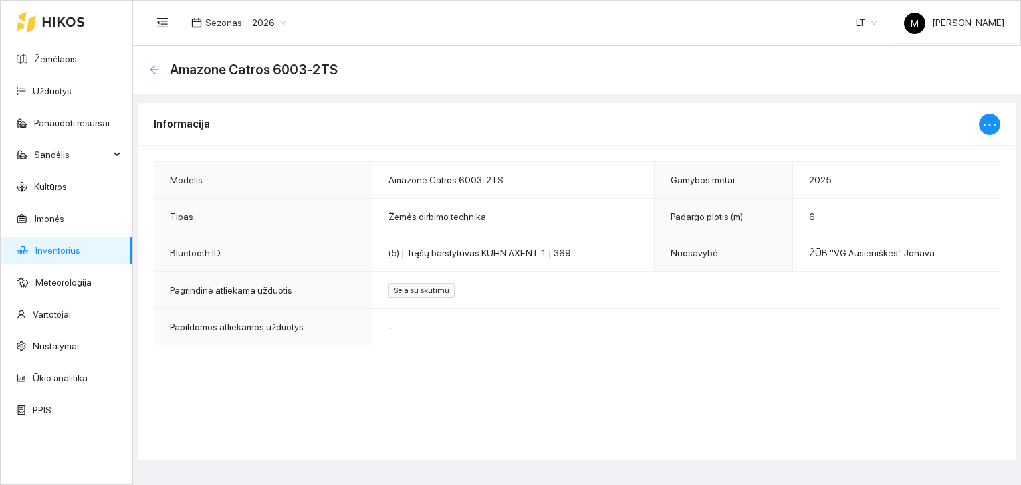
click at [154, 72] on icon "arrow-left" at bounding box center [154, 69] width 9 height 9
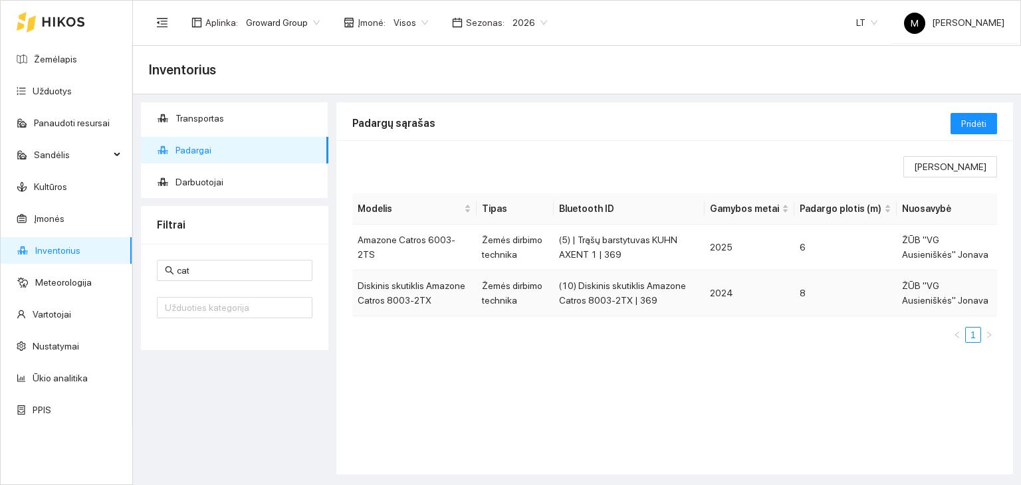
click at [461, 293] on td "Diskinis skutiklis Amazone Catros 8003-2TX" at bounding box center [414, 294] width 124 height 46
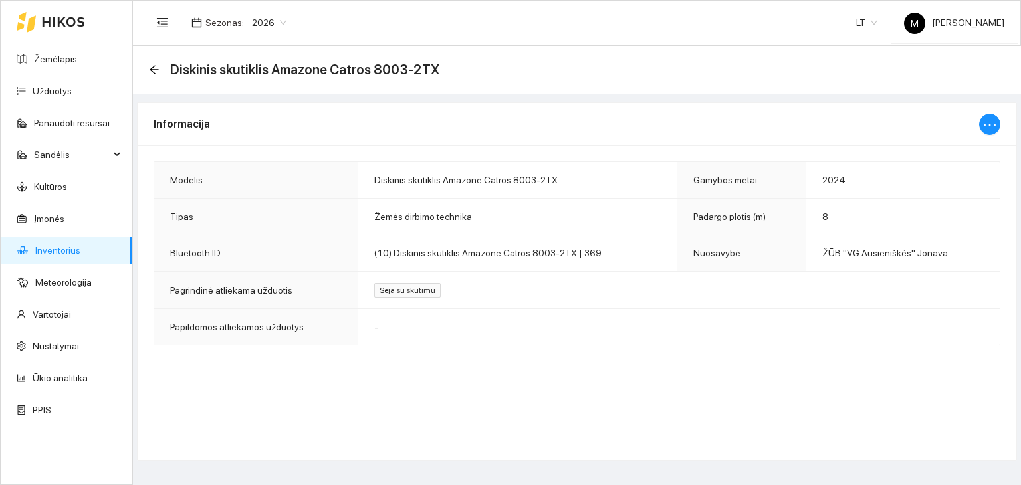
click at [147, 74] on div "Diskinis skutiklis Amazone Catros 8003-2TX" at bounding box center [577, 70] width 888 height 49
click at [154, 67] on icon "arrow-left" at bounding box center [154, 70] width 11 height 11
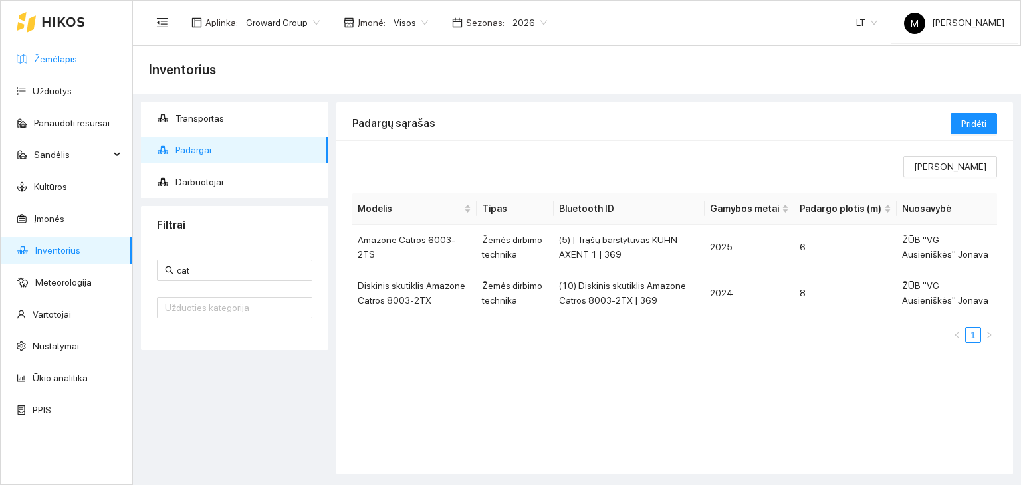
click at [68, 56] on link "Žemėlapis" at bounding box center [55, 59] width 43 height 11
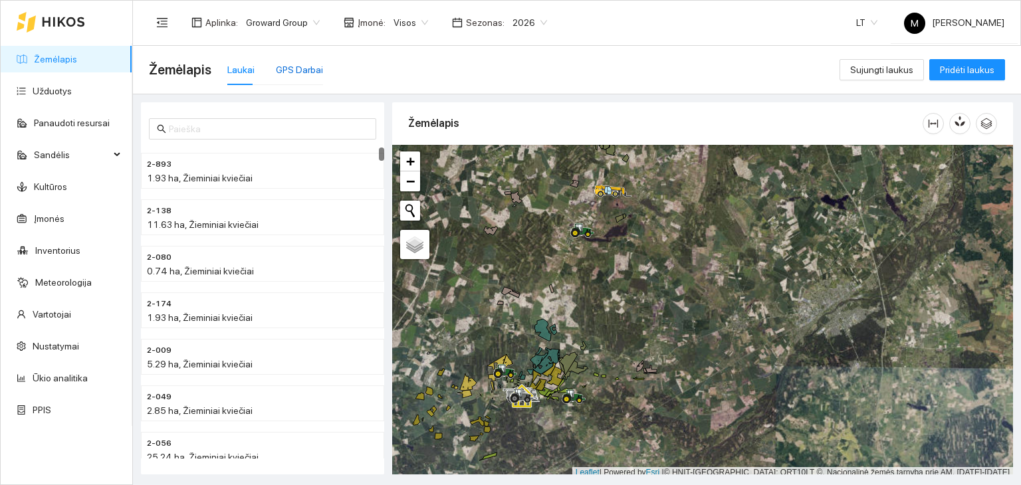
click at [317, 70] on div "GPS Darbai" at bounding box center [299, 70] width 47 height 15
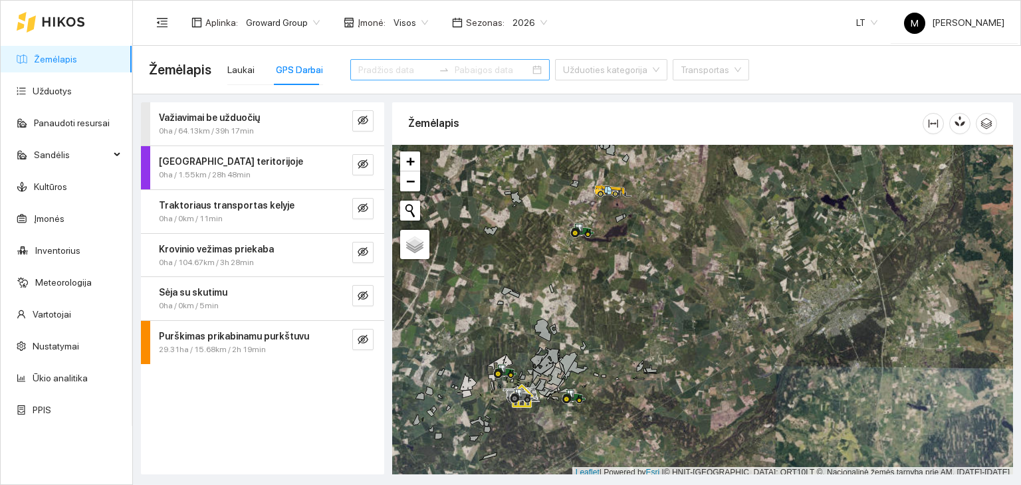
click at [383, 73] on input at bounding box center [395, 70] width 75 height 15
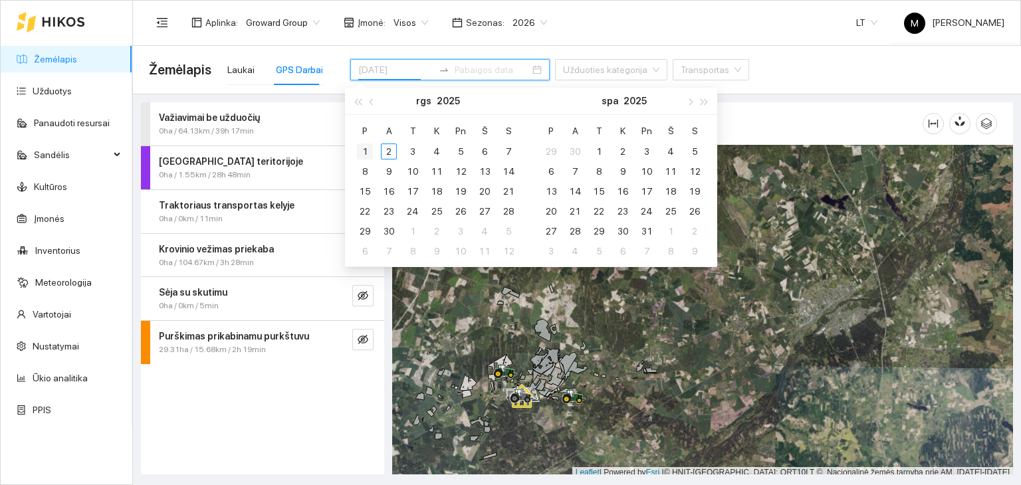
type input "[DATE]"
click at [364, 156] on div "1" at bounding box center [365, 152] width 16 height 16
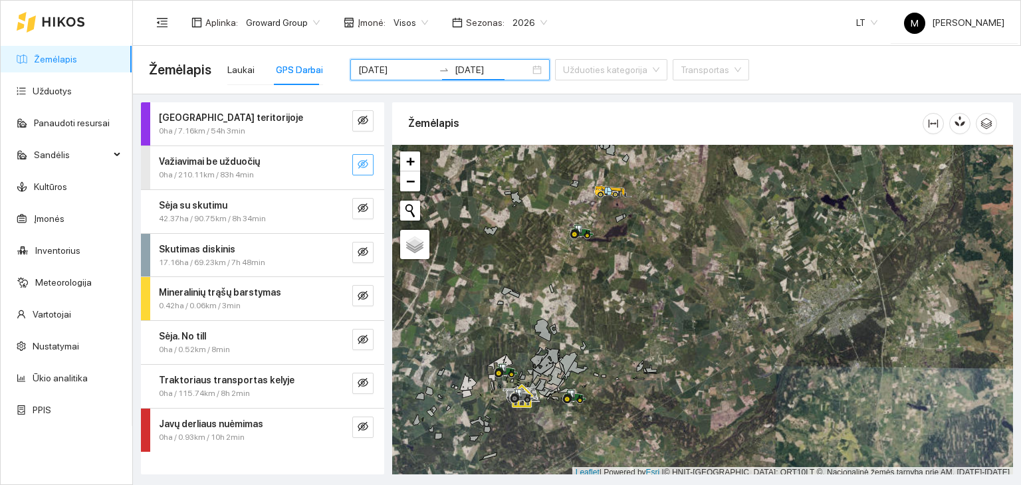
click at [358, 166] on icon "eye-invisible" at bounding box center [363, 164] width 11 height 11
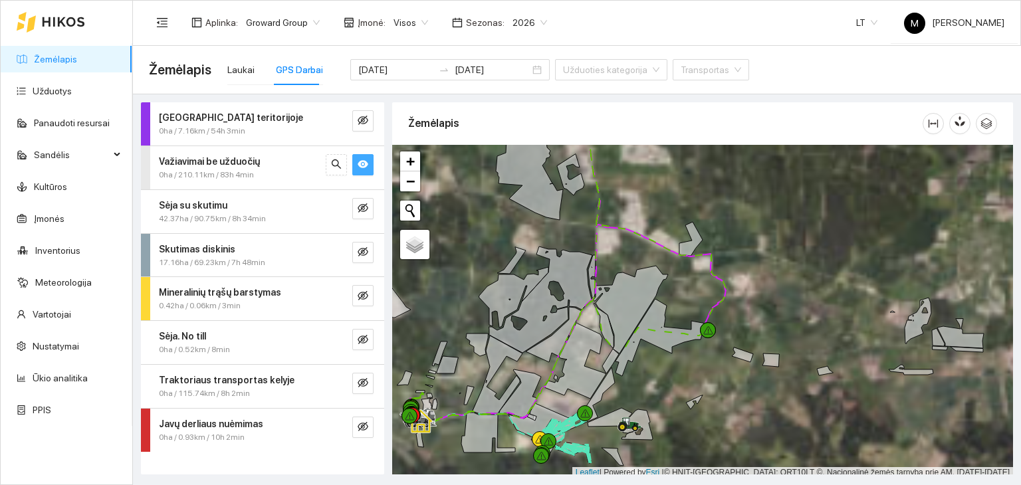
scroll to position [3, 0]
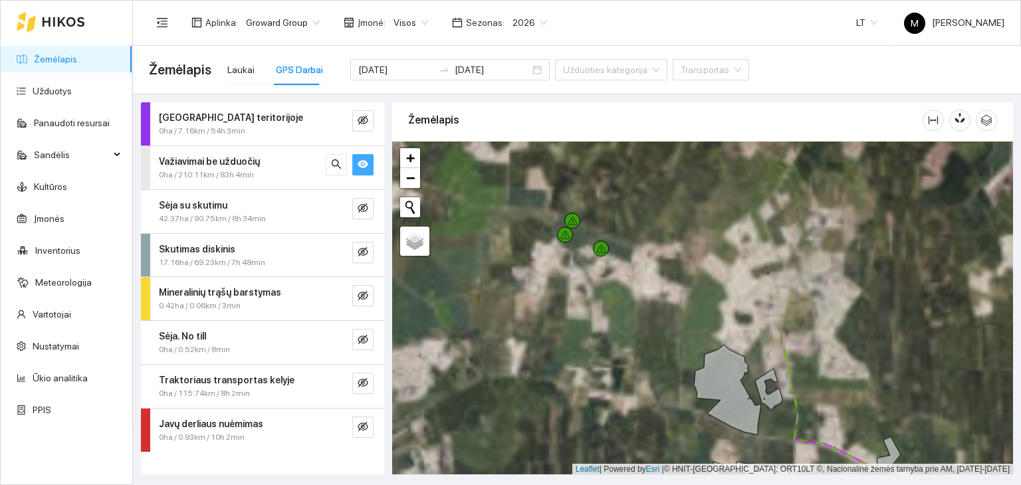
drag, startPoint x: 636, startPoint y: 357, endPoint x: 696, endPoint y: 450, distance: 110.1
click at [696, 450] on div at bounding box center [702, 309] width 621 height 334
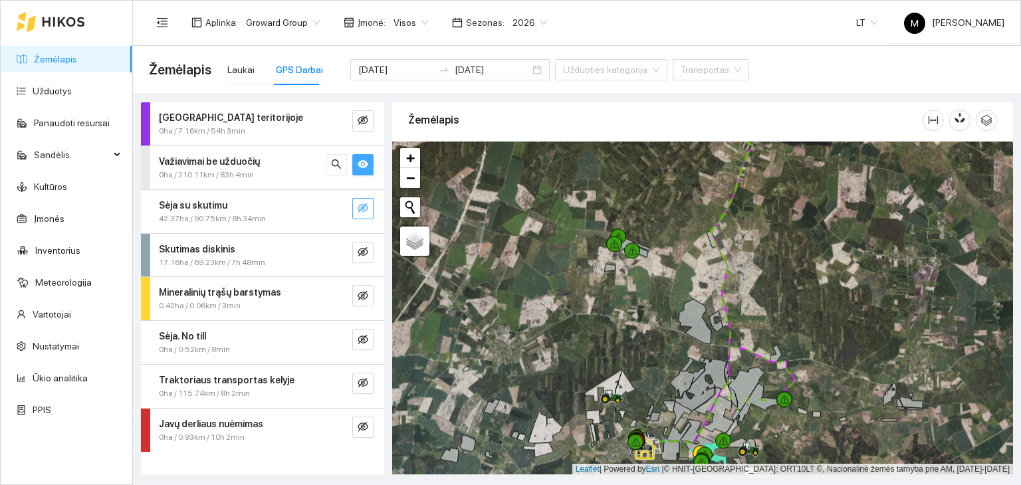
click at [370, 201] on button "button" at bounding box center [362, 208] width 21 height 21
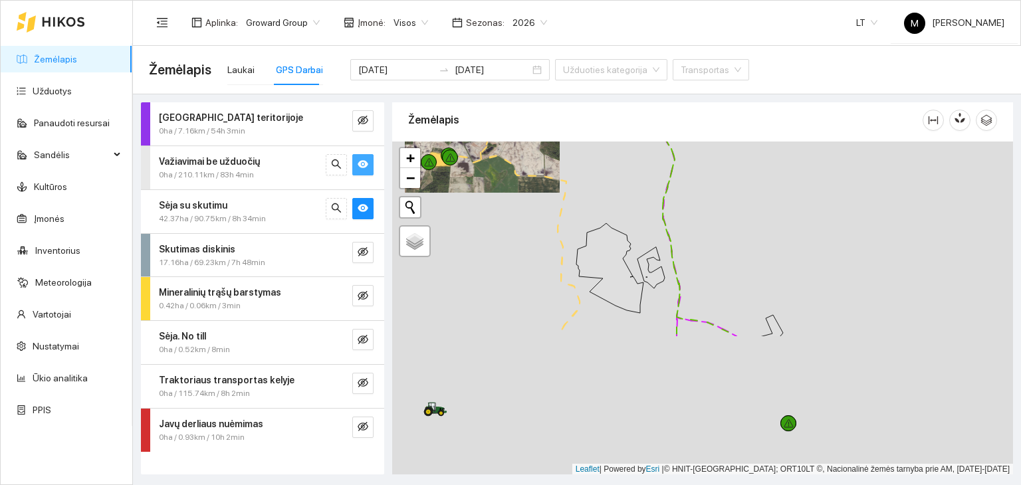
drag, startPoint x: 795, startPoint y: 368, endPoint x: 575, endPoint y: 203, distance: 274.7
click at [575, 203] on div at bounding box center [702, 309] width 621 height 334
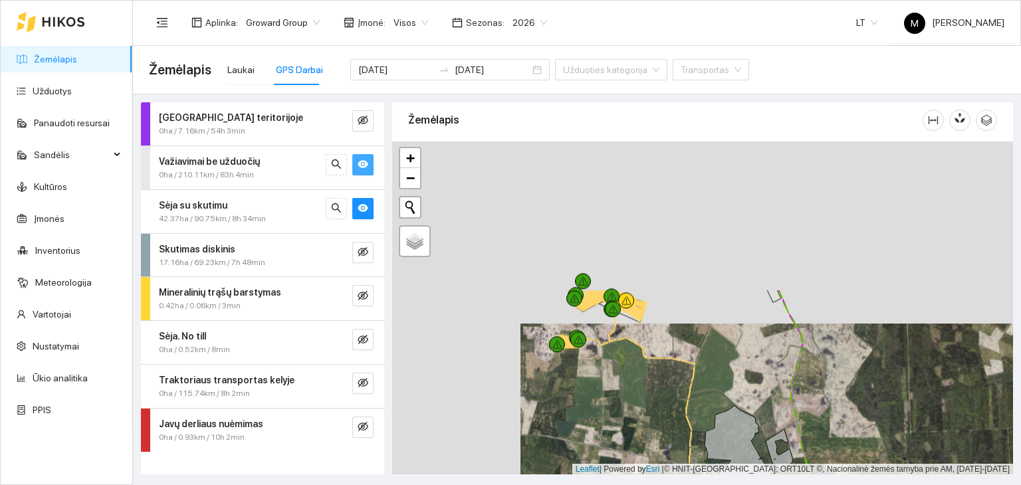
drag, startPoint x: 465, startPoint y: 221, endPoint x: 595, endPoint y: 400, distance: 221.9
click at [598, 412] on div at bounding box center [702, 309] width 621 height 334
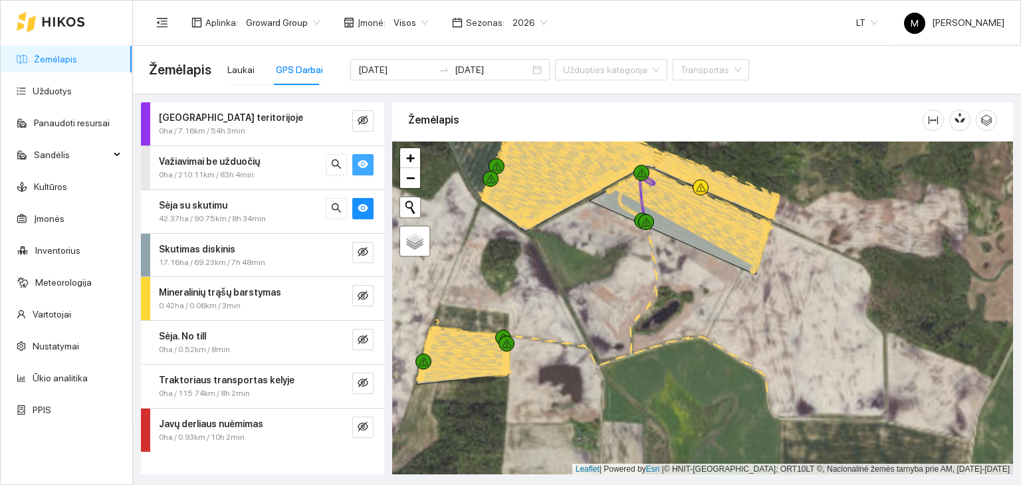
drag, startPoint x: 609, startPoint y: 366, endPoint x: 593, endPoint y: 256, distance: 110.9
click at [593, 256] on div at bounding box center [702, 309] width 621 height 334
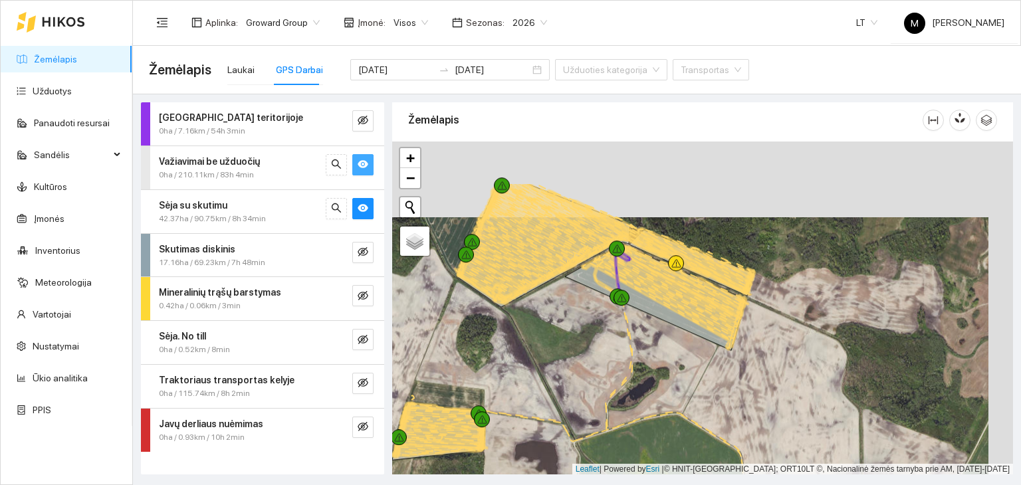
drag, startPoint x: 575, startPoint y: 167, endPoint x: 541, endPoint y: 262, distance: 101.0
click at [541, 262] on icon at bounding box center [540, 232] width 142 height 98
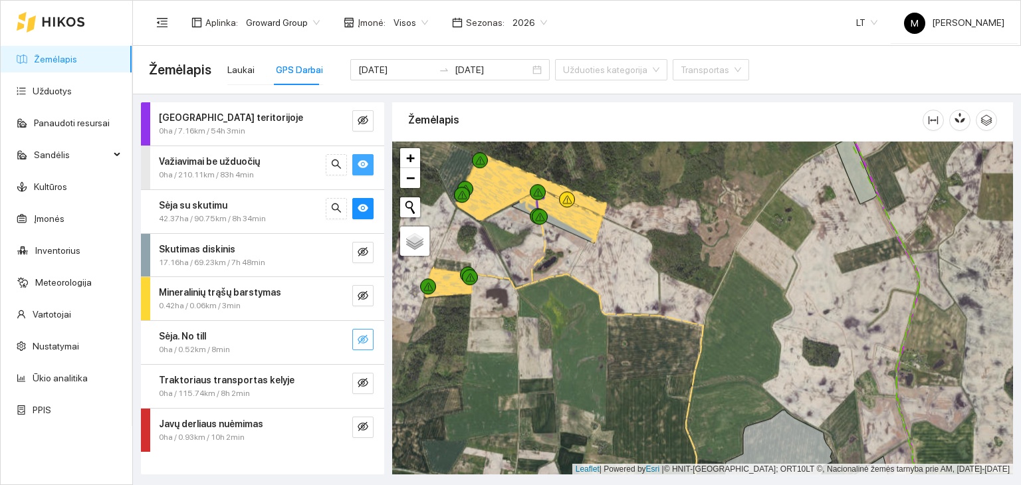
click at [362, 338] on icon "eye-invisible" at bounding box center [363, 339] width 11 height 9
click at [370, 302] on button "button" at bounding box center [362, 295] width 21 height 21
click at [362, 382] on icon "eye-invisible" at bounding box center [363, 382] width 11 height 9
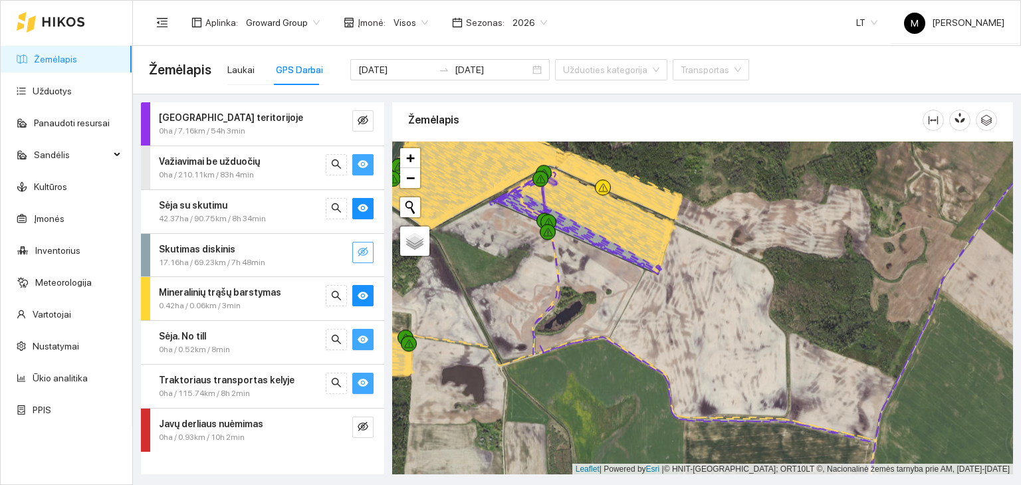
click at [359, 256] on span "eye-invisible" at bounding box center [363, 253] width 11 height 13
click at [363, 159] on icon "eye" at bounding box center [363, 164] width 11 height 11
click at [372, 253] on button "button" at bounding box center [362, 252] width 21 height 21
click at [370, 293] on button "button" at bounding box center [362, 295] width 21 height 21
click at [362, 332] on button "button" at bounding box center [362, 339] width 21 height 21
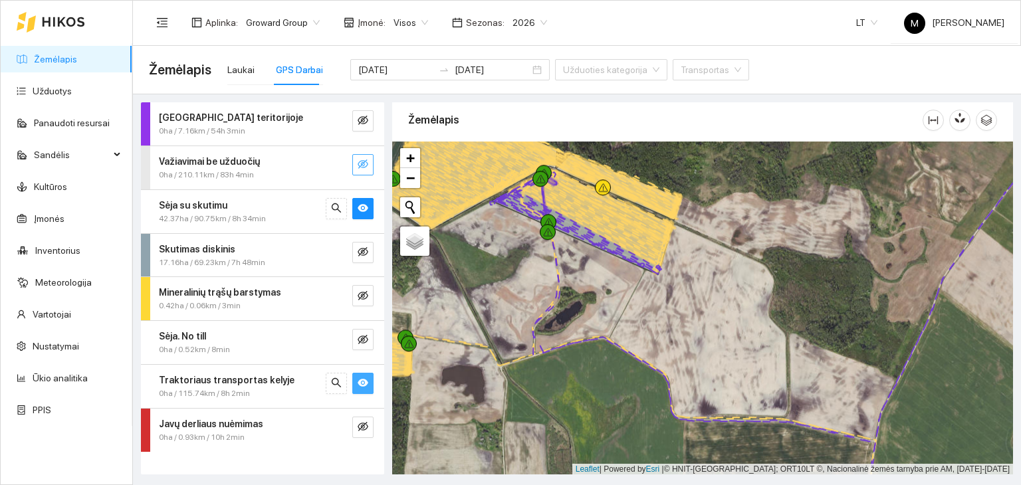
click at [363, 380] on icon "eye" at bounding box center [363, 384] width 11 height 8
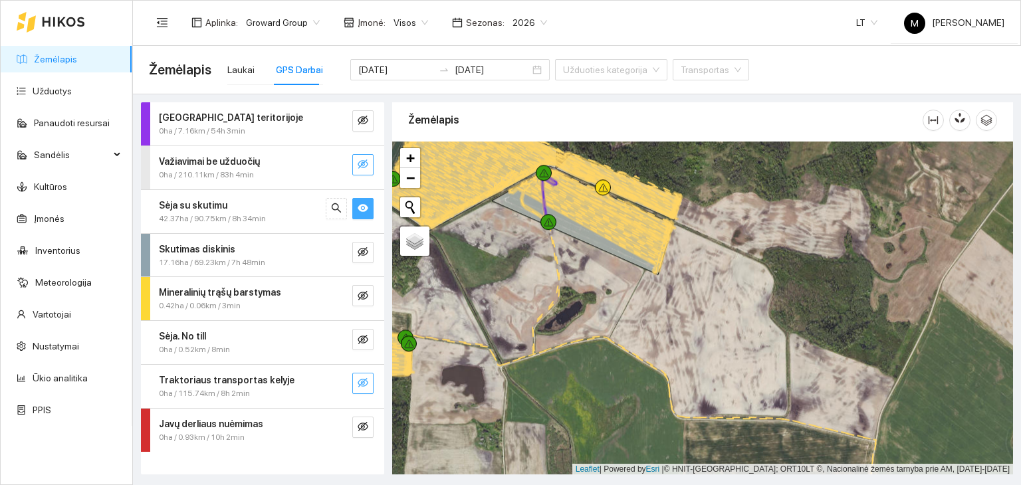
click at [365, 208] on icon "eye" at bounding box center [363, 208] width 11 height 8
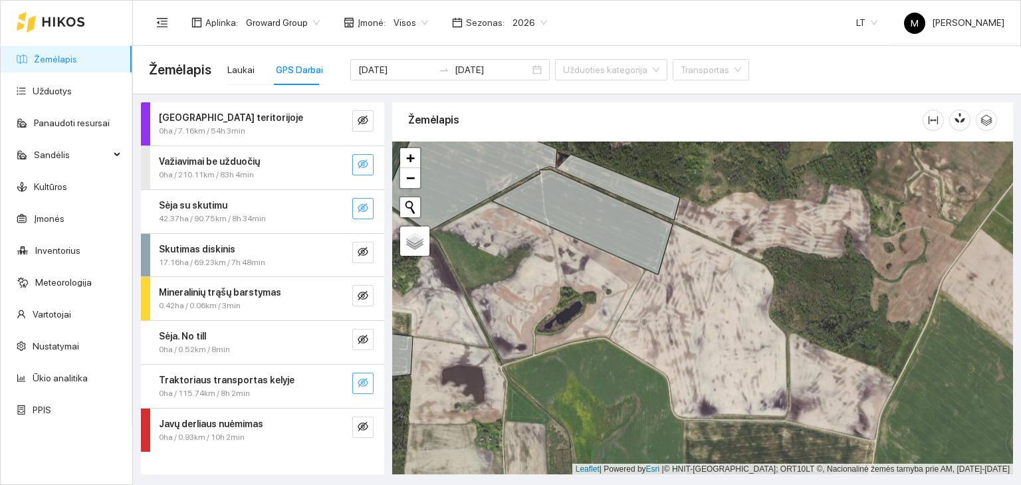
click at [365, 208] on icon "eye-invisible" at bounding box center [363, 208] width 11 height 11
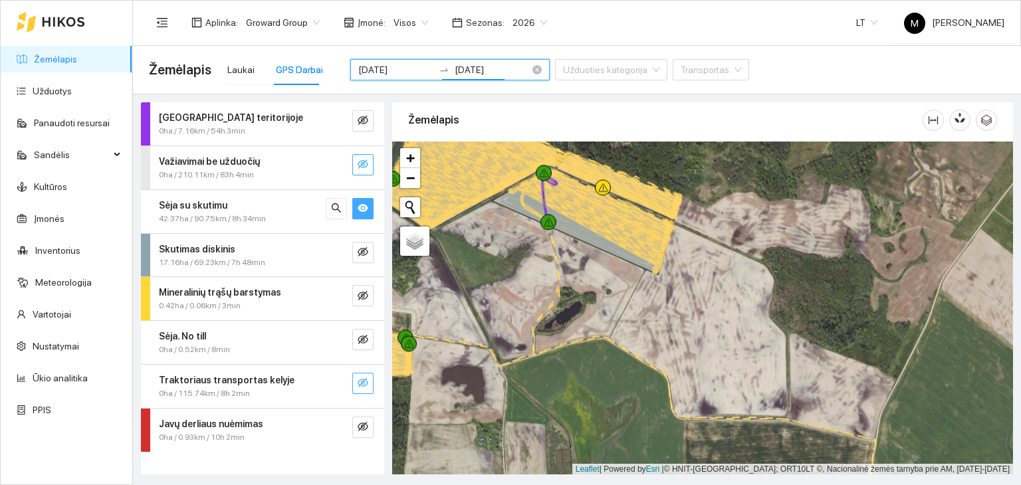
click at [455, 72] on input "[DATE]" at bounding box center [492, 70] width 75 height 15
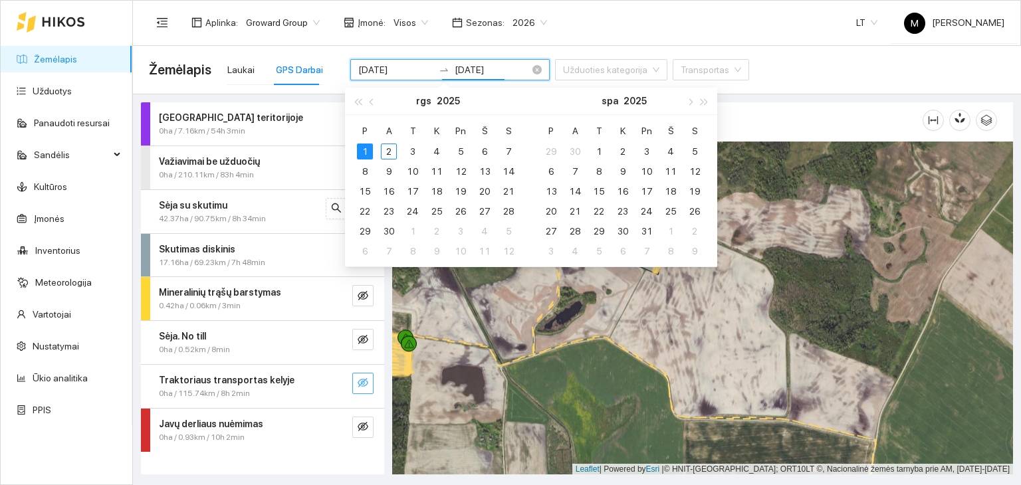
click at [455, 72] on input "[DATE]" at bounding box center [492, 70] width 75 height 15
type input "[DATE]"
click at [579, 312] on div at bounding box center [702, 309] width 621 height 334
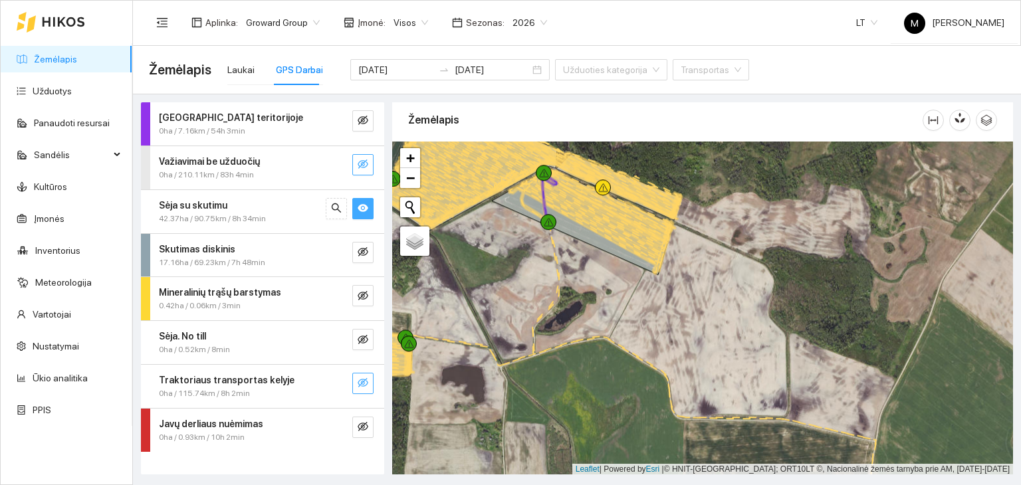
click at [204, 196] on div "Sėja su skutimu 42.37ha / 90.75km / 8h 34min" at bounding box center [262, 211] width 243 height 43
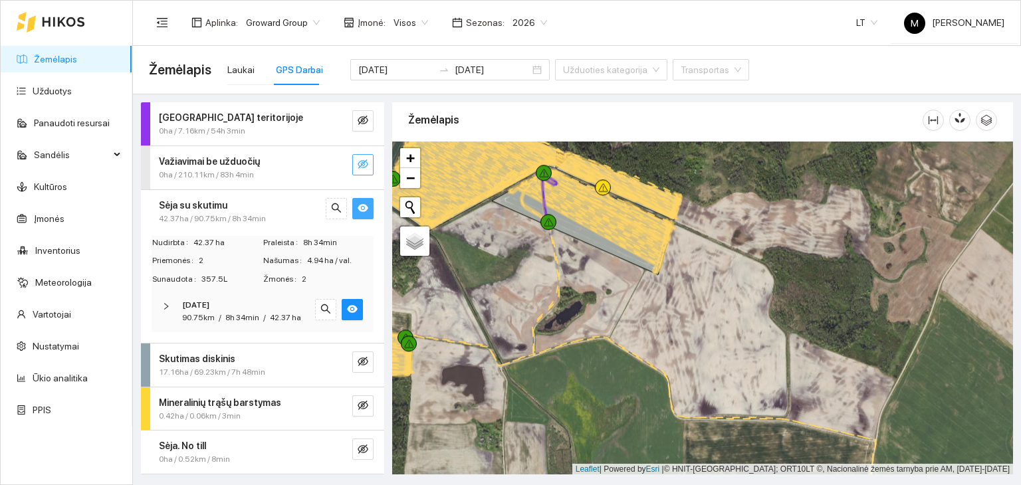
click at [165, 307] on icon "right" at bounding box center [166, 307] width 8 height 8
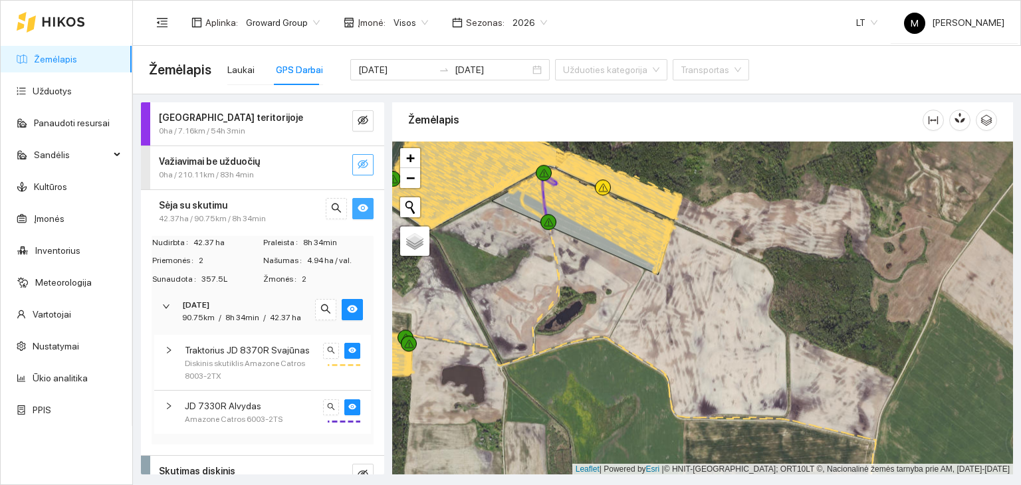
scroll to position [133, 0]
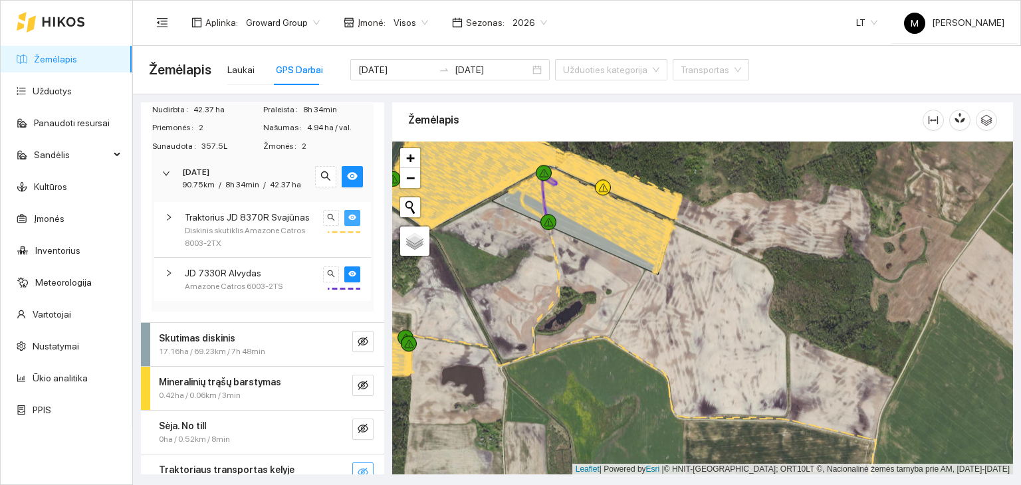
click at [348, 221] on icon "eye" at bounding box center [352, 218] width 8 height 6
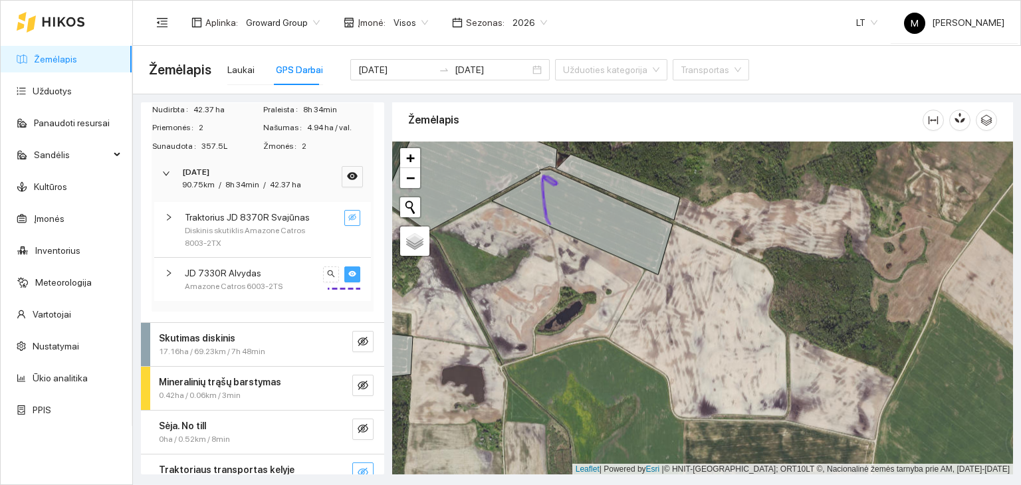
click at [348, 278] on icon "eye" at bounding box center [352, 274] width 8 height 8
click at [348, 277] on icon "eye-invisible" at bounding box center [352, 274] width 8 height 7
click at [344, 223] on button "button" at bounding box center [352, 218] width 16 height 16
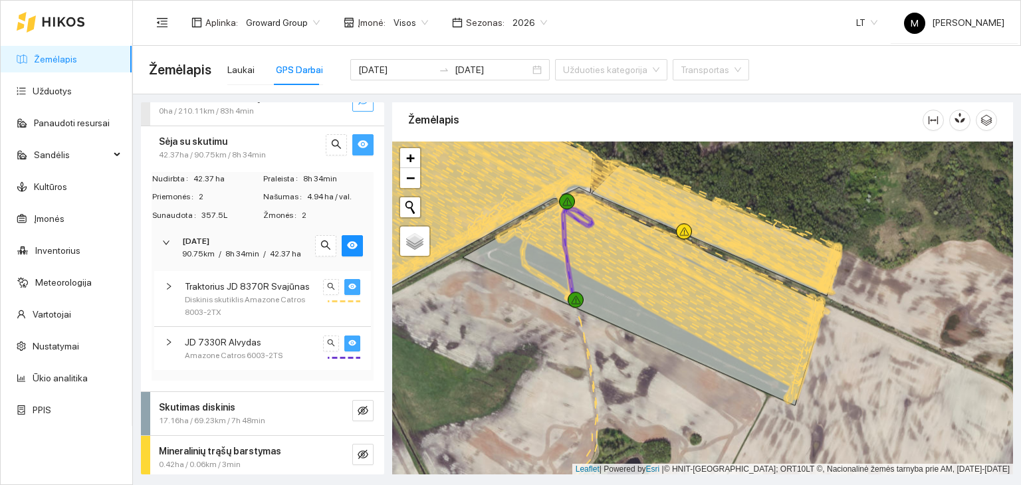
scroll to position [0, 0]
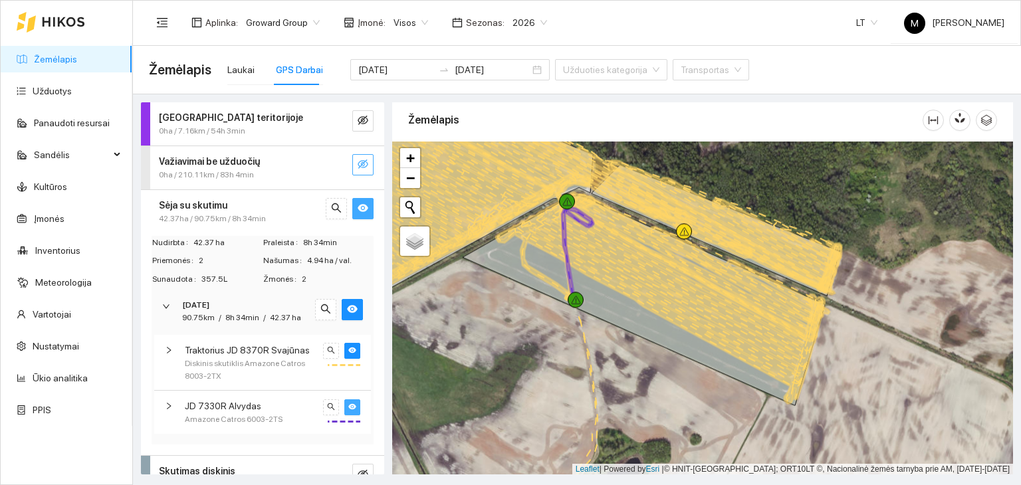
click at [302, 166] on div "Važiavimai be užduočių" at bounding box center [240, 161] width 163 height 15
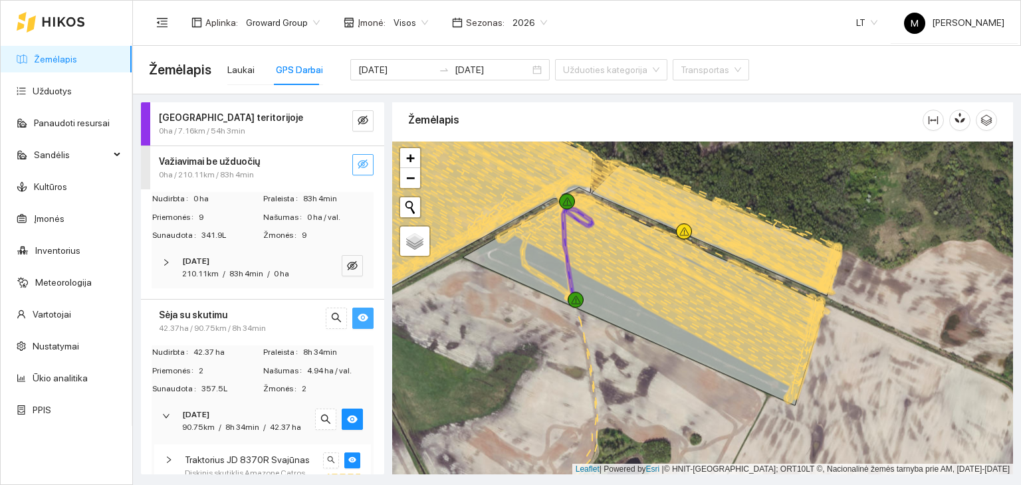
click at [162, 263] on div "[DATE] 210.11km / 83h 4min / 0 ha" at bounding box center [263, 267] width 222 height 41
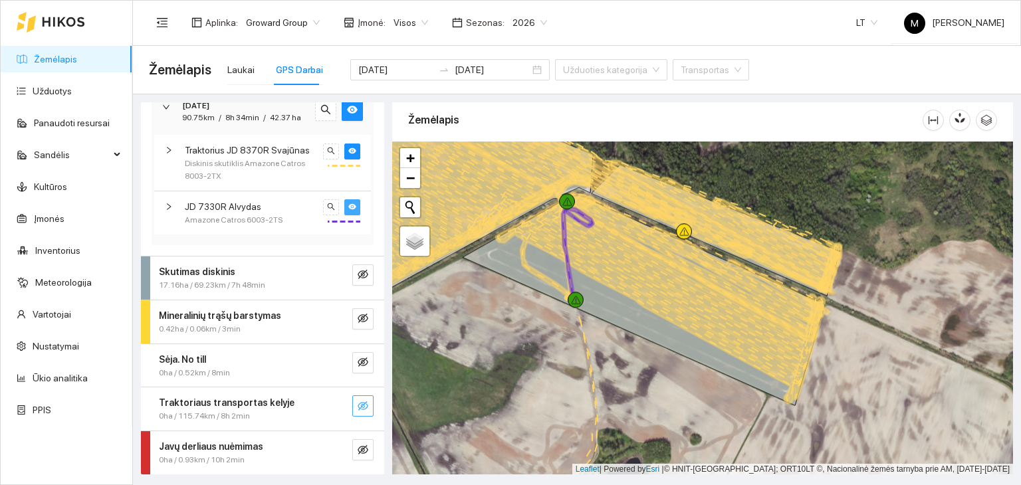
scroll to position [1028, 0]
click at [358, 319] on icon "eye-invisible" at bounding box center [363, 318] width 11 height 9
click at [358, 317] on icon "eye" at bounding box center [363, 319] width 11 height 8
click at [272, 312] on div "Mineralinių trąšų barstymas" at bounding box center [240, 316] width 163 height 15
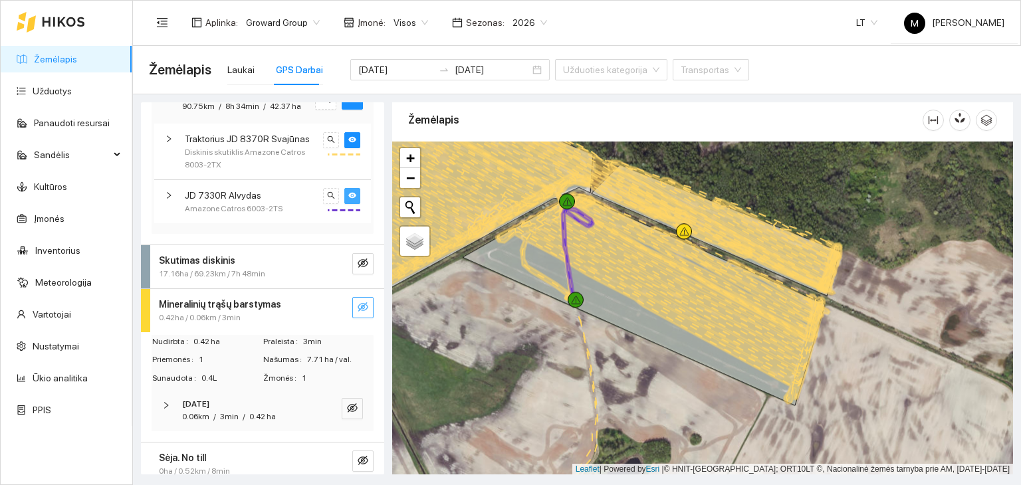
click at [170, 410] on icon "right" at bounding box center [166, 406] width 8 height 8
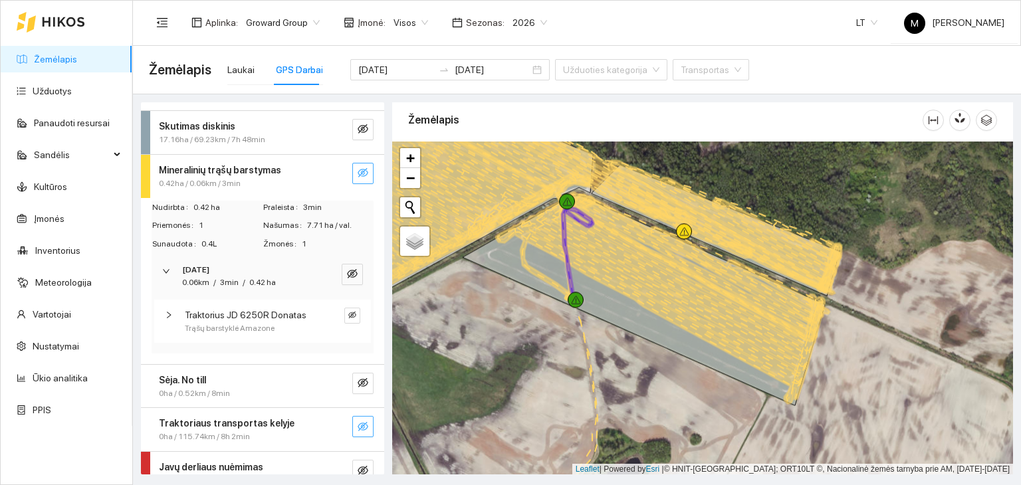
scroll to position [1194, 0]
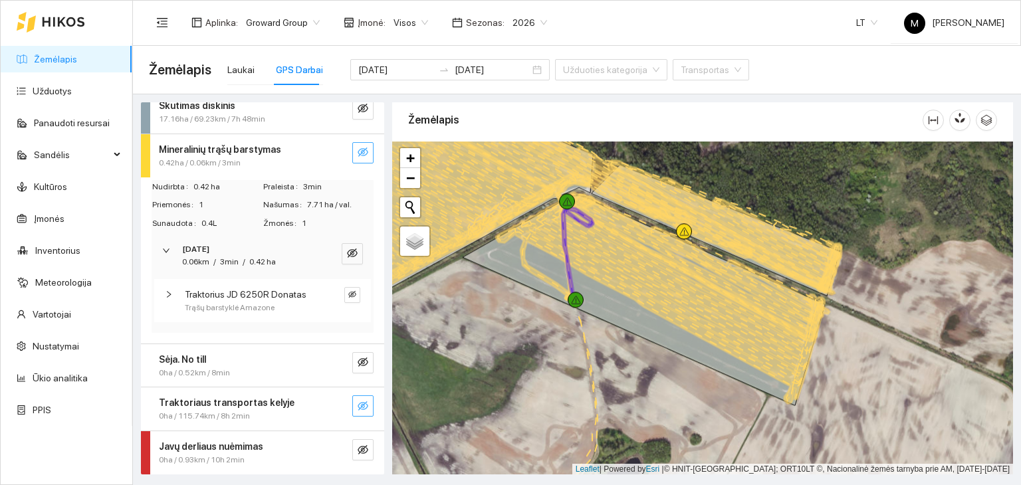
click at [165, 255] on icon "right" at bounding box center [166, 251] width 8 height 8
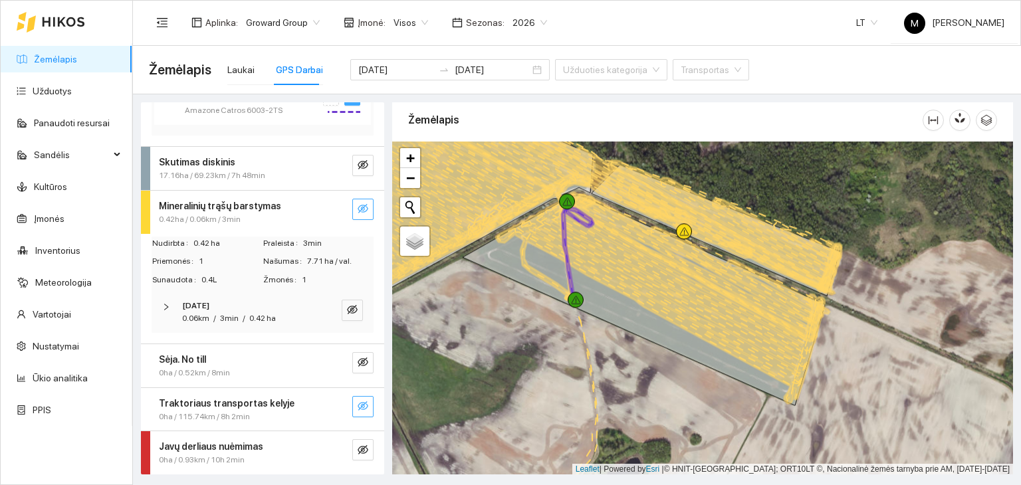
scroll to position [1138, 0]
click at [173, 307] on div at bounding box center [170, 307] width 16 height 15
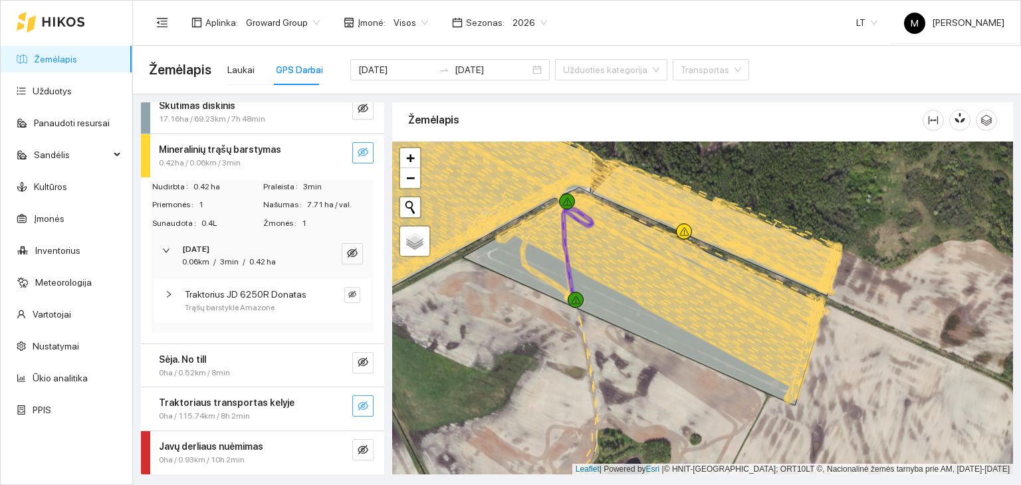
scroll to position [1194, 0]
click at [166, 296] on icon "right" at bounding box center [169, 295] width 8 height 8
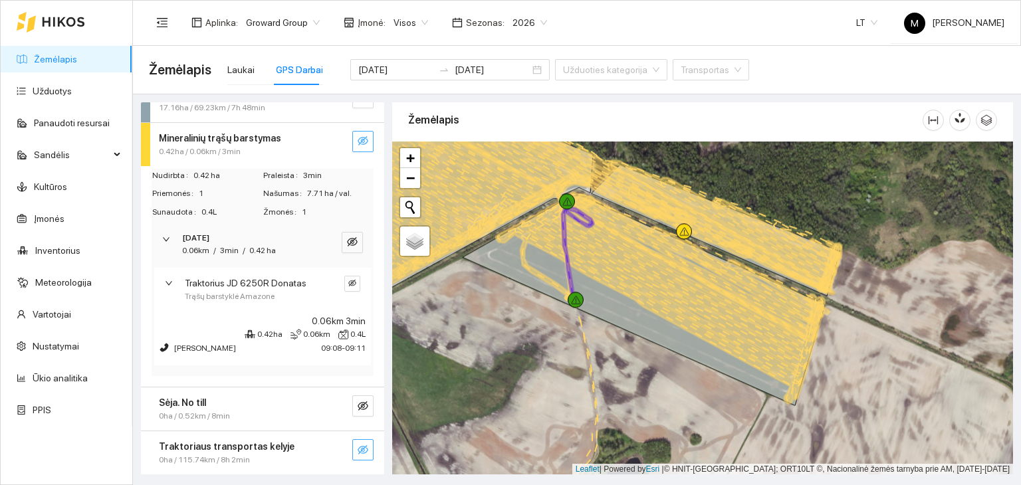
click at [168, 287] on icon "right" at bounding box center [169, 283] width 8 height 8
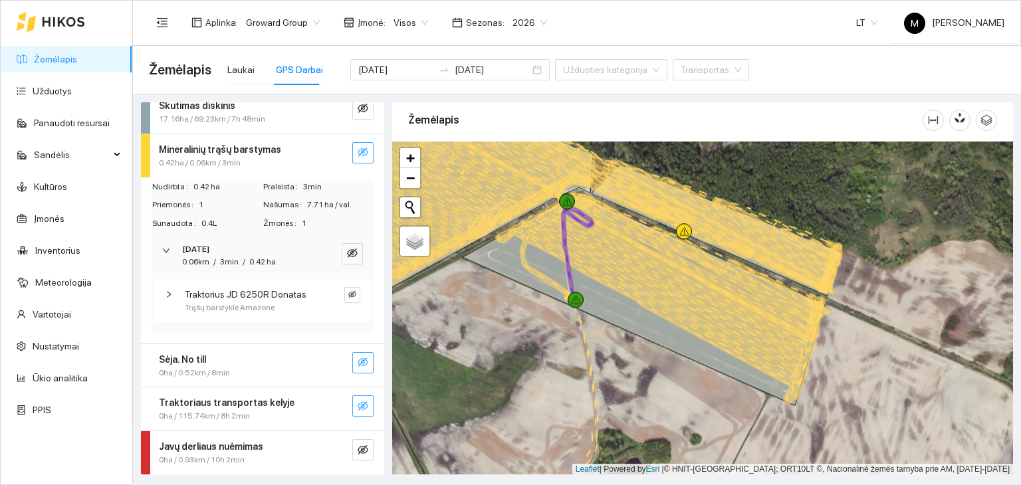
click at [358, 361] on icon "eye-invisible" at bounding box center [363, 362] width 11 height 9
click at [358, 359] on icon "eye" at bounding box center [363, 362] width 11 height 11
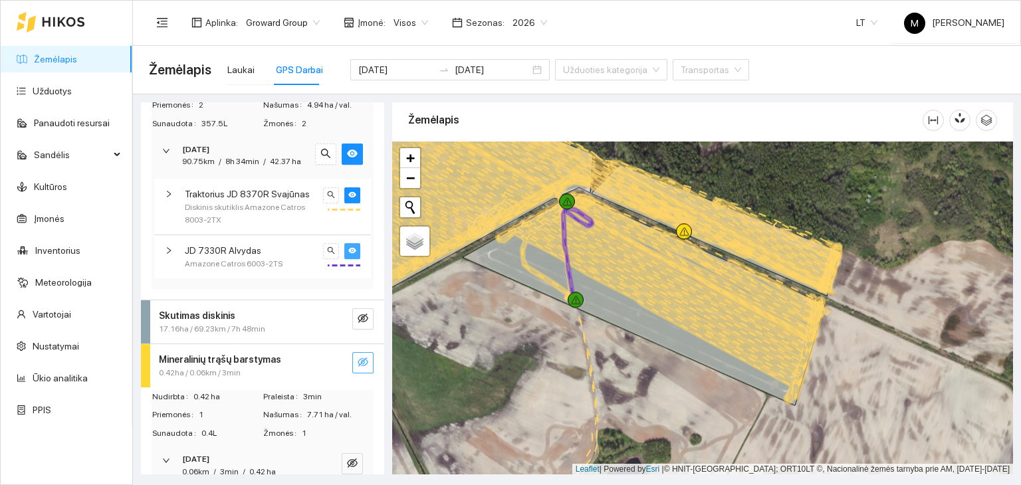
scroll to position [795, 0]
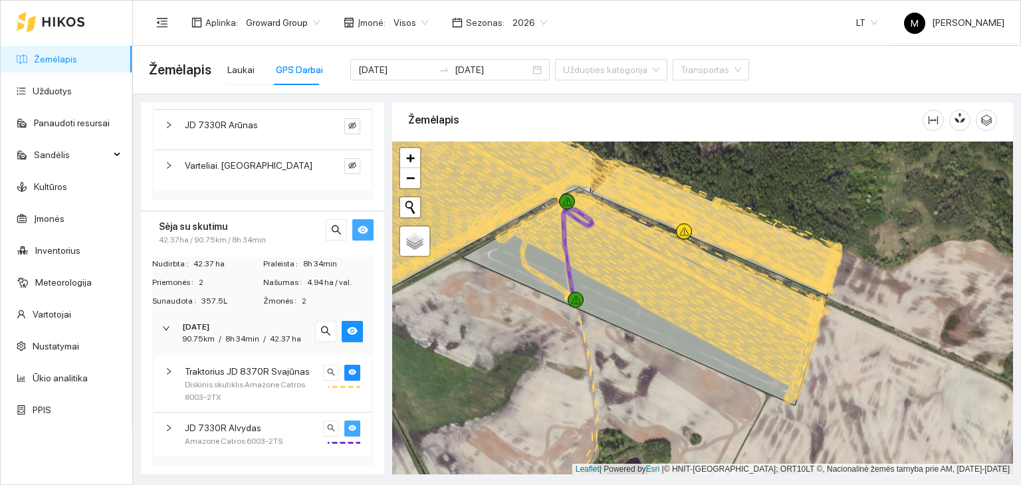
click at [358, 234] on icon "eye" at bounding box center [363, 230] width 11 height 11
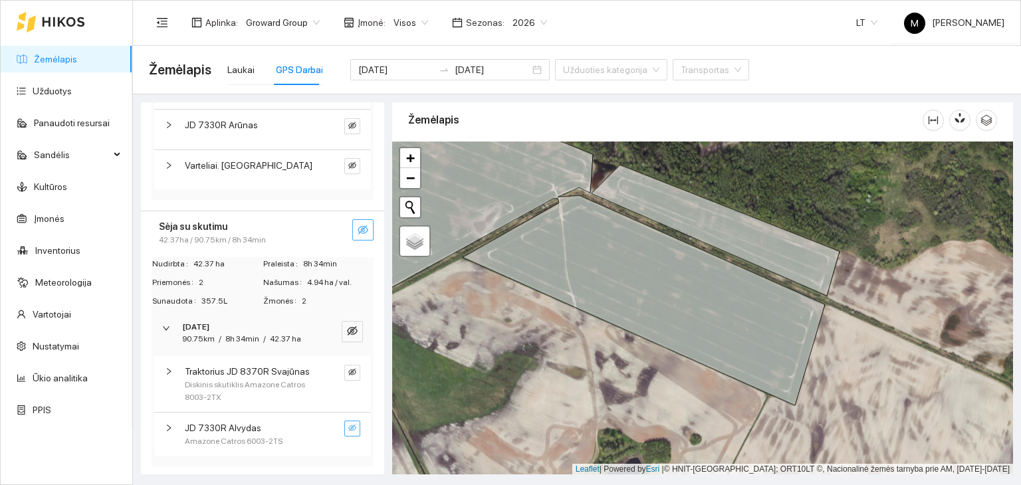
click at [358, 234] on icon "eye-invisible" at bounding box center [363, 230] width 11 height 11
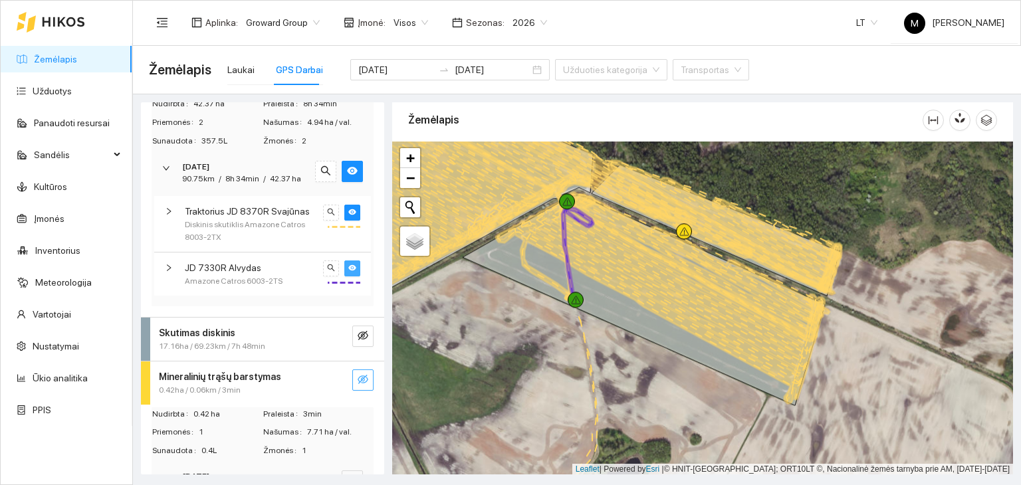
scroll to position [1194, 0]
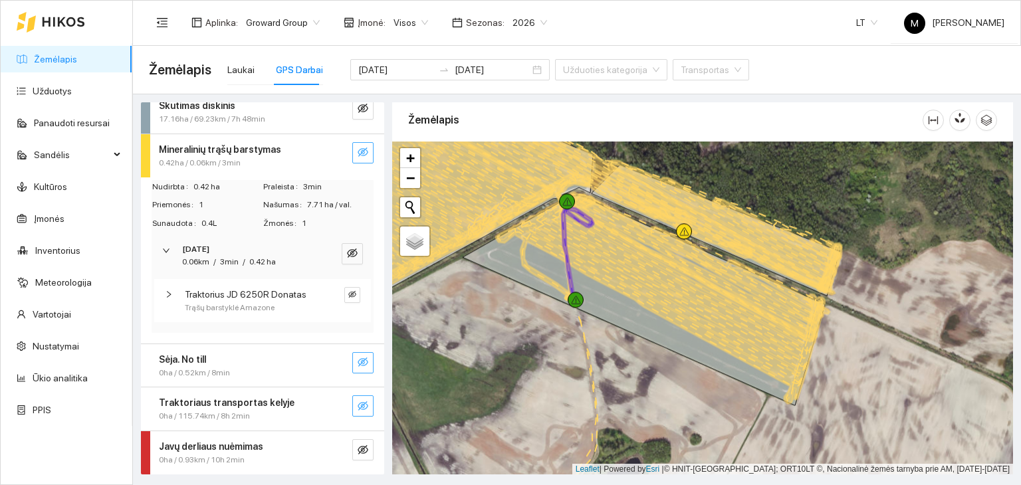
click at [358, 402] on icon "eye-invisible" at bounding box center [363, 406] width 11 height 11
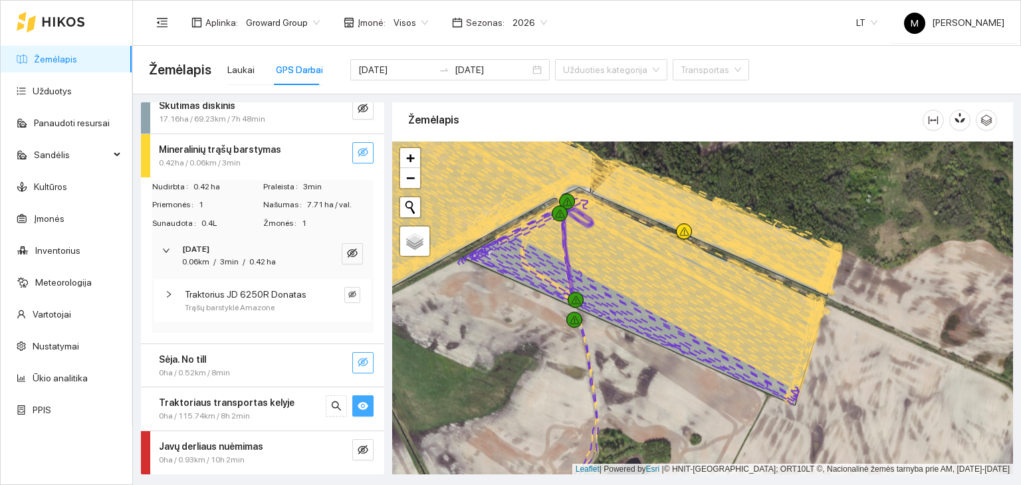
click at [218, 409] on span "Traktoriaus transportas kelyje" at bounding box center [227, 403] width 136 height 15
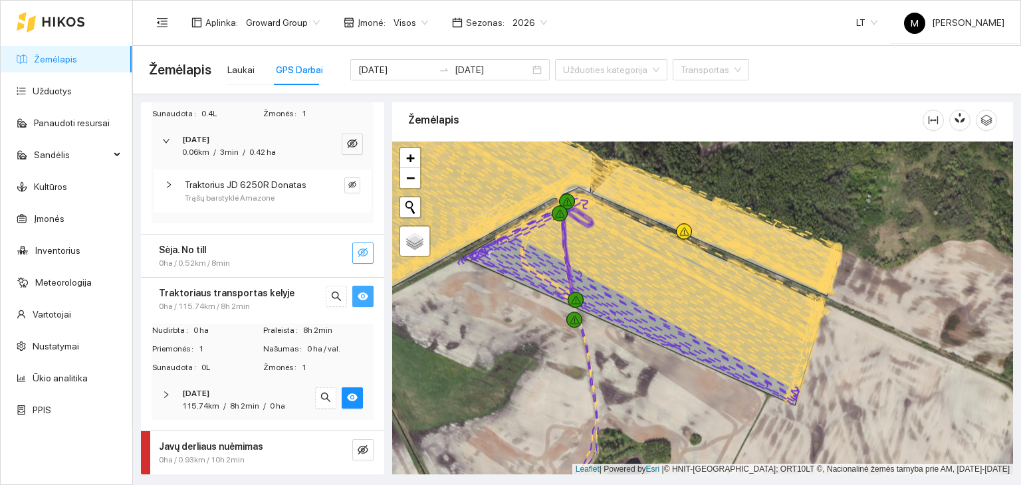
scroll to position [1304, 0]
click at [165, 397] on icon "right" at bounding box center [166, 395] width 4 height 7
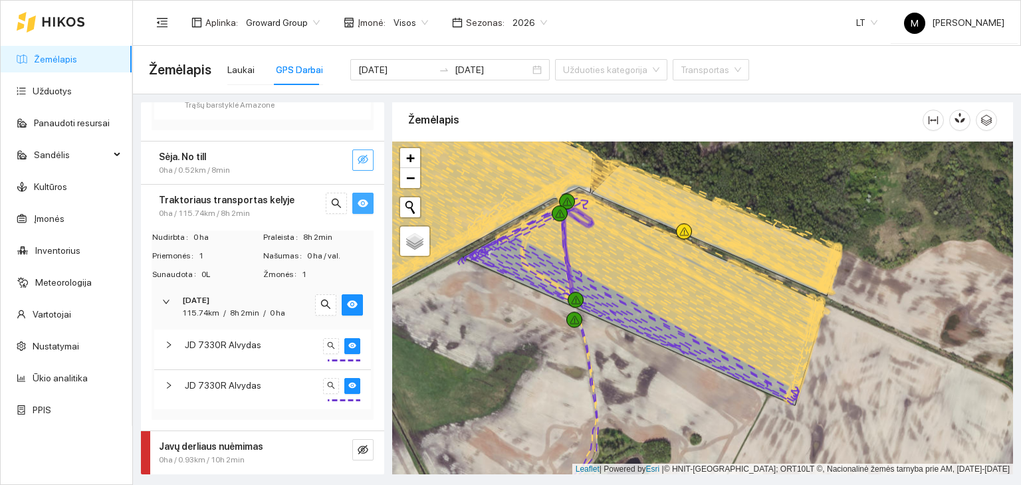
scroll to position [1397, 0]
click at [171, 345] on icon "right" at bounding box center [169, 345] width 8 height 8
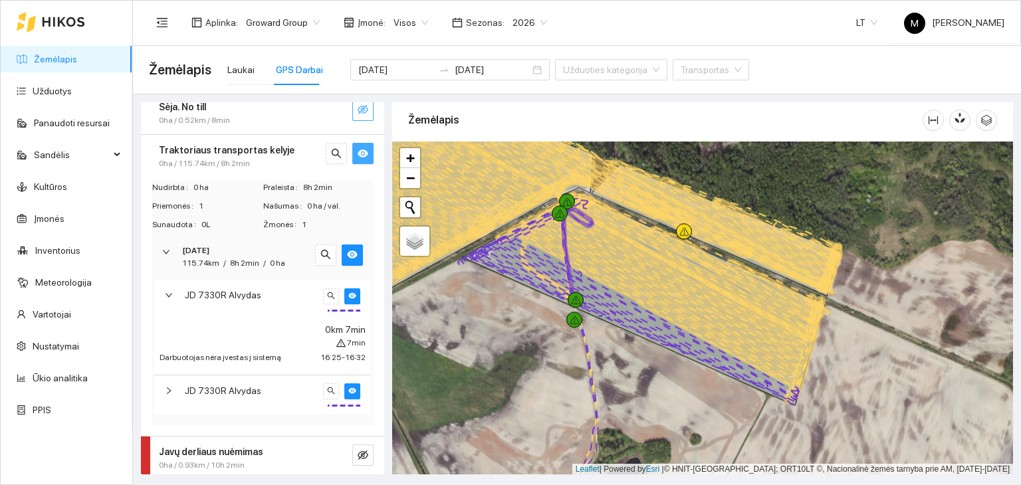
scroll to position [1452, 0]
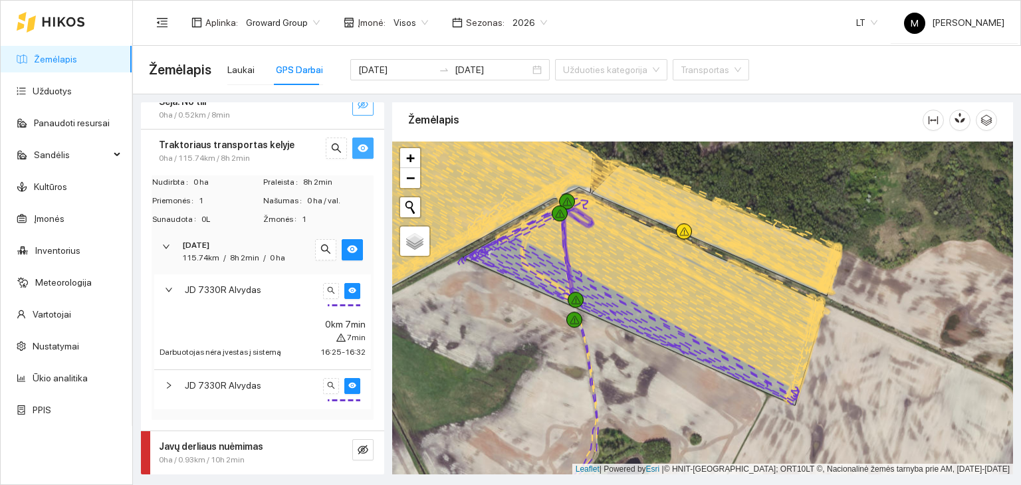
click at [171, 389] on icon "right" at bounding box center [169, 386] width 8 height 8
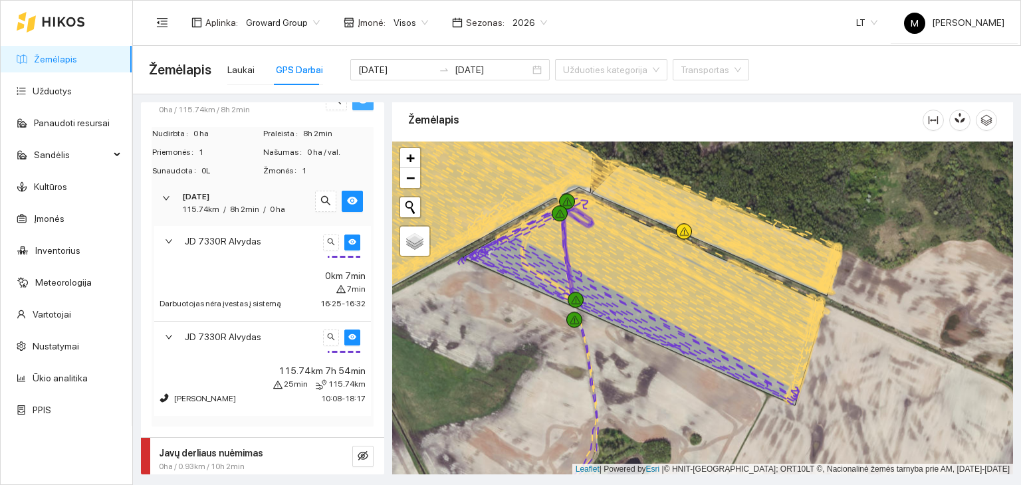
scroll to position [1508, 0]
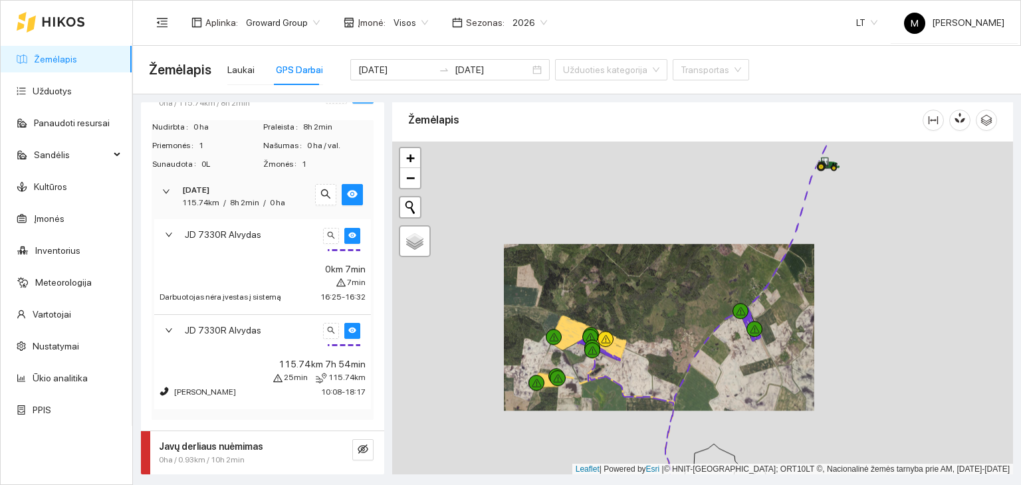
drag, startPoint x: 930, startPoint y: 264, endPoint x: 788, endPoint y: 281, distance: 142.7
click at [788, 281] on div at bounding box center [702, 309] width 621 height 334
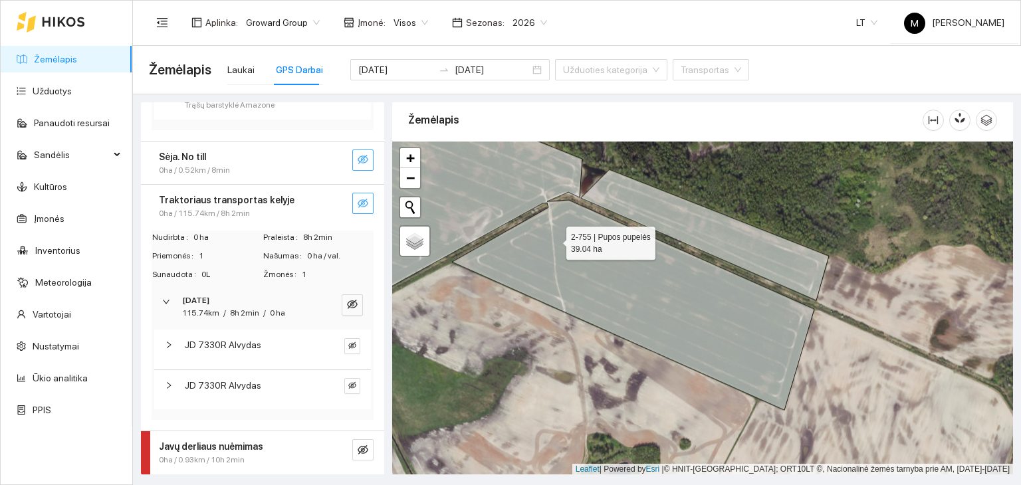
scroll to position [1397, 0]
